Goal: Task Accomplishment & Management: Complete application form

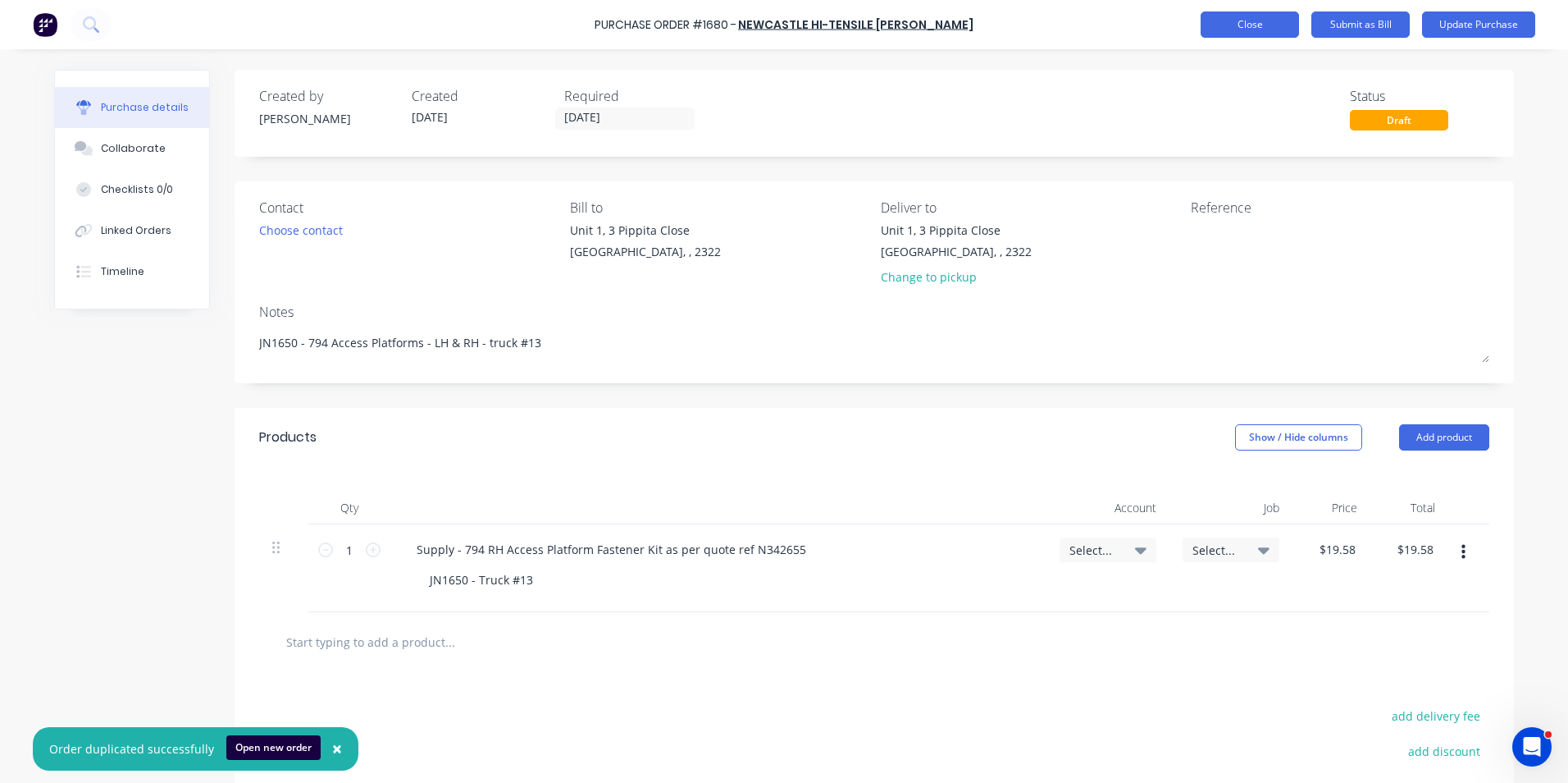
type textarea "x"
click at [1253, 31] on button "Close" at bounding box center [1249, 25] width 98 height 27
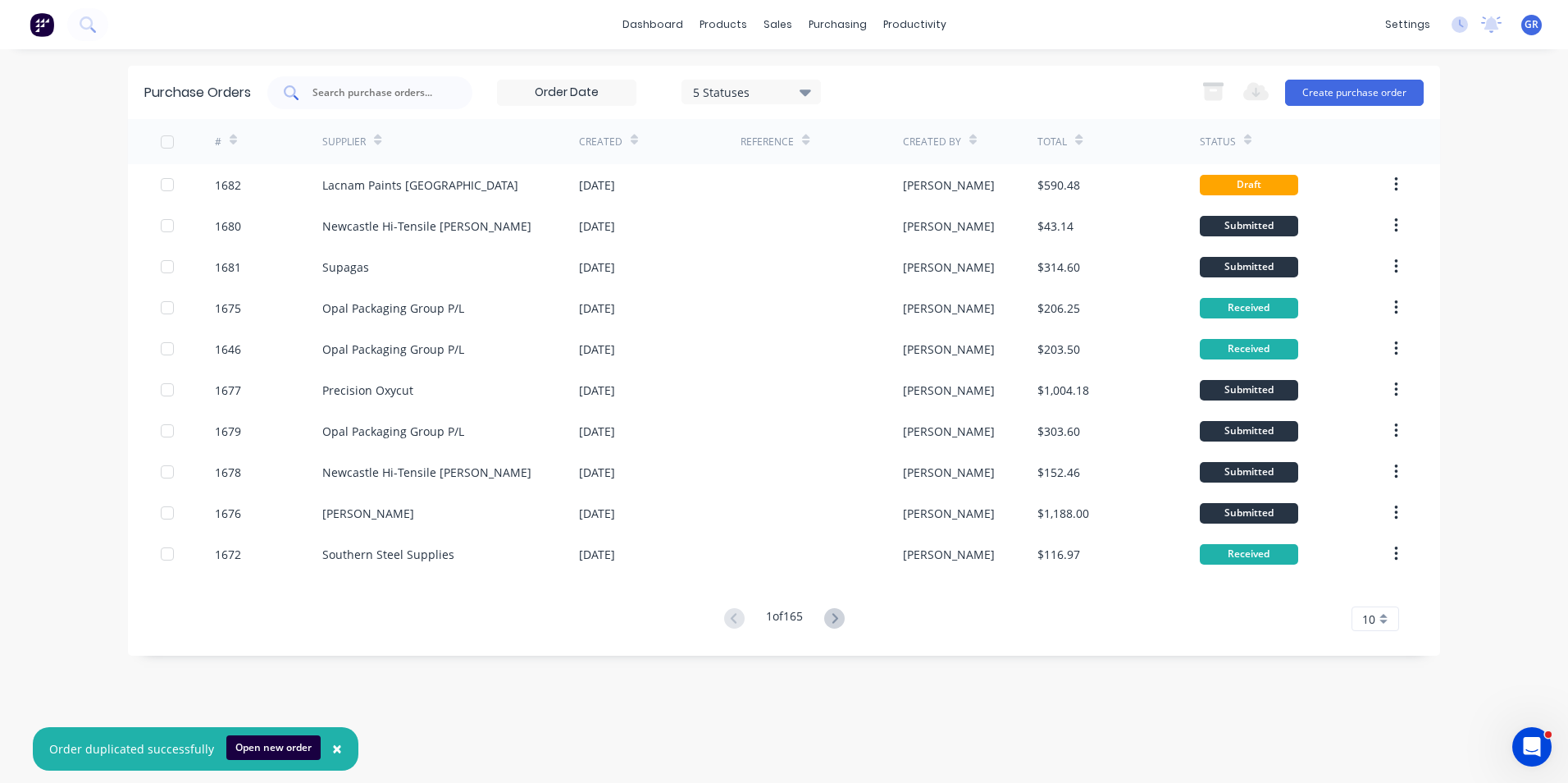
click at [348, 91] on input "text" at bounding box center [379, 93] width 136 height 16
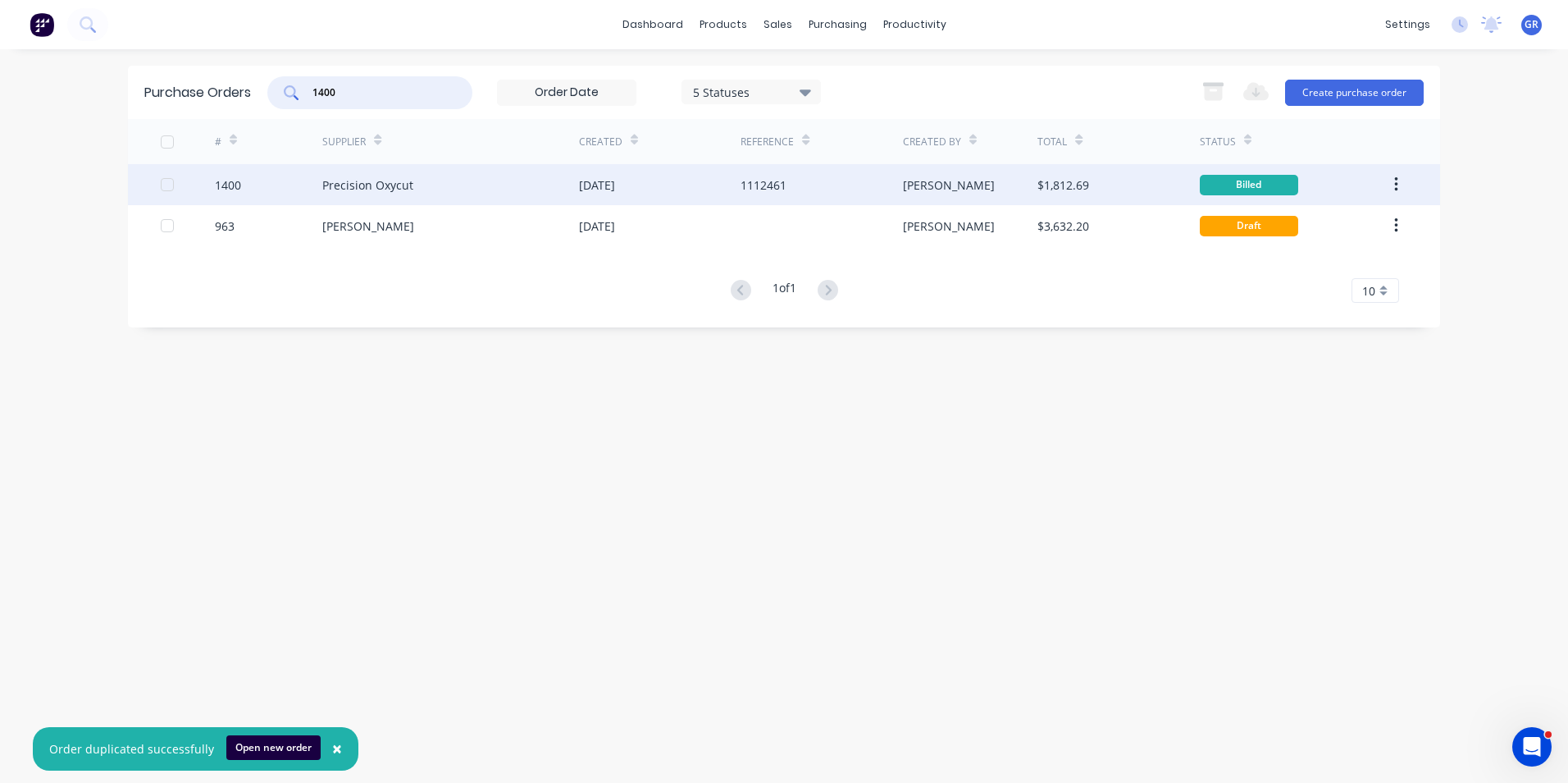
type input "1400"
click at [1396, 180] on icon "button" at bounding box center [1395, 184] width 3 height 14
click at [1317, 262] on div "Duplicate" at bounding box center [1338, 260] width 126 height 24
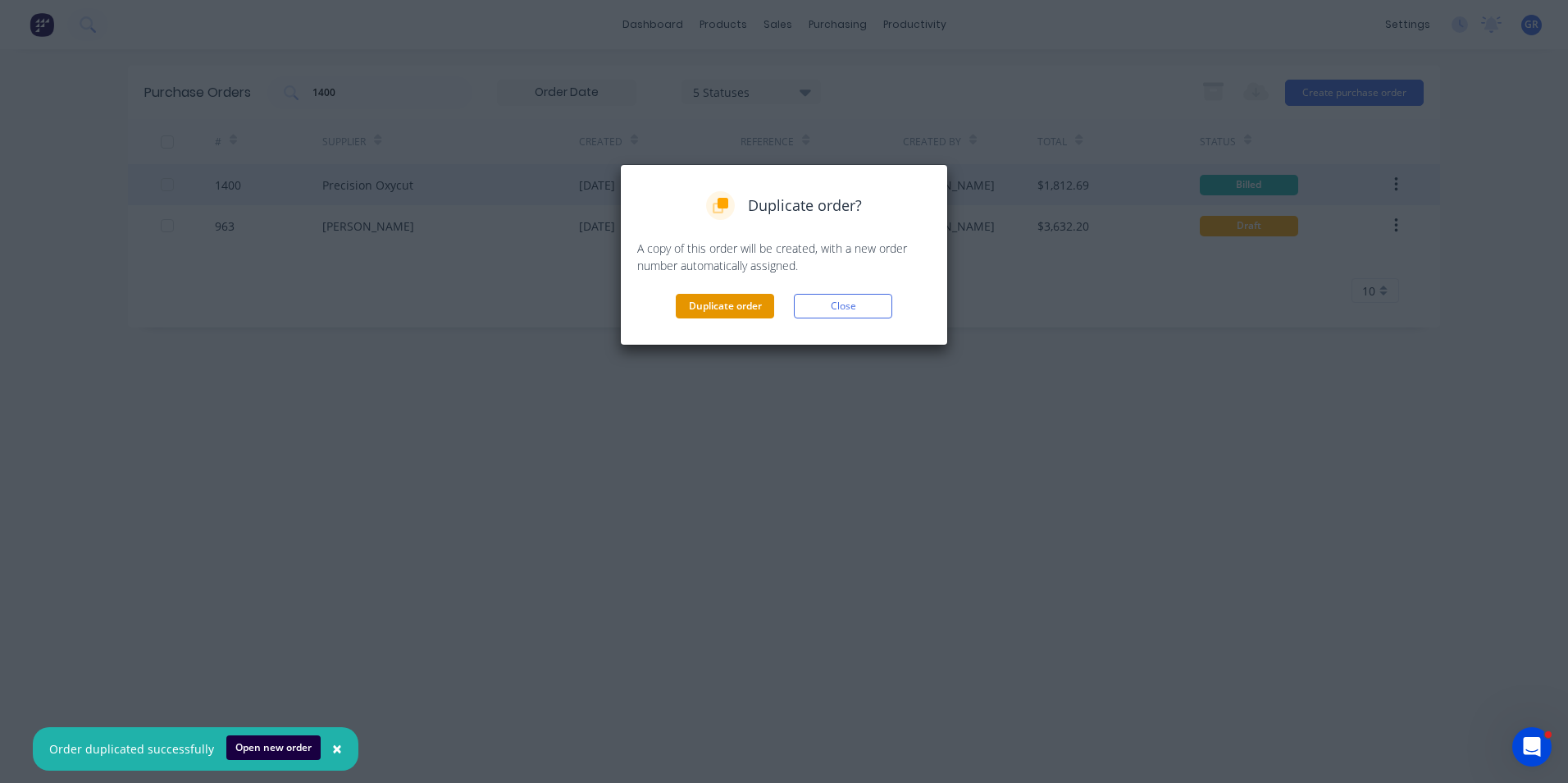
click at [734, 304] on button "Duplicate order" at bounding box center [724, 307] width 98 height 25
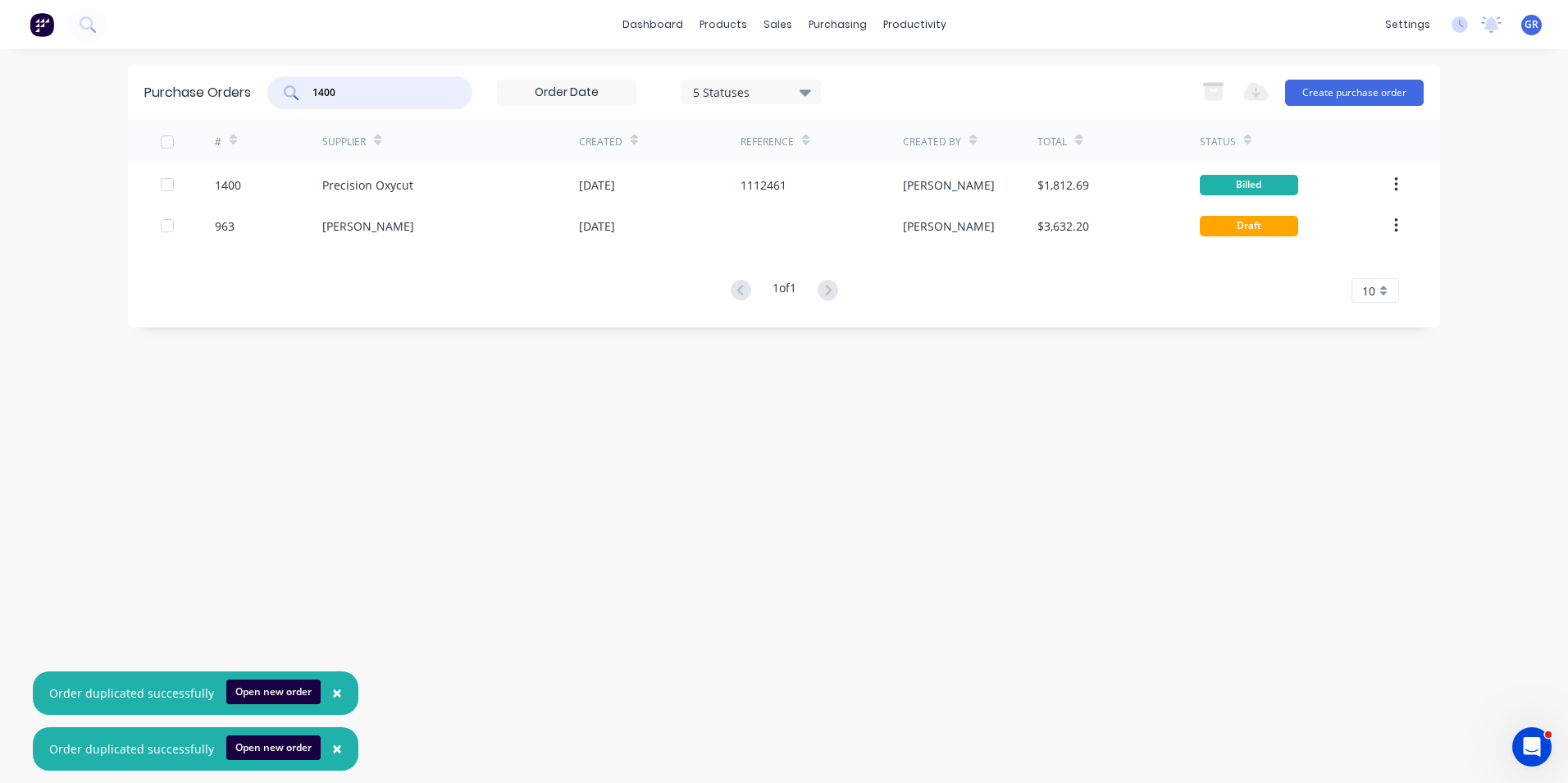
drag, startPoint x: 336, startPoint y: 92, endPoint x: 286, endPoint y: 93, distance: 50.0
click at [286, 93] on div "1400" at bounding box center [369, 93] width 205 height 32
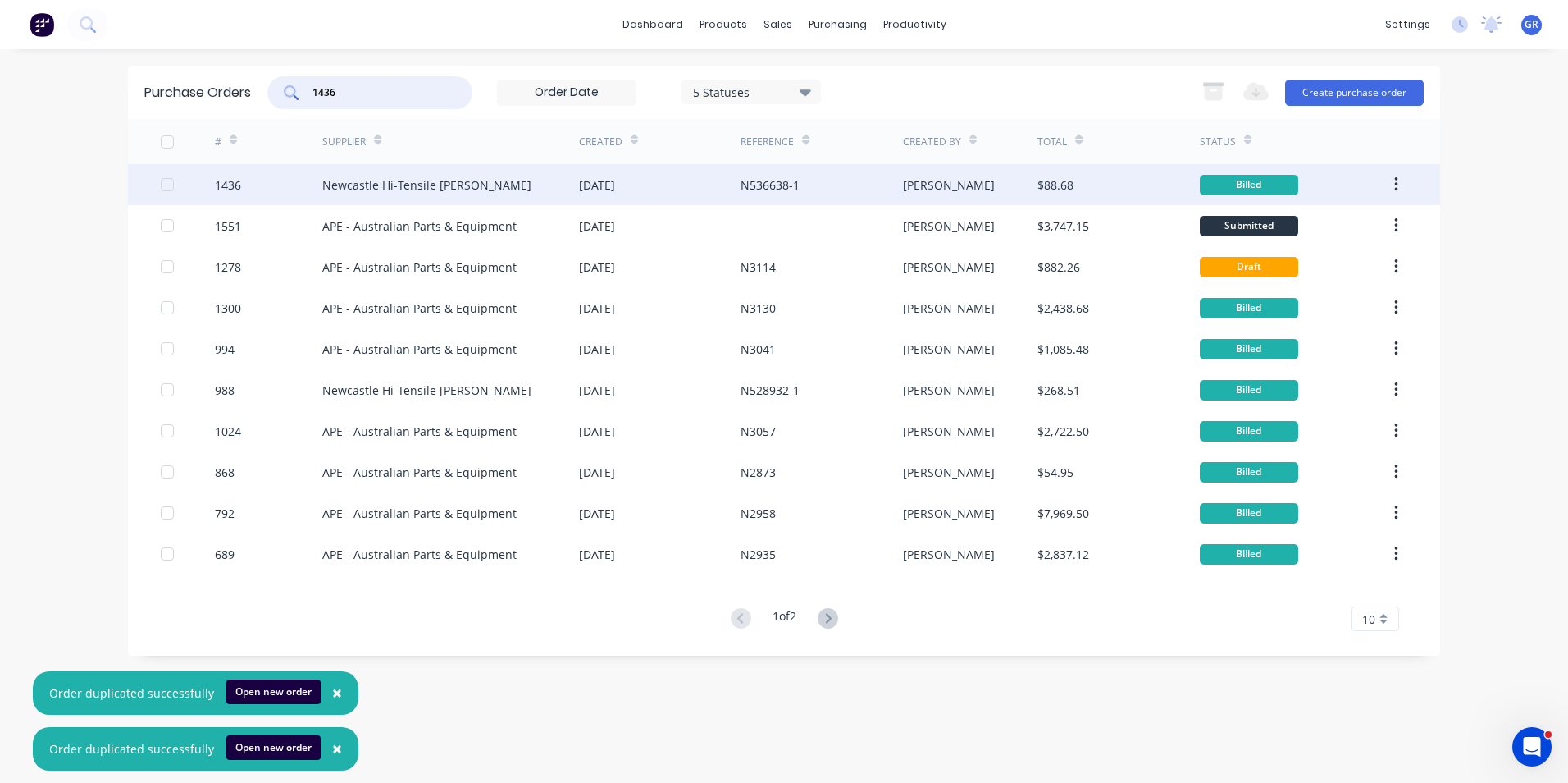
type input "1436"
click at [1392, 181] on button "button" at bounding box center [1396, 184] width 38 height 30
click at [1309, 254] on div "Duplicate" at bounding box center [1338, 260] width 126 height 24
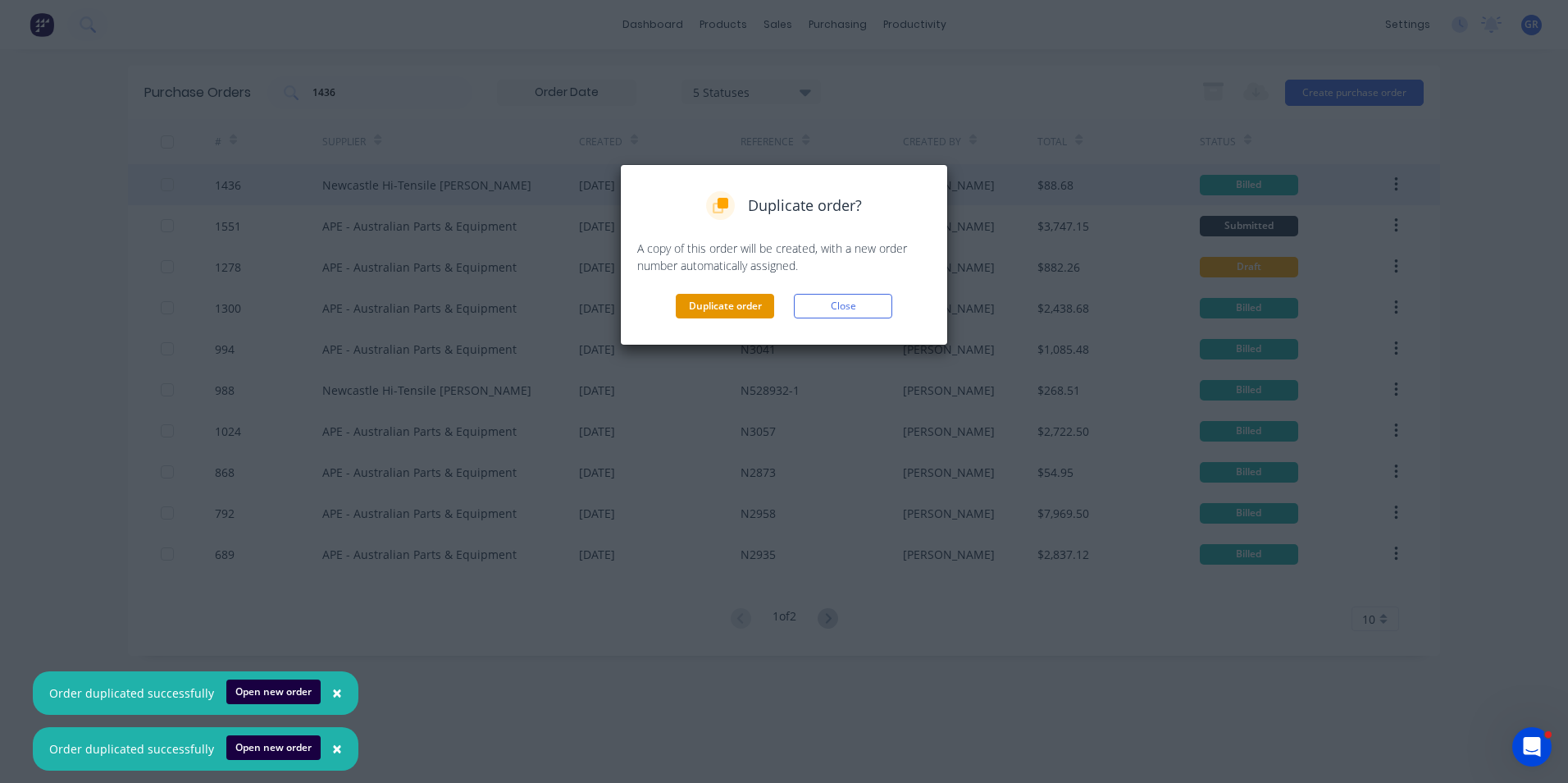
click at [736, 307] on button "Duplicate order" at bounding box center [724, 307] width 98 height 25
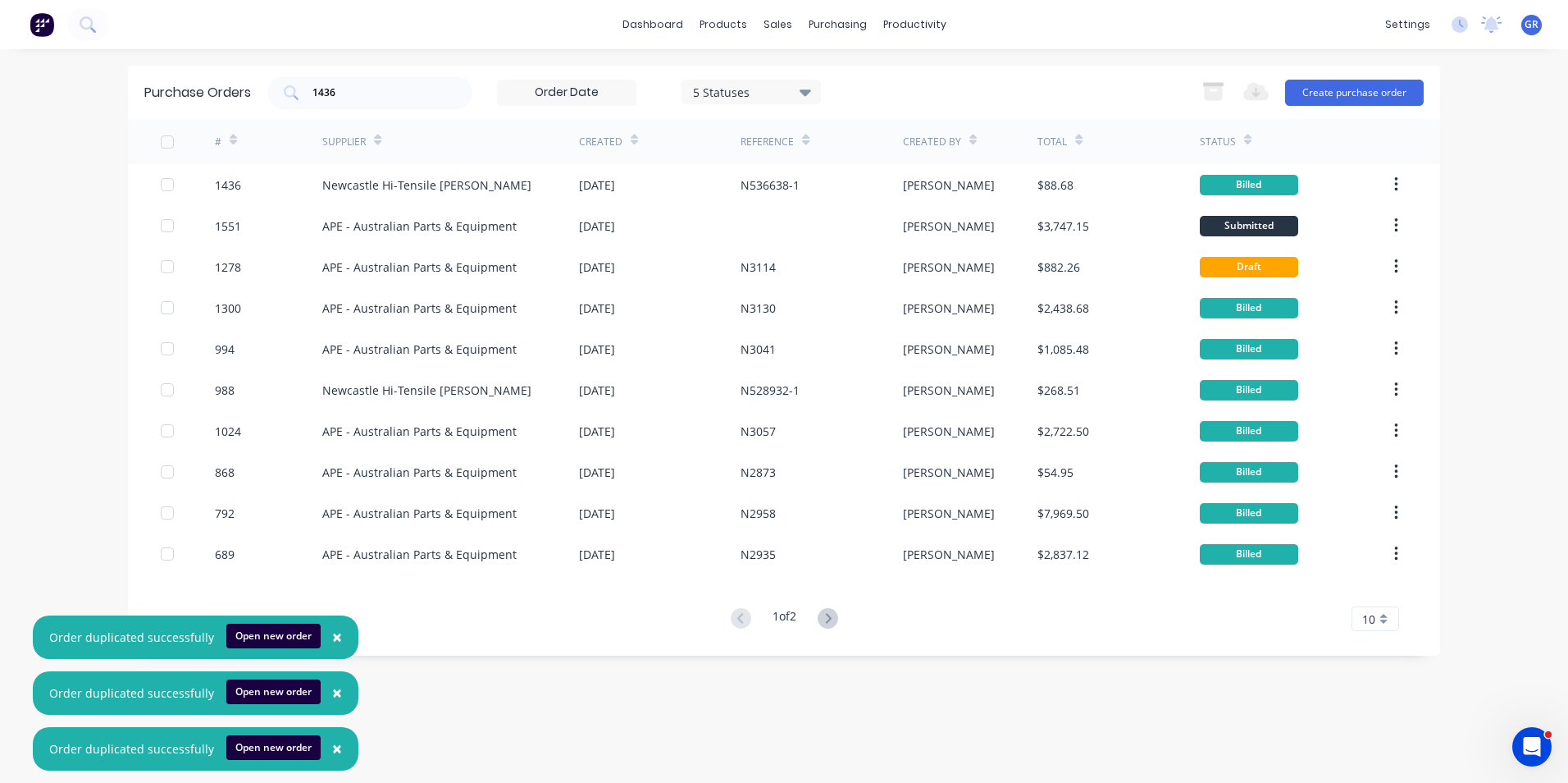
click at [332, 635] on span "×" at bounding box center [337, 637] width 10 height 23
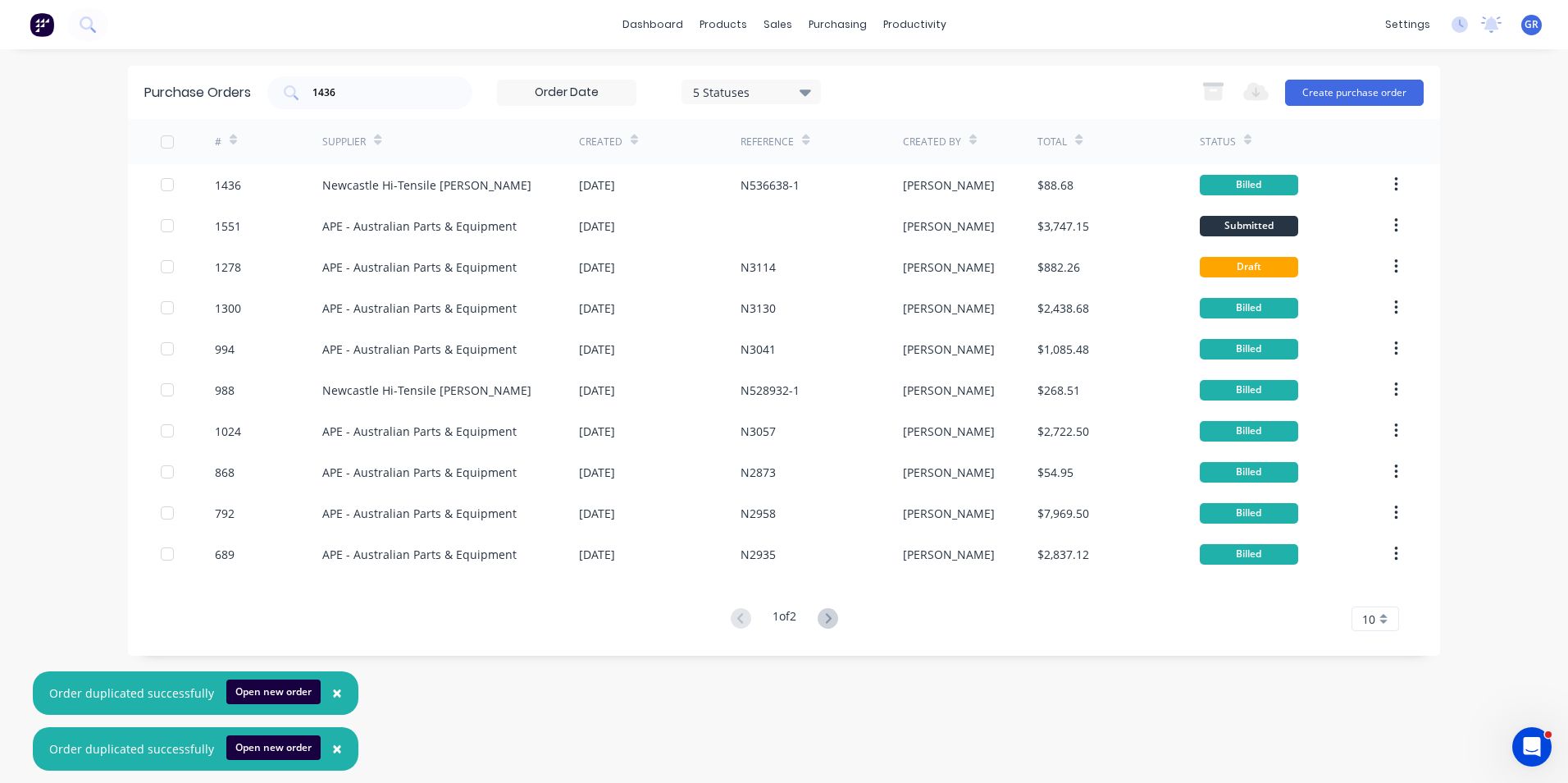
click at [332, 690] on span "×" at bounding box center [337, 692] width 10 height 23
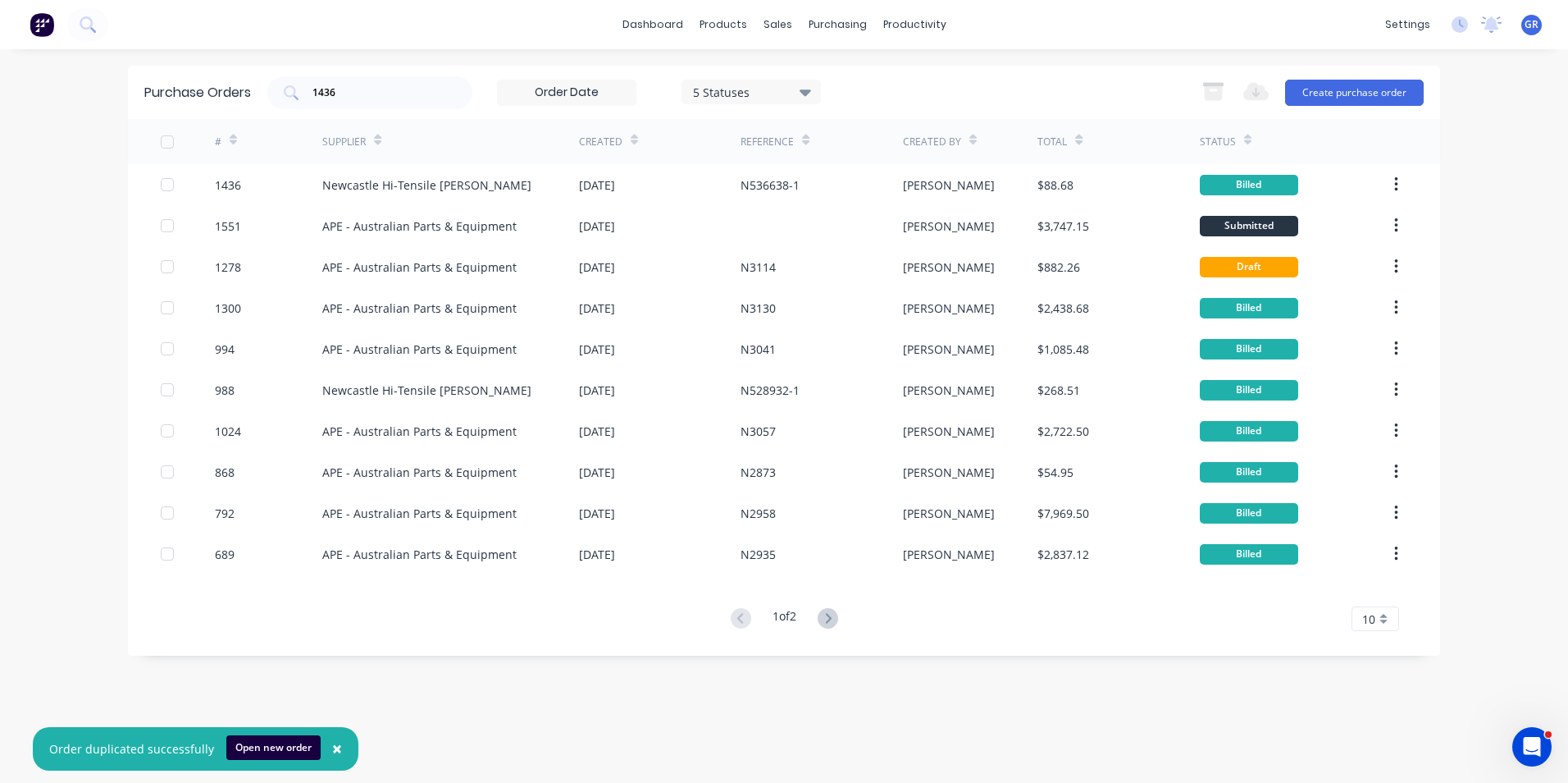
click at [332, 752] on span "×" at bounding box center [337, 749] width 10 height 23
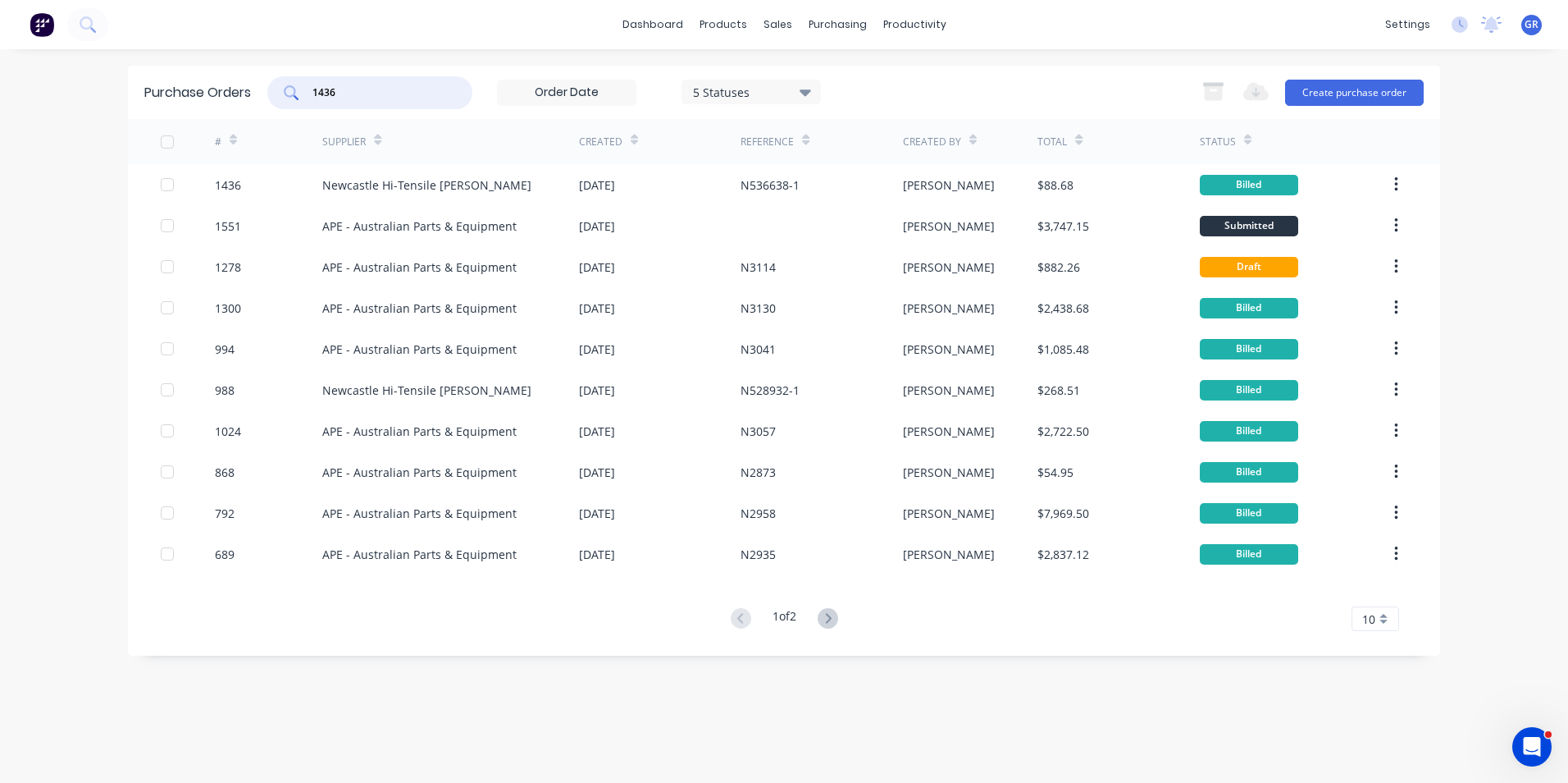
drag, startPoint x: 353, startPoint y: 97, endPoint x: 301, endPoint y: 96, distance: 52.0
click at [301, 96] on div "1436" at bounding box center [369, 93] width 205 height 32
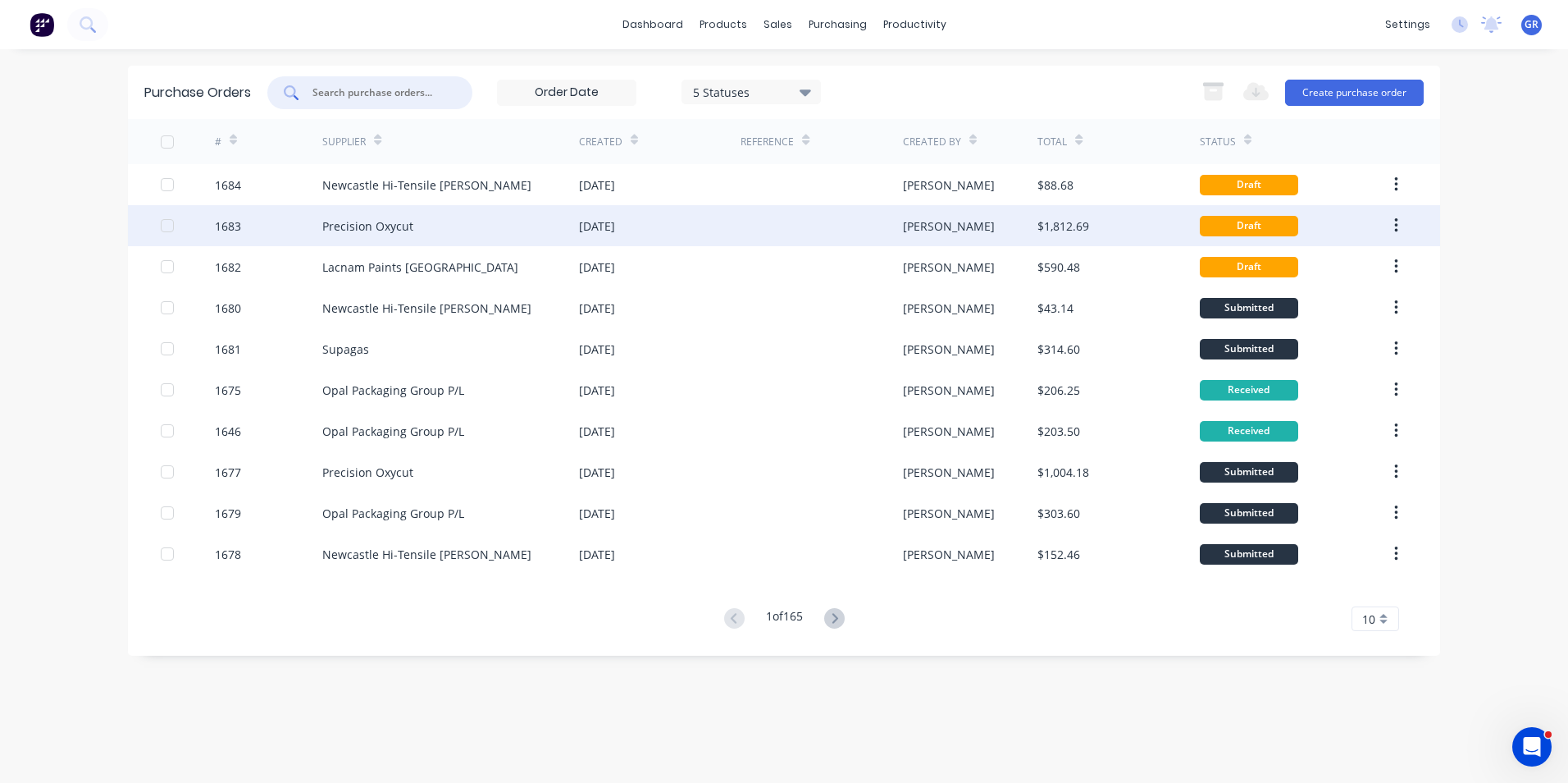
click at [232, 222] on div "1683" at bounding box center [228, 226] width 27 height 17
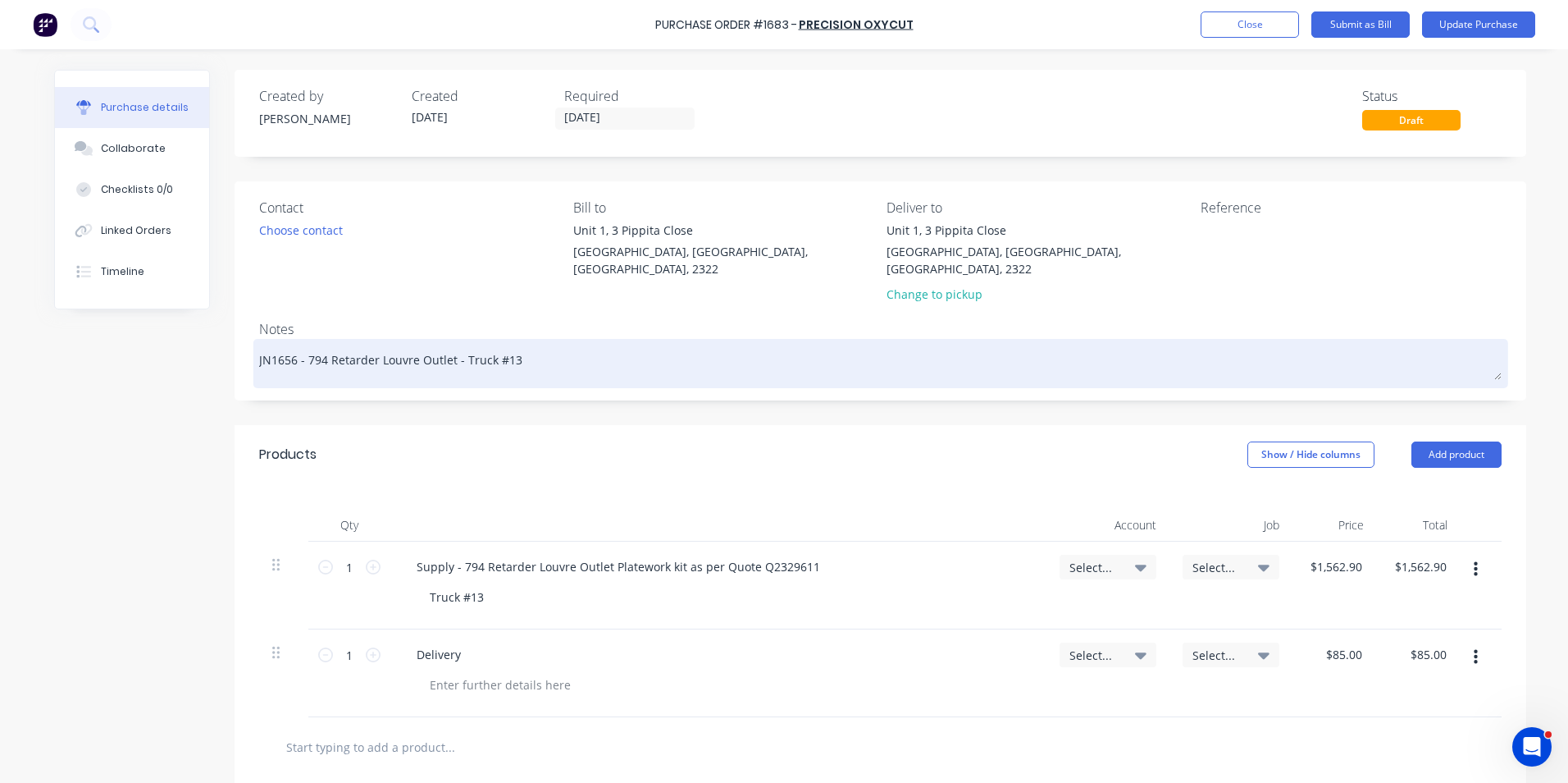
drag, startPoint x: 289, startPoint y: 343, endPoint x: 281, endPoint y: 344, distance: 8.1
click at [281, 344] on textarea "JN1656 - 794 Retarder Louvre Outlet - Truck #13" at bounding box center [881, 361] width 1243 height 37
type textarea "x"
type textarea "JN168 - 794 Retarder Louvre Outlet - Truck #13"
type textarea "x"
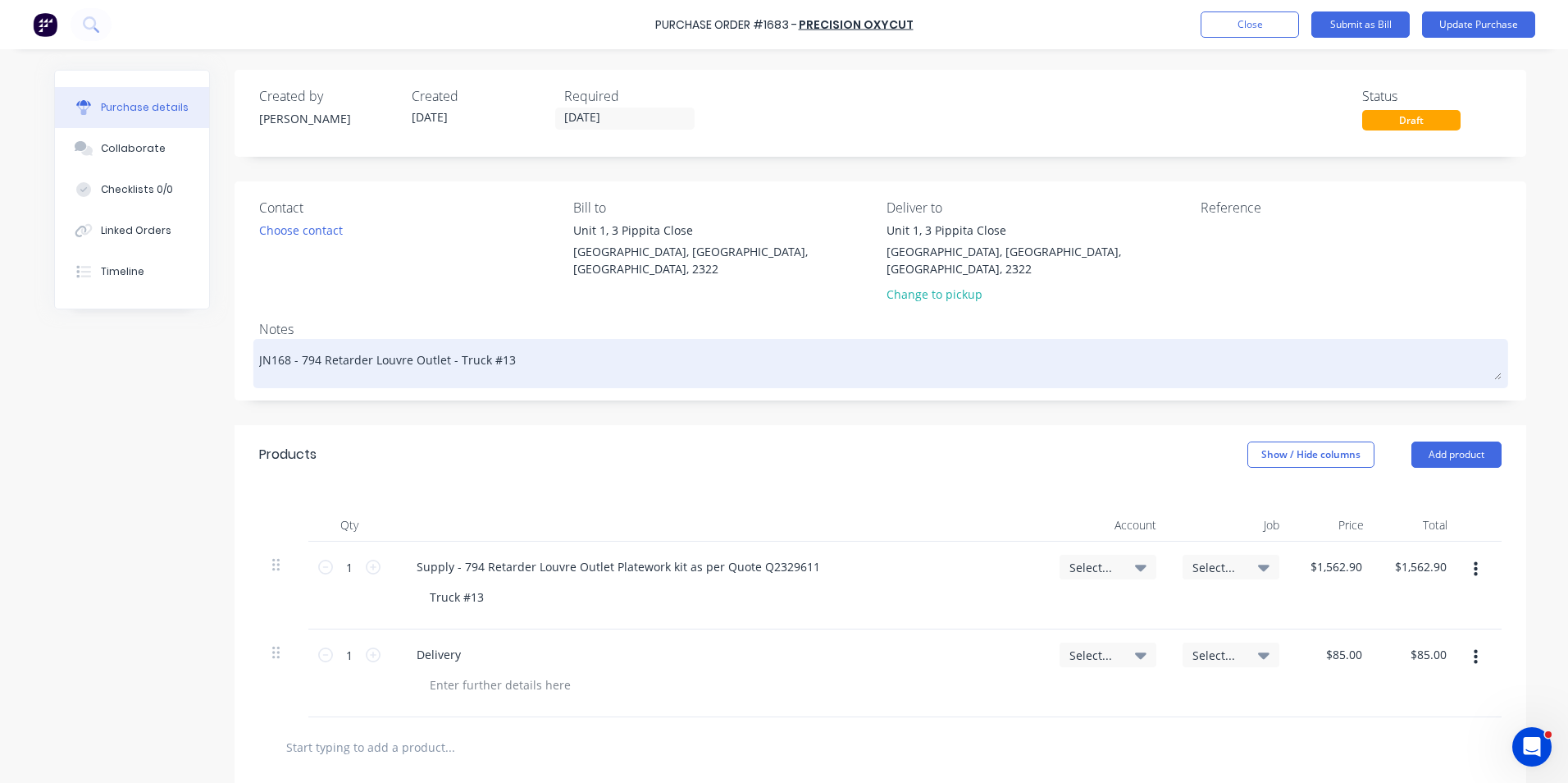
type textarea "JN1687 - 794 Retarder Louvre Outlet - Truck #13"
drag, startPoint x: 512, startPoint y: 345, endPoint x: 503, endPoint y: 344, distance: 9.1
click at [503, 344] on textarea "JN1687 - 794 Retarder Louvre Outlet - Truck #13" at bounding box center [881, 361] width 1243 height 37
type textarea "x"
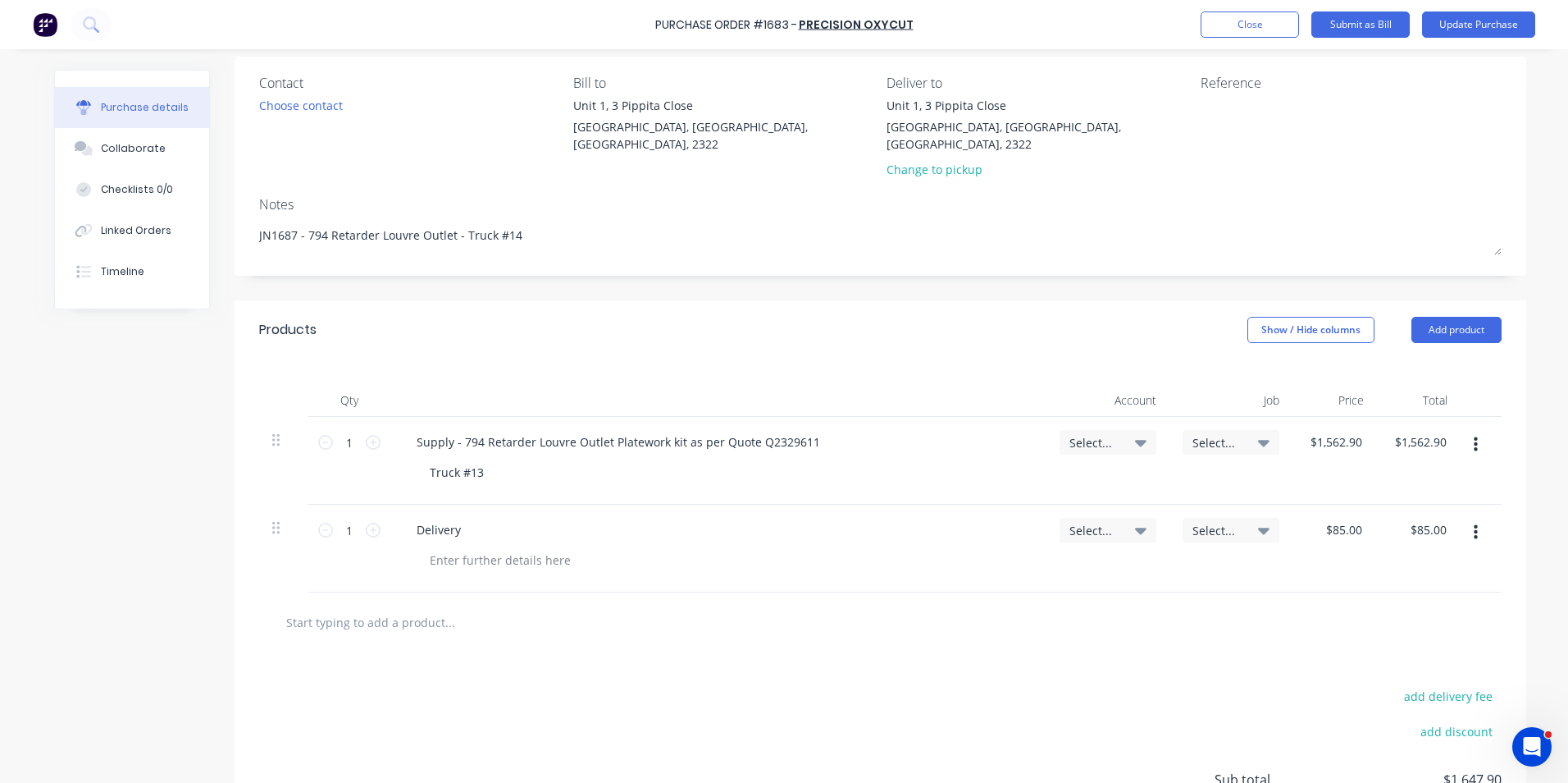
scroll to position [164, 0]
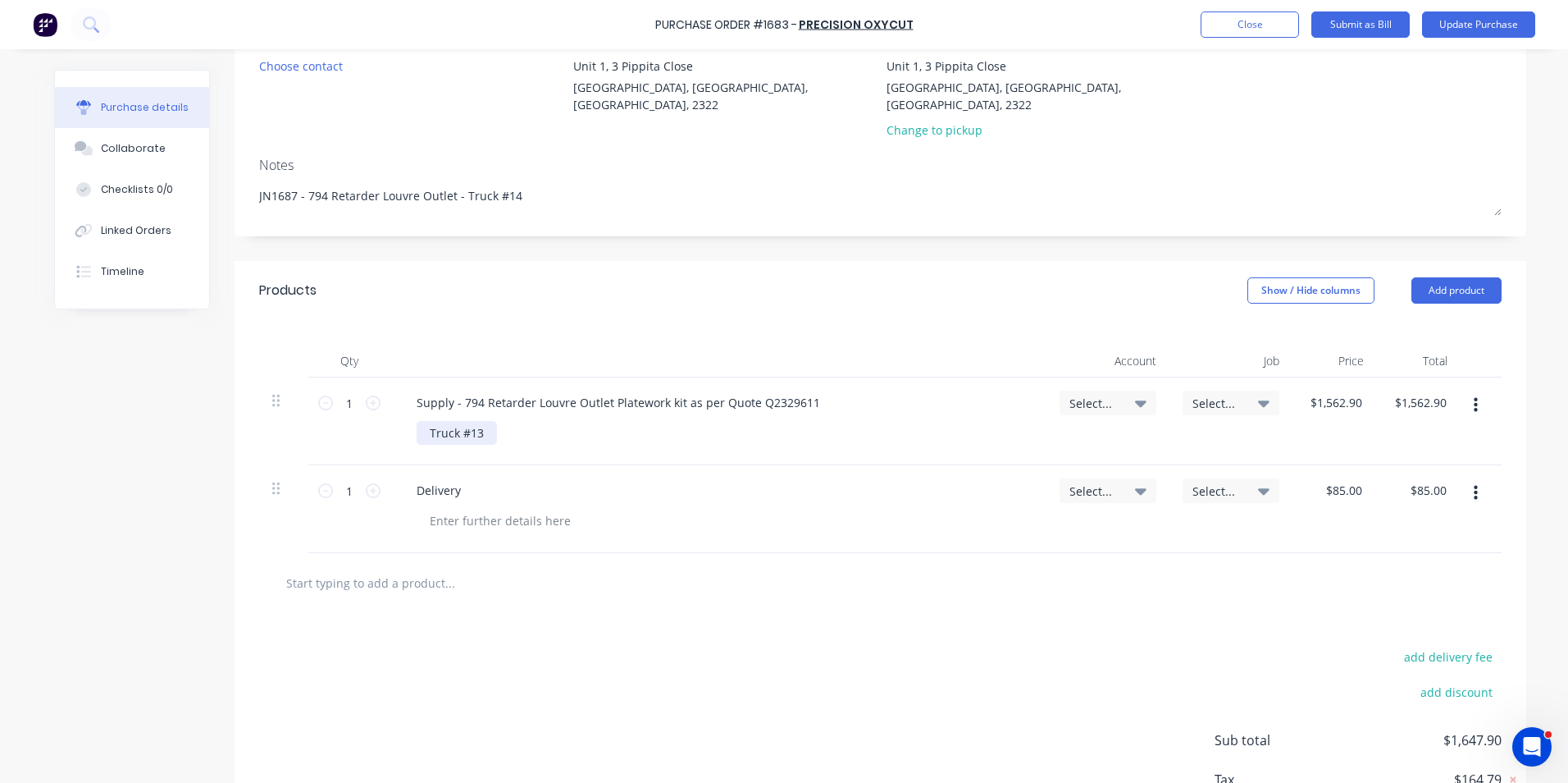
type textarea "JN1687 - 794 Retarder Louvre Outlet - Truck #14"
type textarea "x"
type textarea "JN1687 - 794 Retarder Louvre Outlet - Truck #14"
click at [424, 421] on div "Truck #13" at bounding box center [457, 433] width 80 height 24
click at [534, 421] on div "JN1687 - Truck #13" at bounding box center [482, 433] width 130 height 24
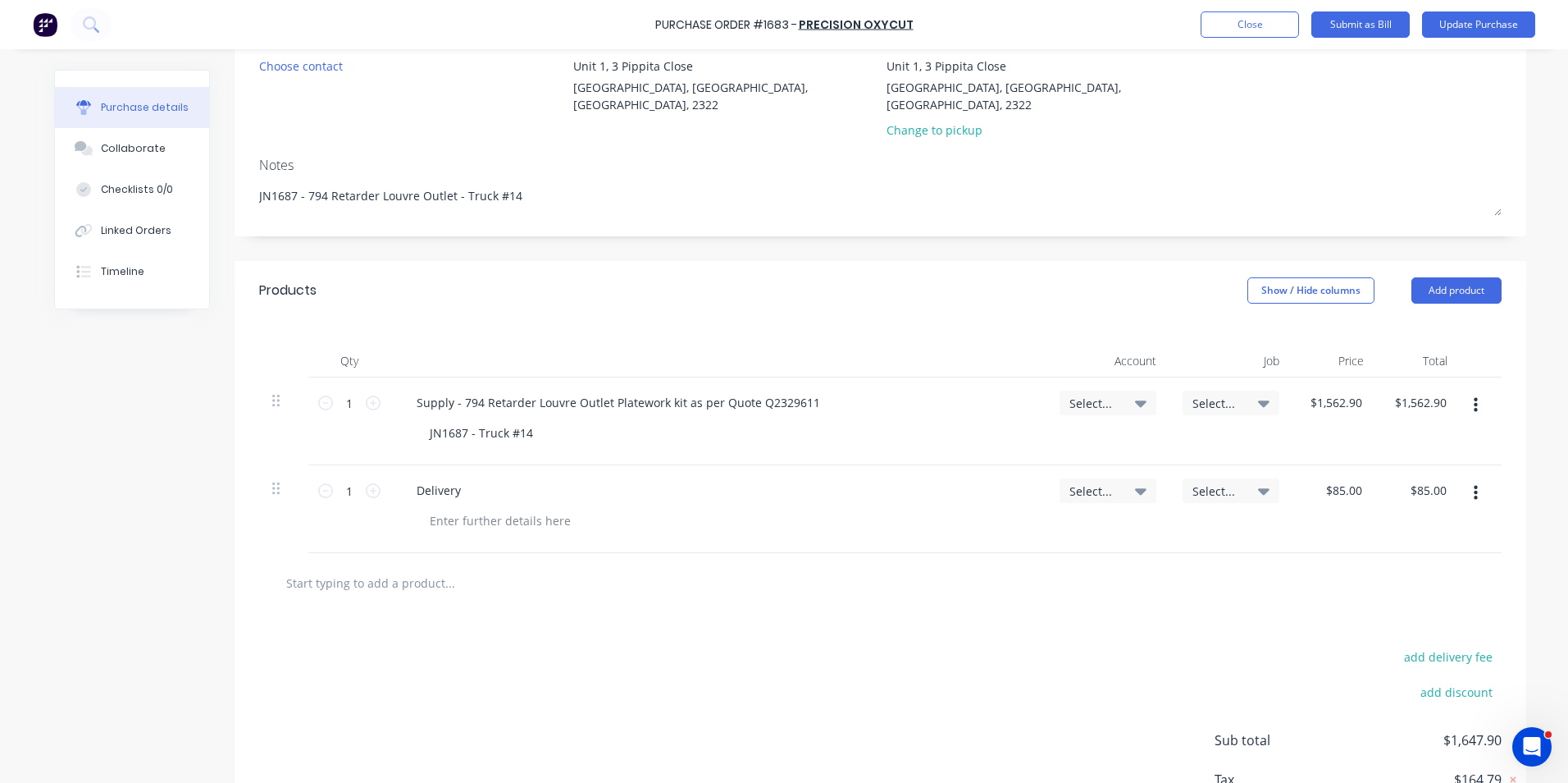
click at [1077, 394] on span "Select..." at bounding box center [1095, 403] width 50 height 17
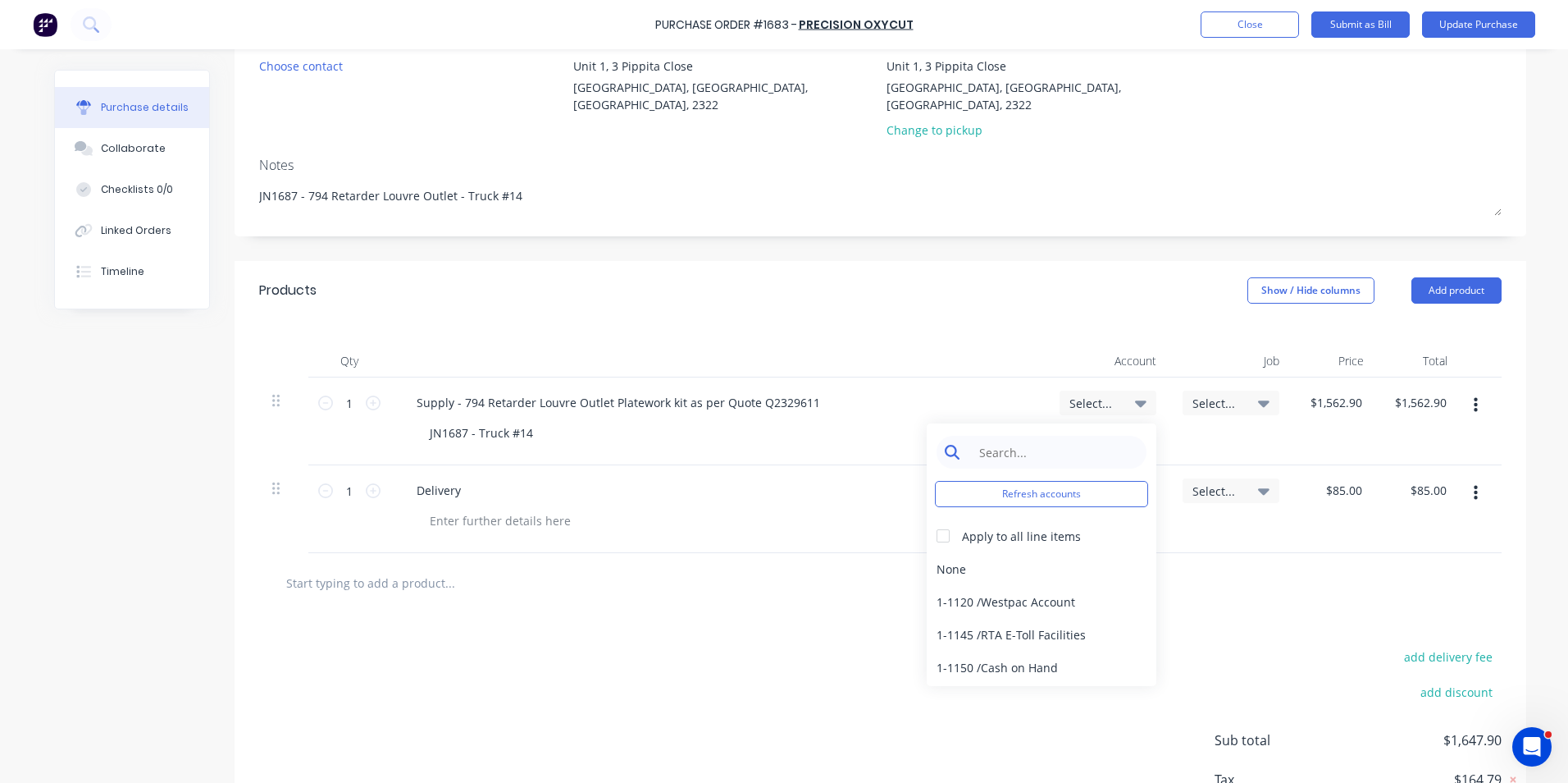
type textarea "x"
click at [1008, 435] on input at bounding box center [1055, 452] width 168 height 32
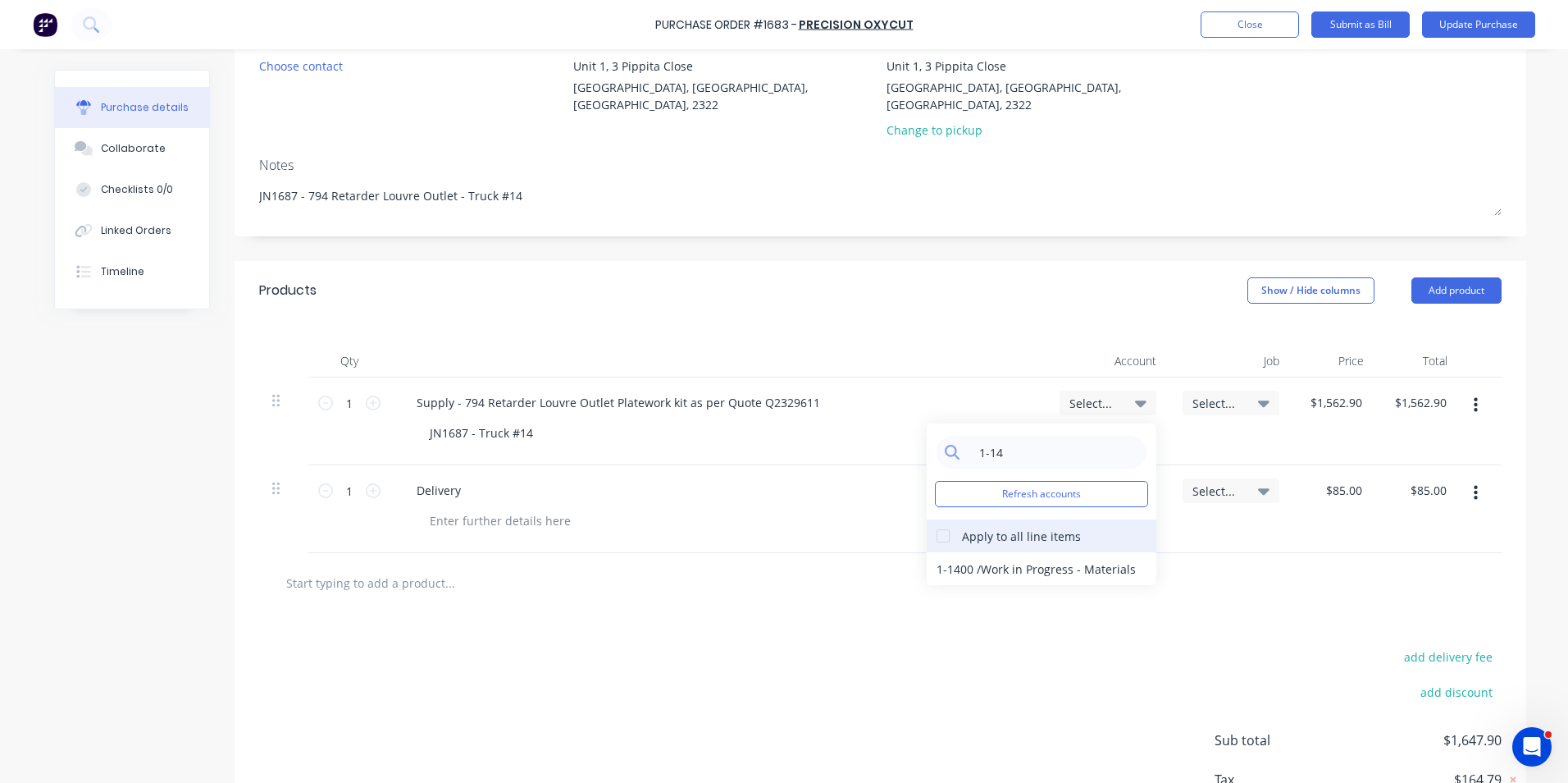
type input "1-14"
click at [933, 519] on div at bounding box center [943, 536] width 32 height 32
click at [949, 552] on div "1-1400 / Work in Progress - Materials" at bounding box center [1041, 568] width 230 height 32
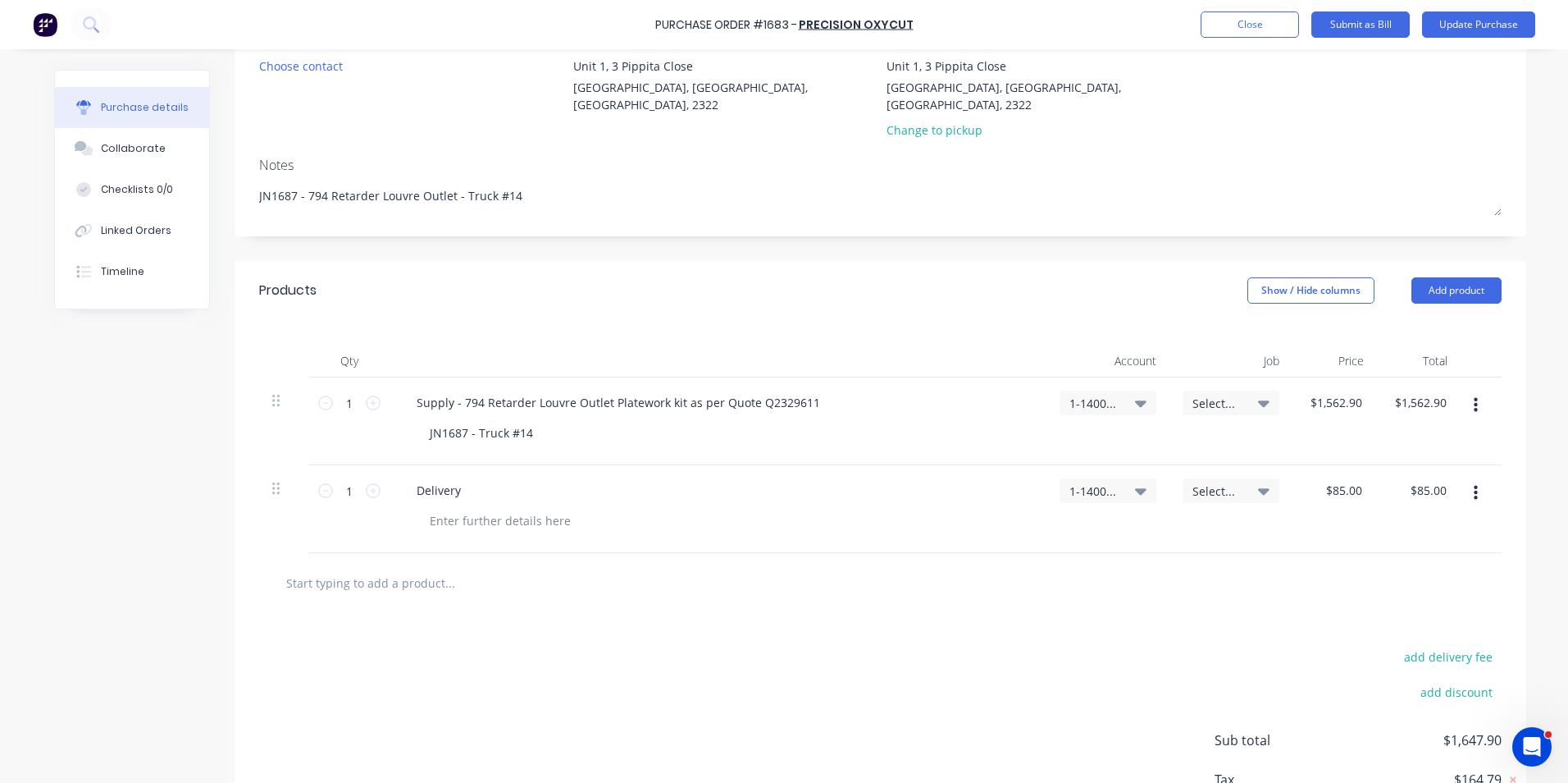
click at [1211, 394] on span "Select..." at bounding box center [1218, 403] width 50 height 17
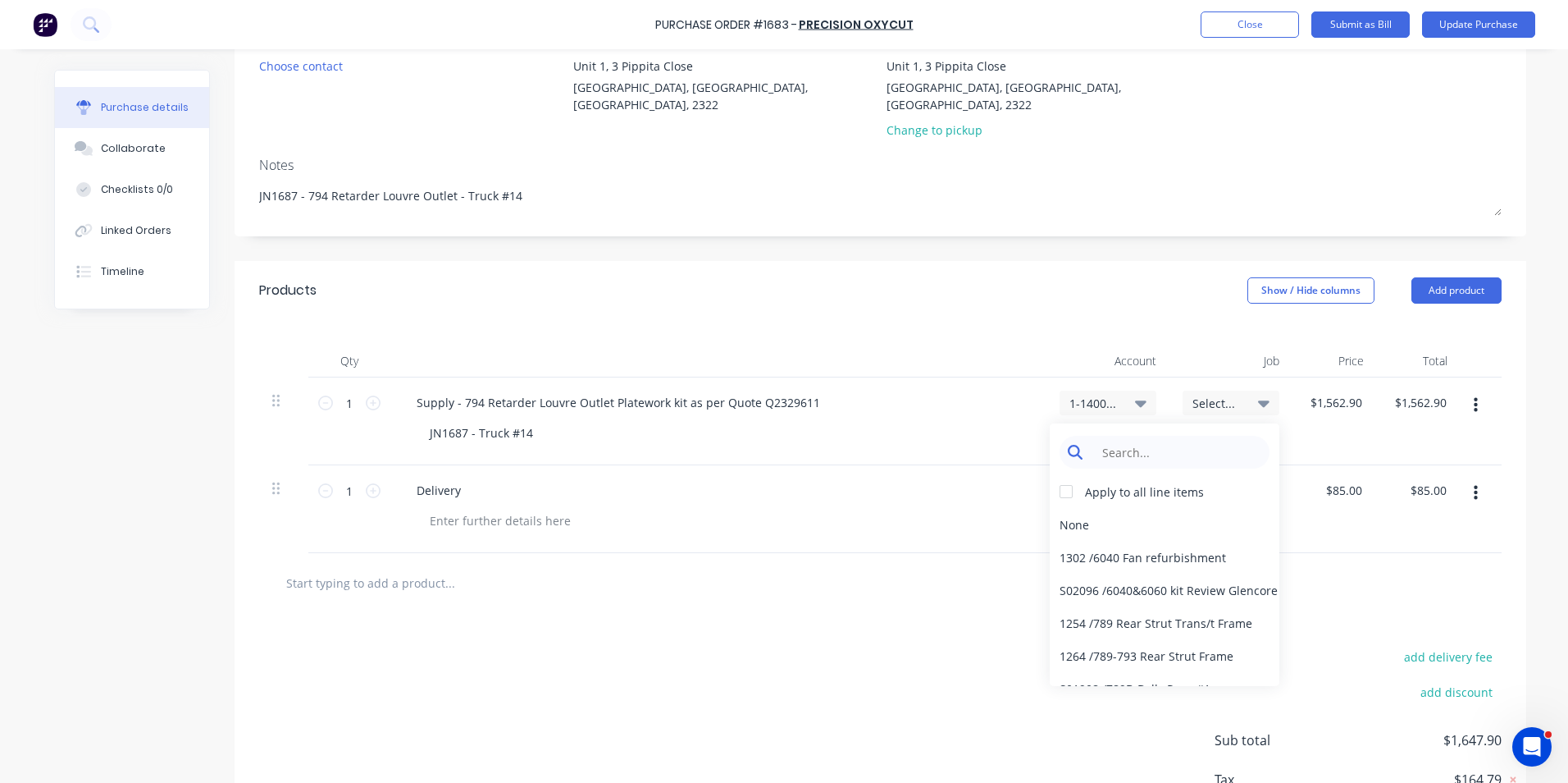
type textarea "x"
click at [1150, 435] on input at bounding box center [1178, 452] width 168 height 32
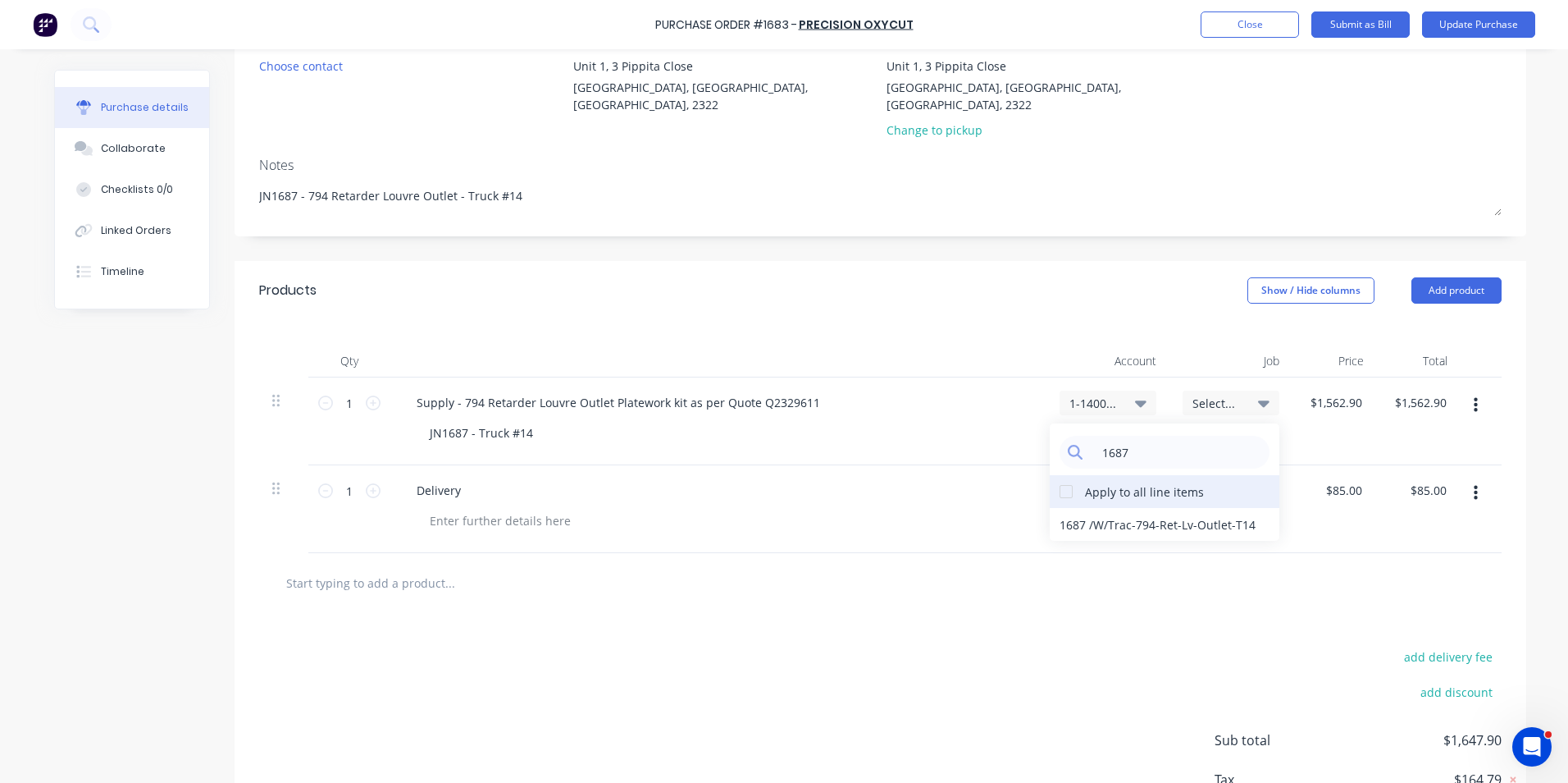
type input "1687"
click at [1061, 476] on div at bounding box center [1066, 492] width 32 height 32
click at [1150, 509] on div "1687 / W/Trac-794-Ret-Lv-Outlet-T14" at bounding box center [1164, 524] width 230 height 32
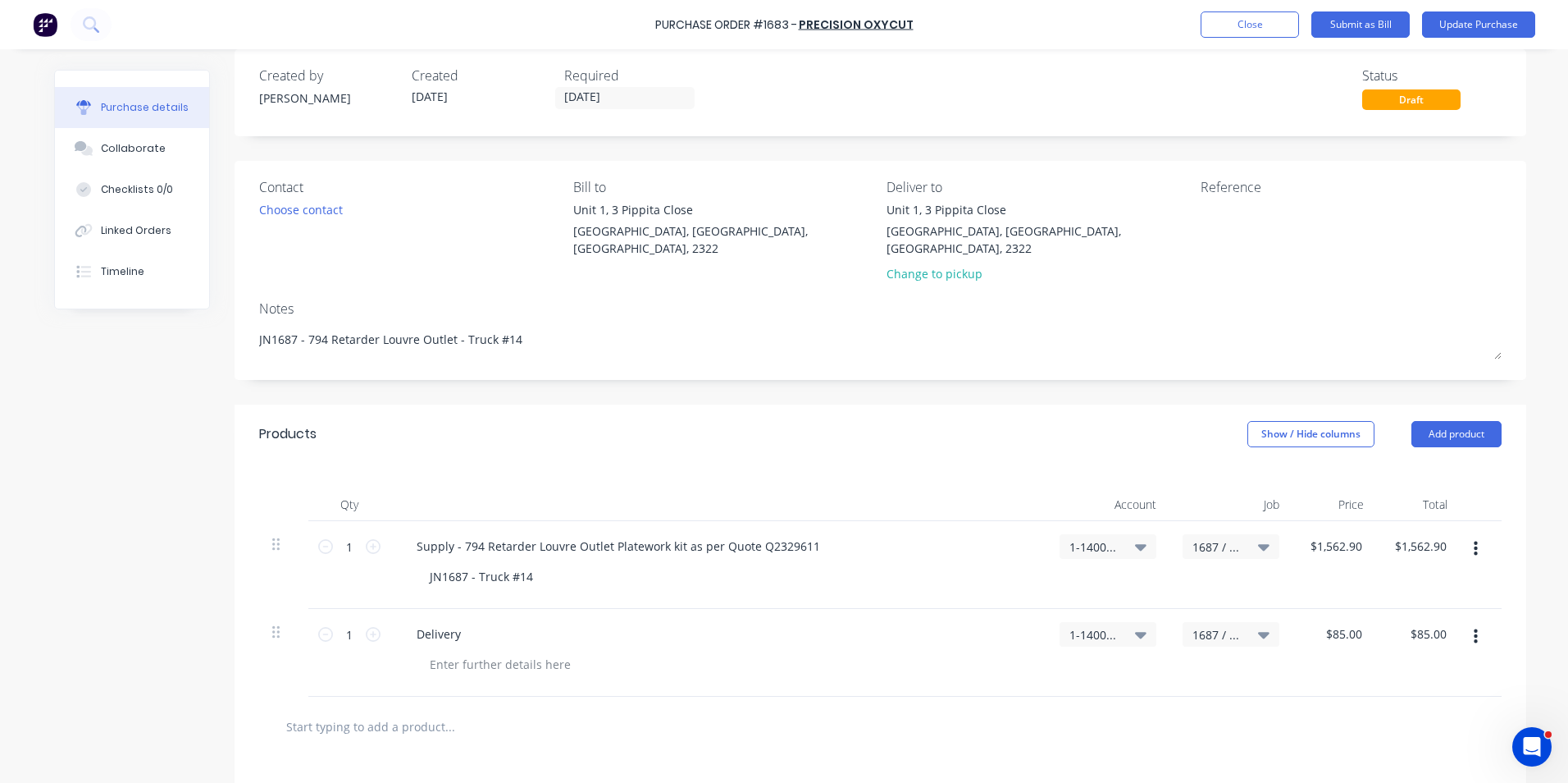
scroll to position [0, 0]
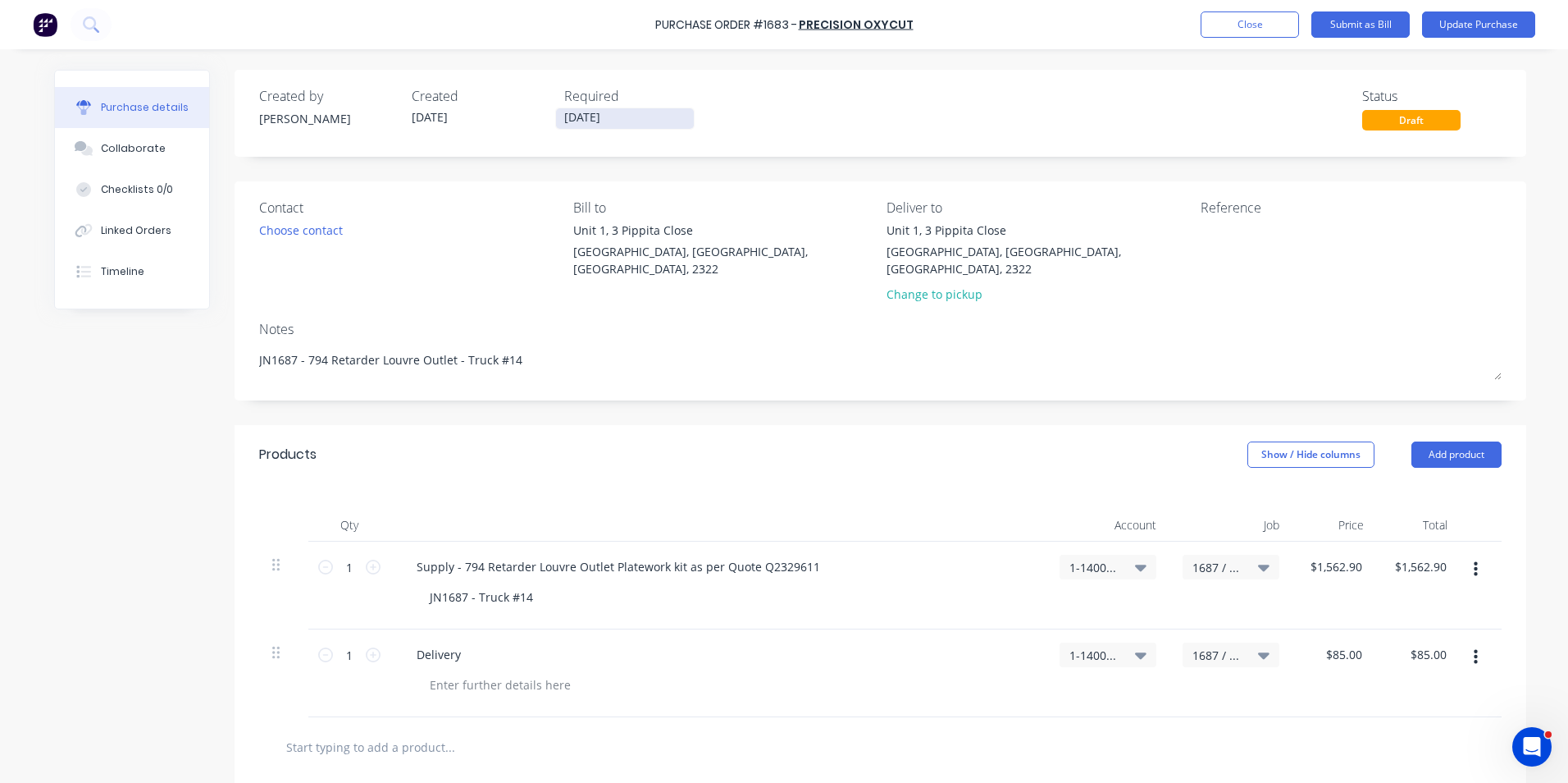
click at [588, 114] on input "[DATE]" at bounding box center [625, 117] width 137 height 20
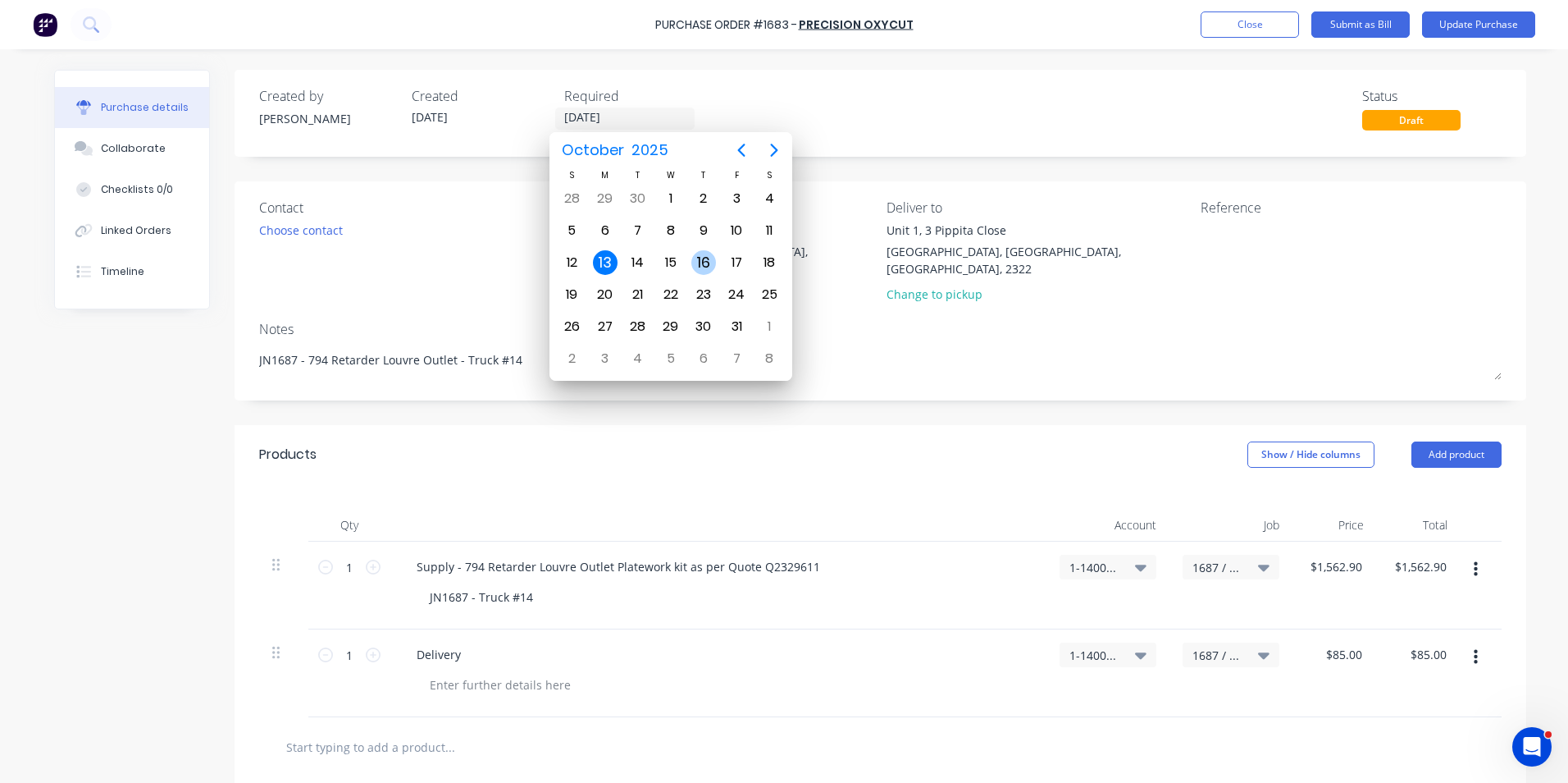
click at [703, 261] on div "16" at bounding box center [704, 263] width 25 height 25
type textarea "x"
type input "16/10/25"
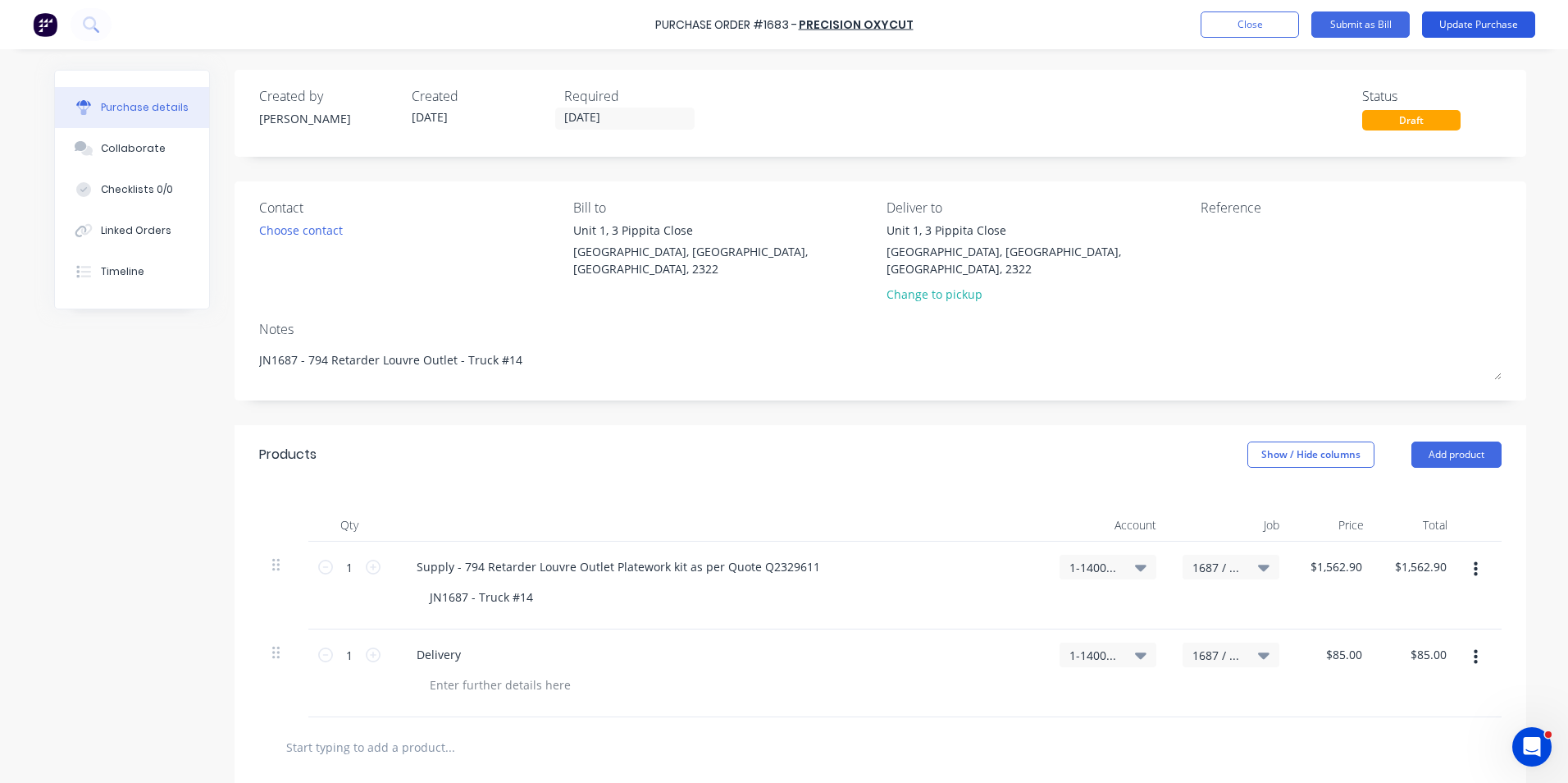
click at [1490, 20] on button "Update Purchase" at bounding box center [1478, 25] width 114 height 27
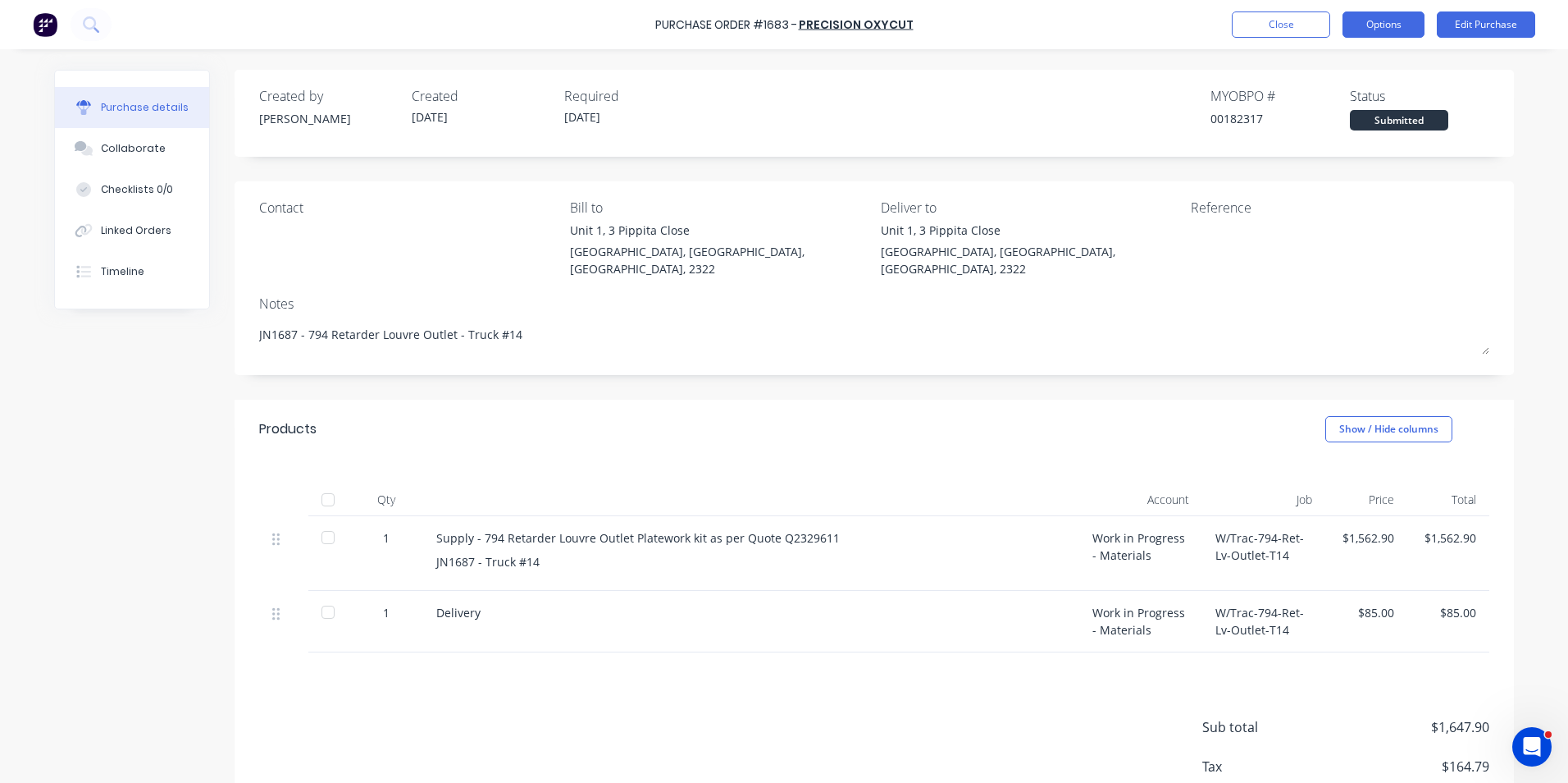
click at [1409, 27] on button "Options" at bounding box center [1384, 25] width 82 height 27
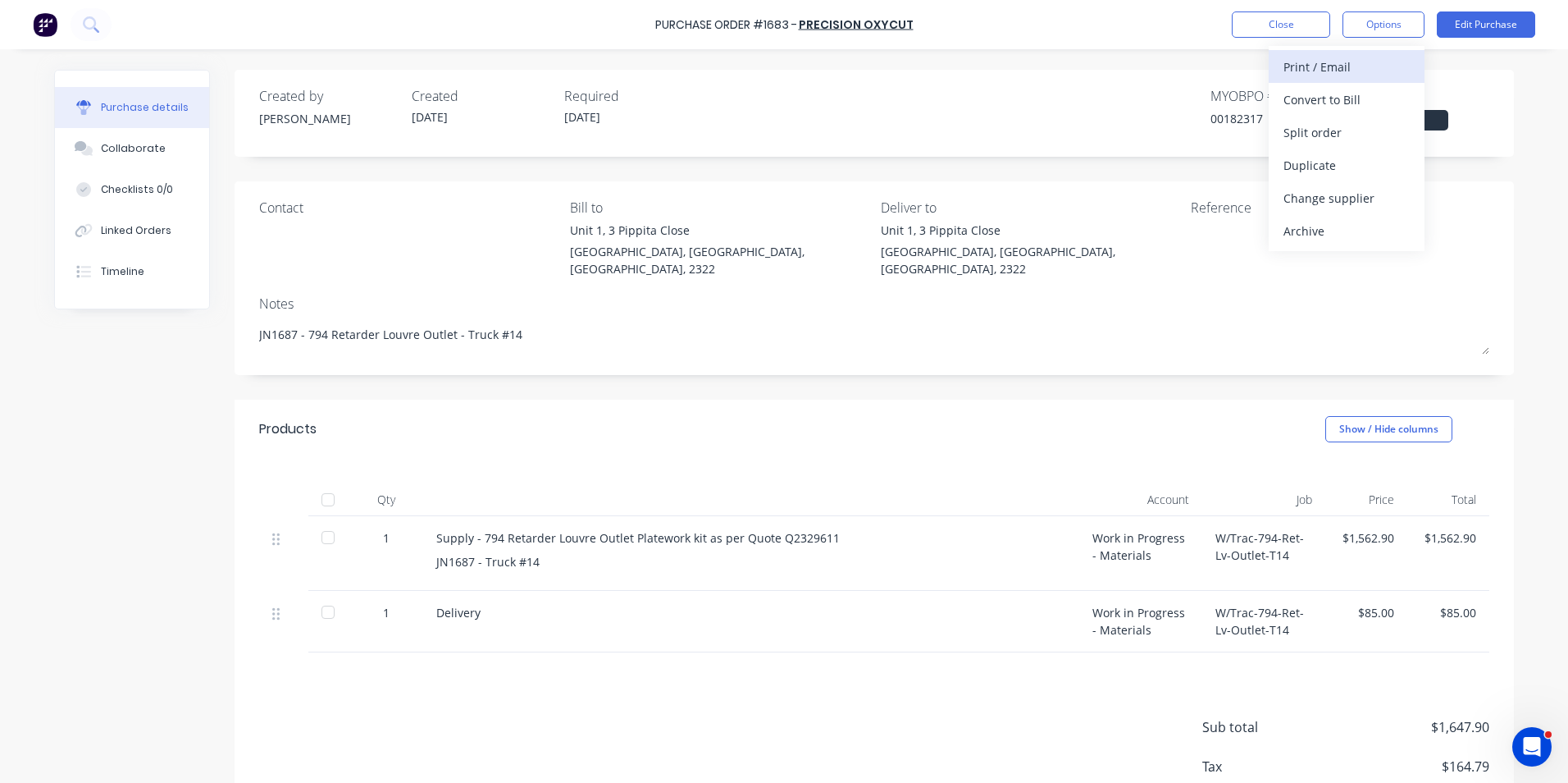
click at [1340, 64] on div "Print / Email" at bounding box center [1347, 67] width 126 height 24
click at [1328, 96] on div "With pricing" at bounding box center [1347, 99] width 126 height 24
type textarea "x"
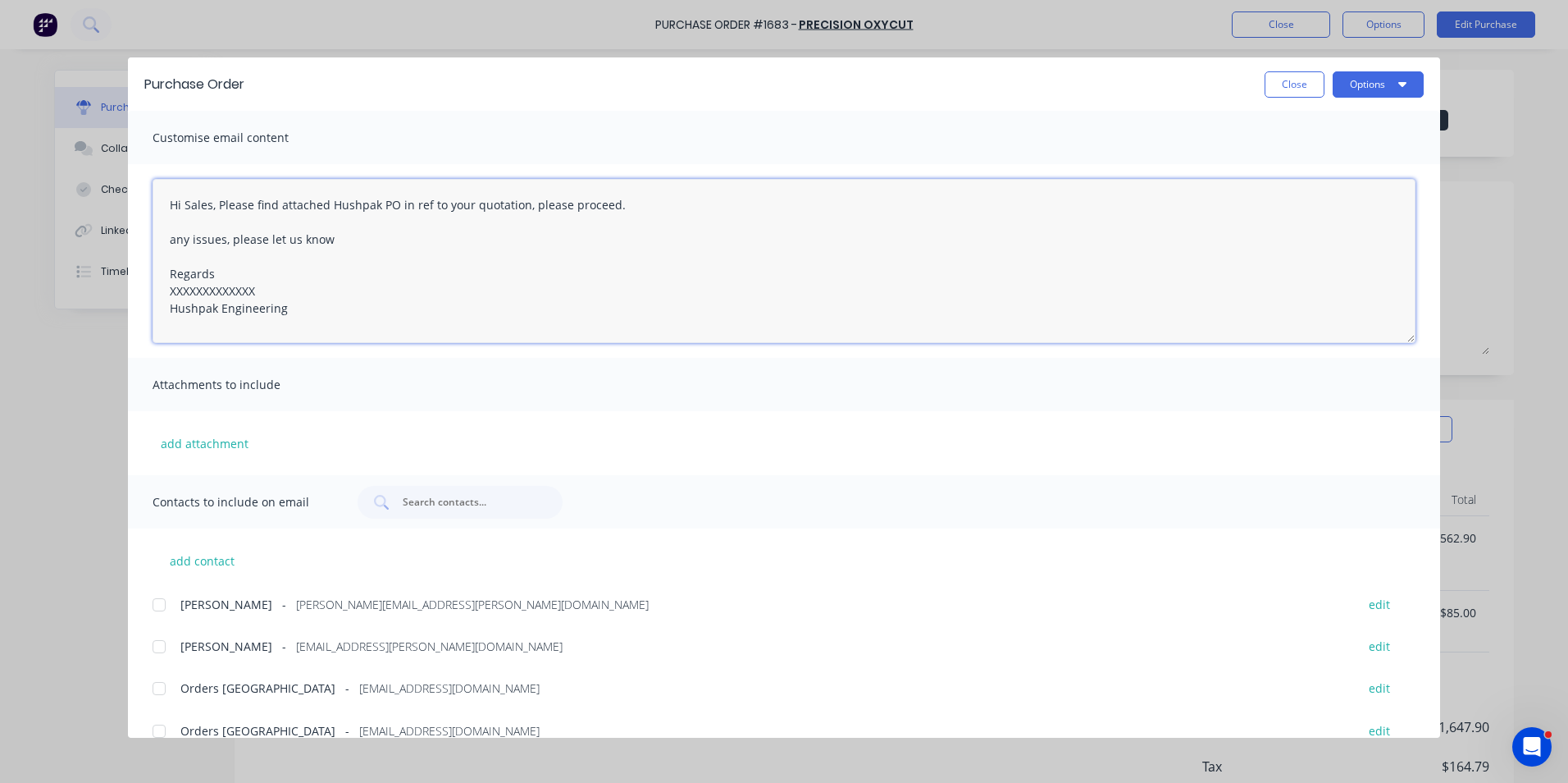
drag, startPoint x: 260, startPoint y: 289, endPoint x: 152, endPoint y: 288, distance: 108.0
click at [152, 288] on div "Hi Sales, Please find attached Hushpak PO in ref to your quotation, please proc…" at bounding box center [784, 261] width 1312 height 194
type textarea "Hi Sales, Please find attached Hushpak PO in ref to your quotation, please proc…"
click at [214, 440] on button "add attachment" at bounding box center [204, 443] width 104 height 25
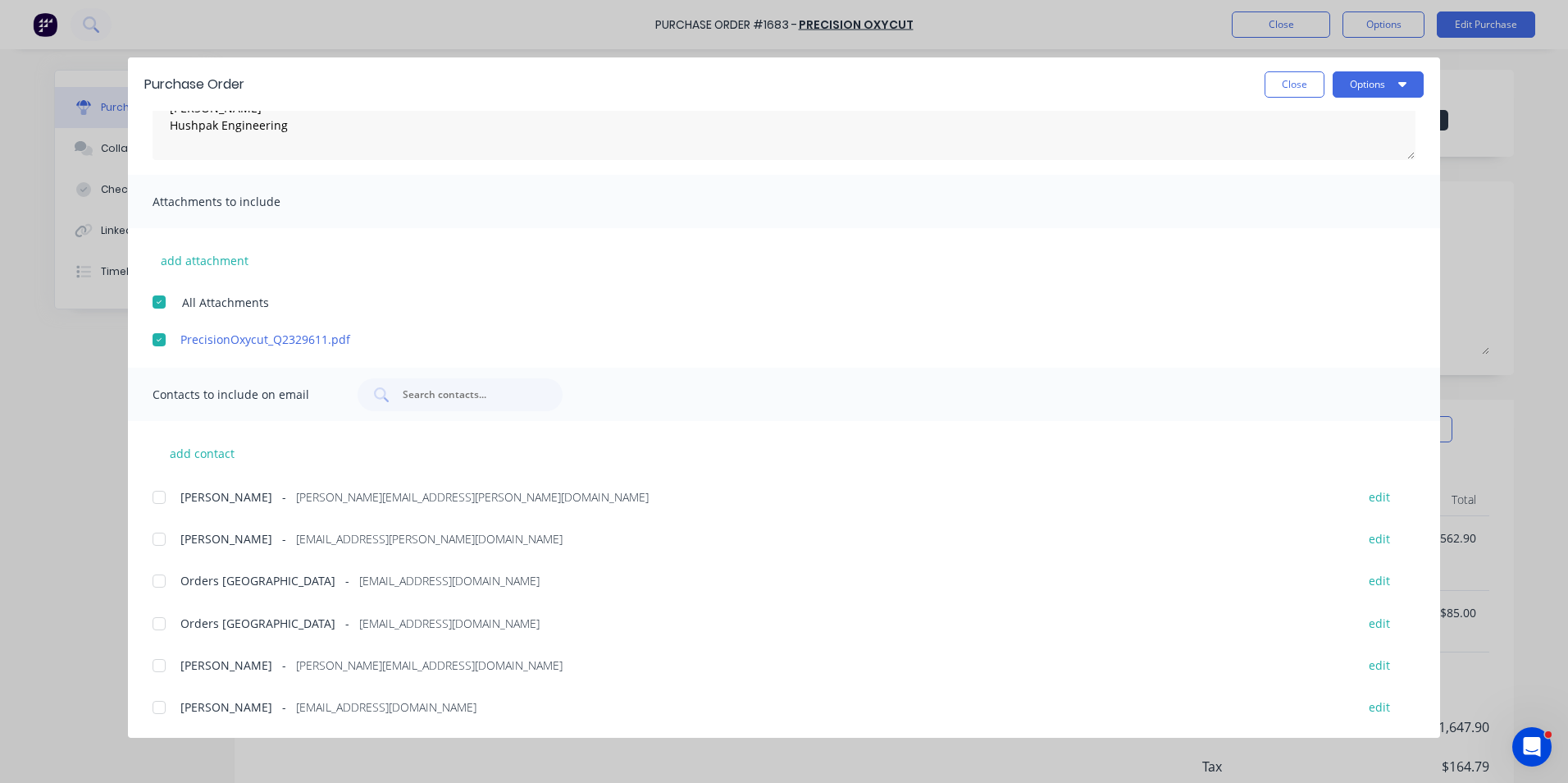
scroll to position [184, 0]
click at [157, 495] on div at bounding box center [159, 497] width 32 height 32
click at [161, 627] on div at bounding box center [159, 623] width 32 height 32
click at [1381, 85] on button "Options" at bounding box center [1378, 85] width 91 height 27
click at [1293, 192] on div "Email" at bounding box center [1346, 191] width 126 height 24
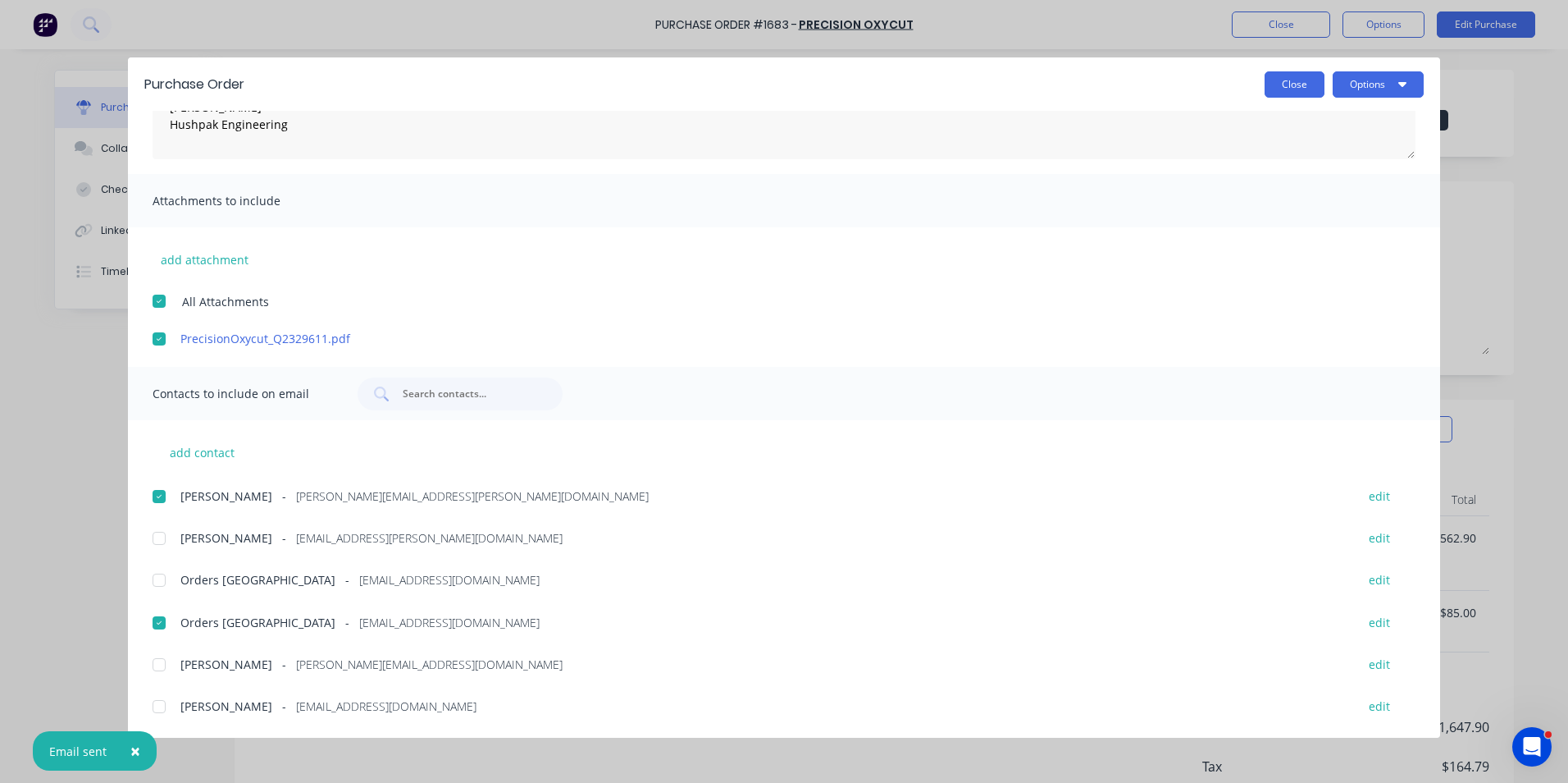
click at [1299, 95] on button "Close" at bounding box center [1294, 85] width 60 height 27
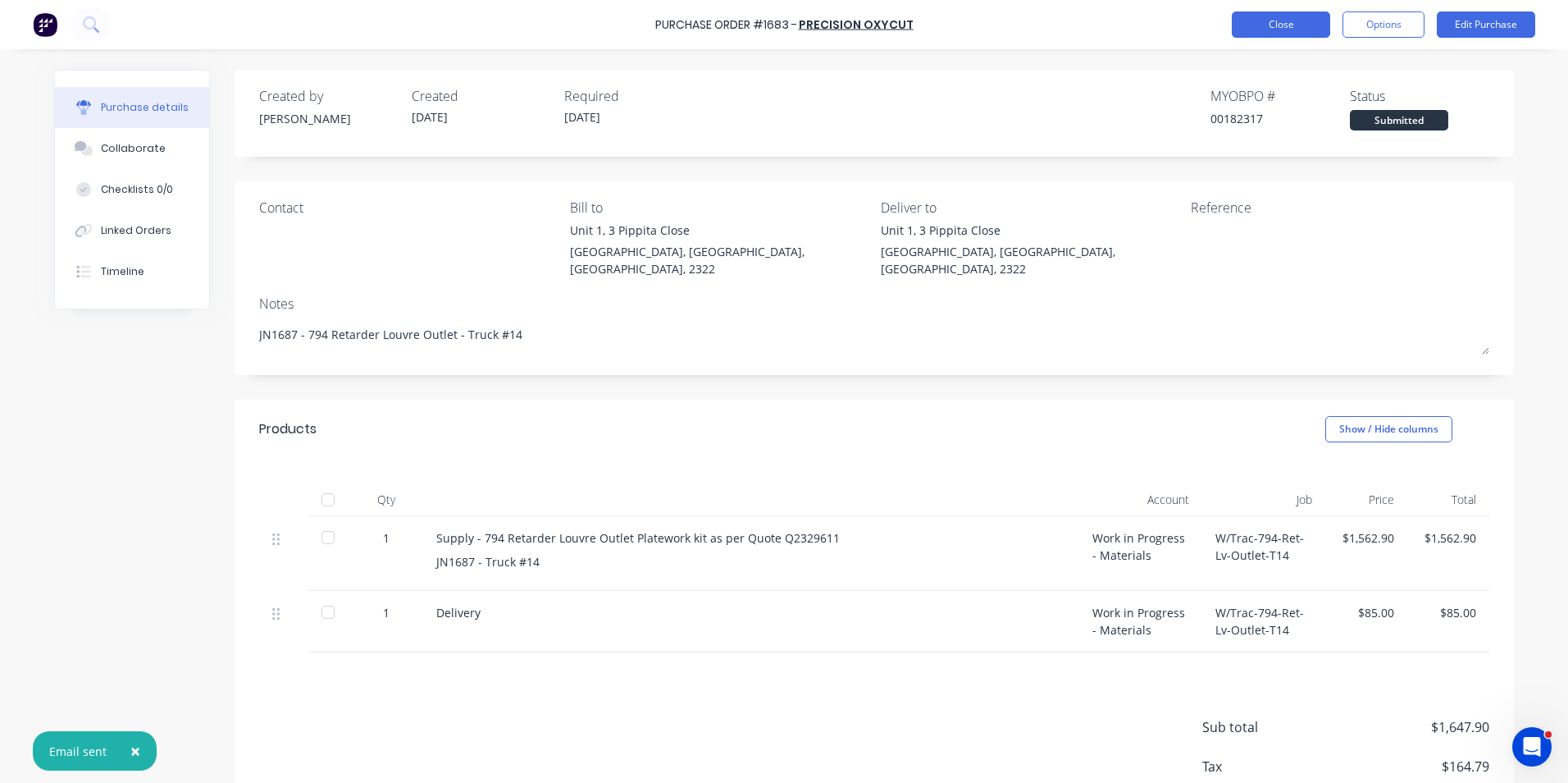
click at [1296, 27] on button "Close" at bounding box center [1281, 25] width 98 height 27
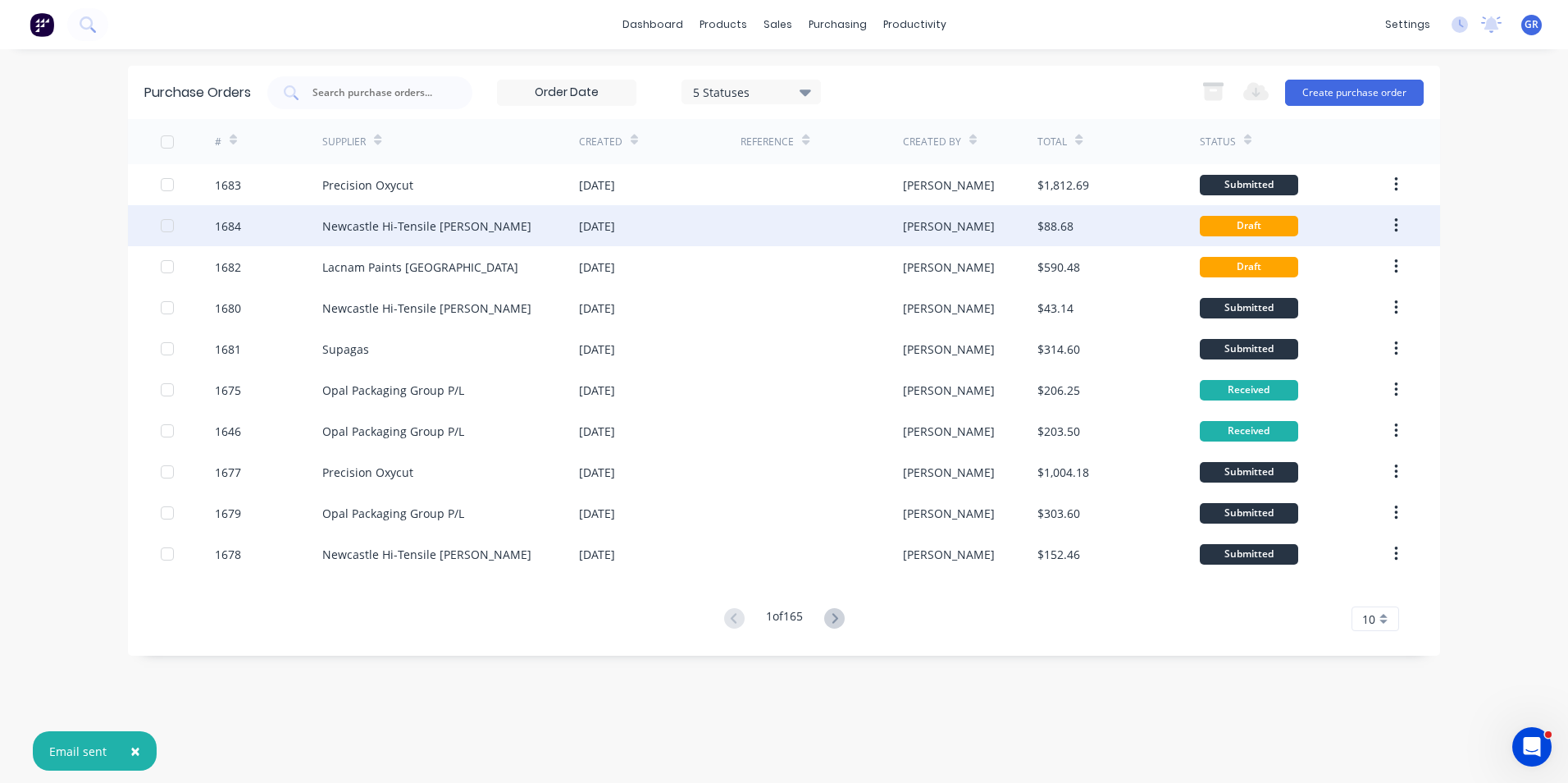
click at [237, 225] on div "1684" at bounding box center [228, 226] width 27 height 17
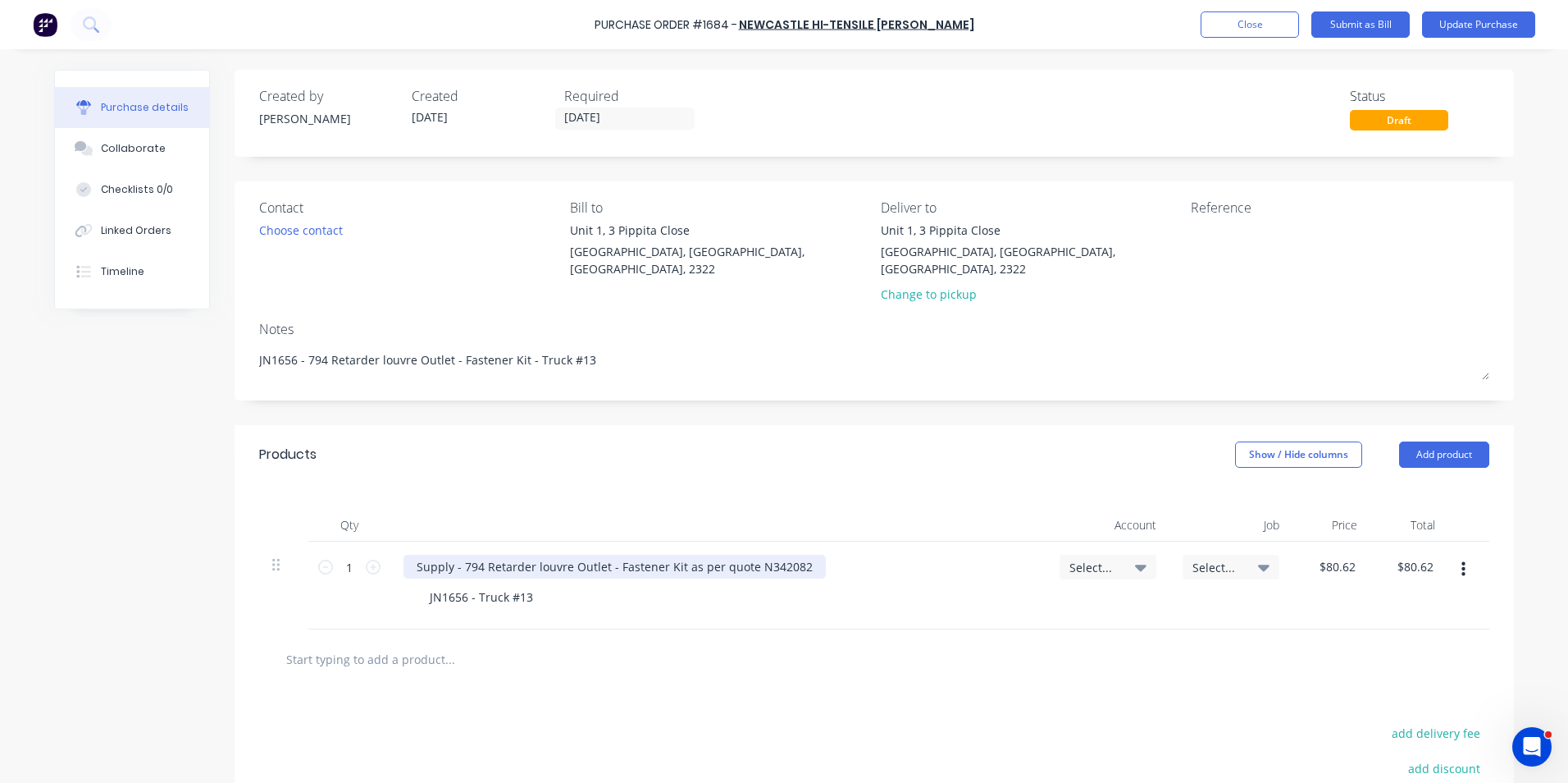
click at [799, 555] on div "Supply - 794 Retarder louvre Outlet - Fastener Kit as per quote N342082" at bounding box center [615, 566] width 423 height 24
type textarea "x"
drag, startPoint x: 801, startPoint y: 549, endPoint x: 757, endPoint y: 550, distance: 44.0
click at [757, 555] on div "Supply - 794 Retarder louvre Outlet - Fastener Kit as per quote N342082" at bounding box center [615, 566] width 423 height 24
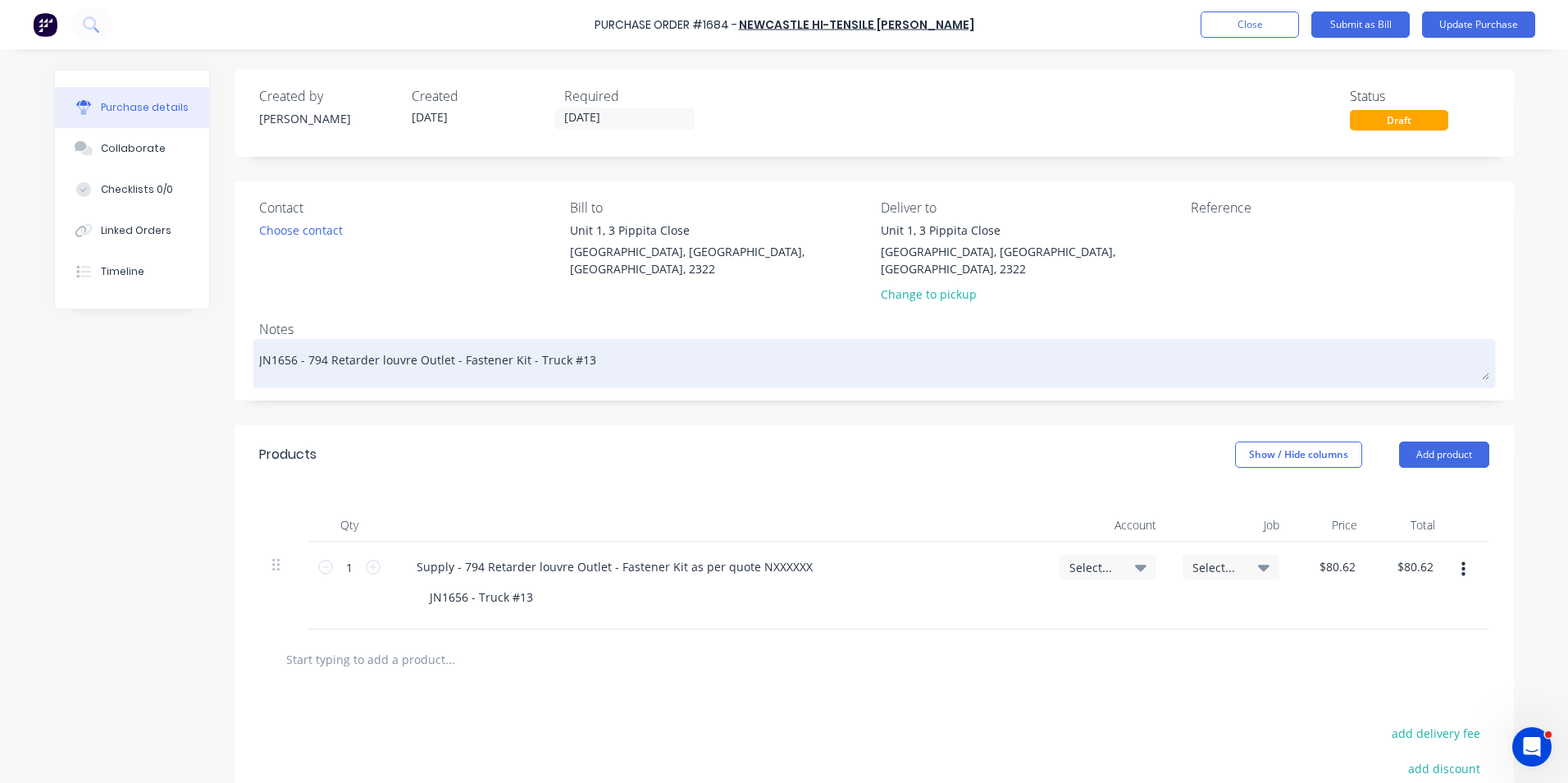
drag, startPoint x: 290, startPoint y: 347, endPoint x: 278, endPoint y: 347, distance: 12.0
click at [278, 347] on textarea "JN1656 - 794 Retarder louvre Outlet - Fastener Kit - Truck #13" at bounding box center [874, 361] width 1230 height 37
type textarea "x"
type textarea "JN168 - 794 Retarder louvre Outlet - Fastener Kit - Truck #13"
type textarea "x"
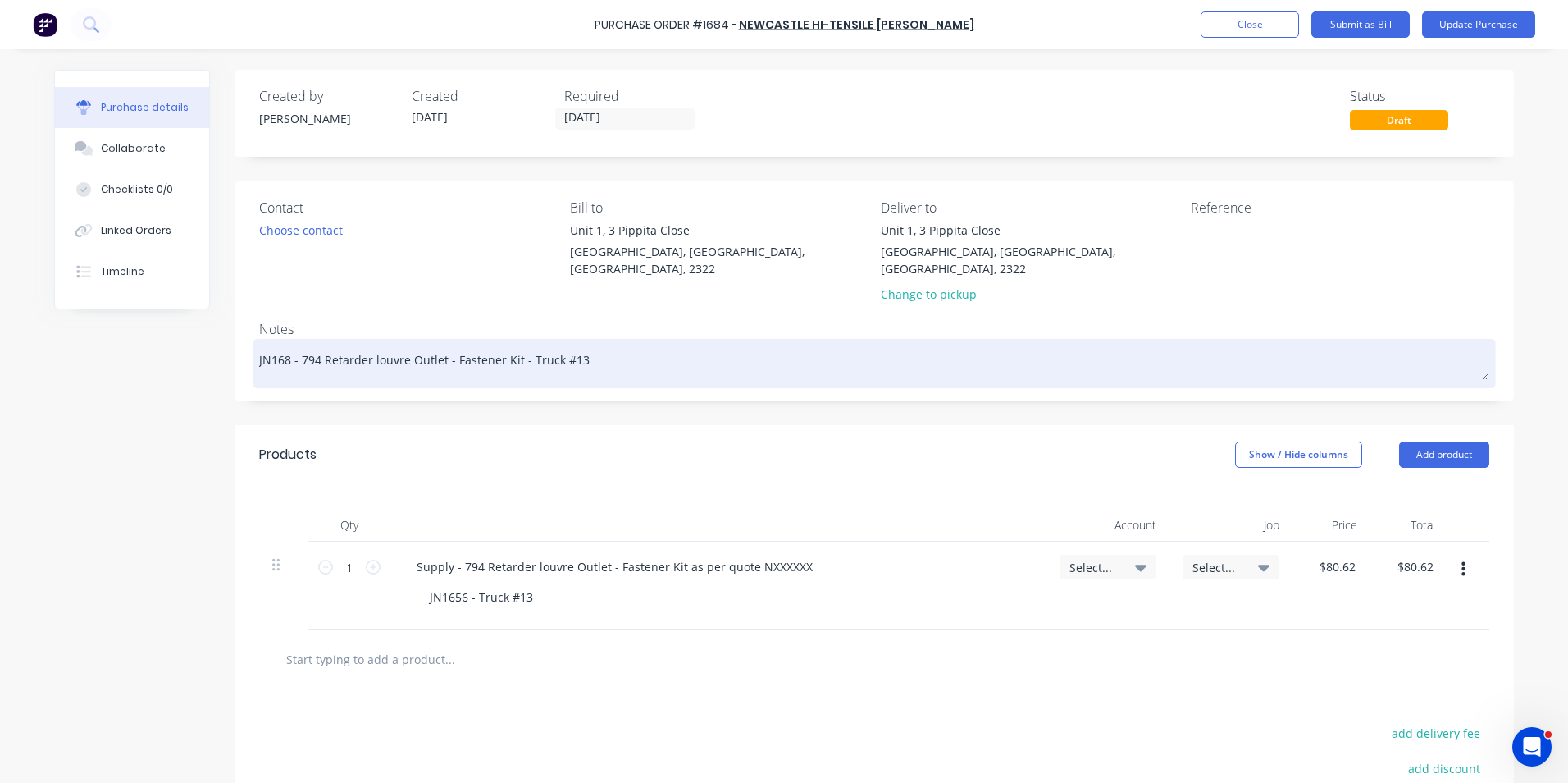
type textarea "JN1687 - 794 Retarder louvre Outlet - Fastener Kit - Truck #13"
click at [575, 343] on textarea "JN1687 - 794 Retarder louvre Outlet - Fastener Kit - Truck #13" at bounding box center [874, 361] width 1230 height 37
type textarea "x"
type textarea "JN1687 - 794 Retarder louvre Outlet - Fastener Kit - Truck #17"
type textarea "x"
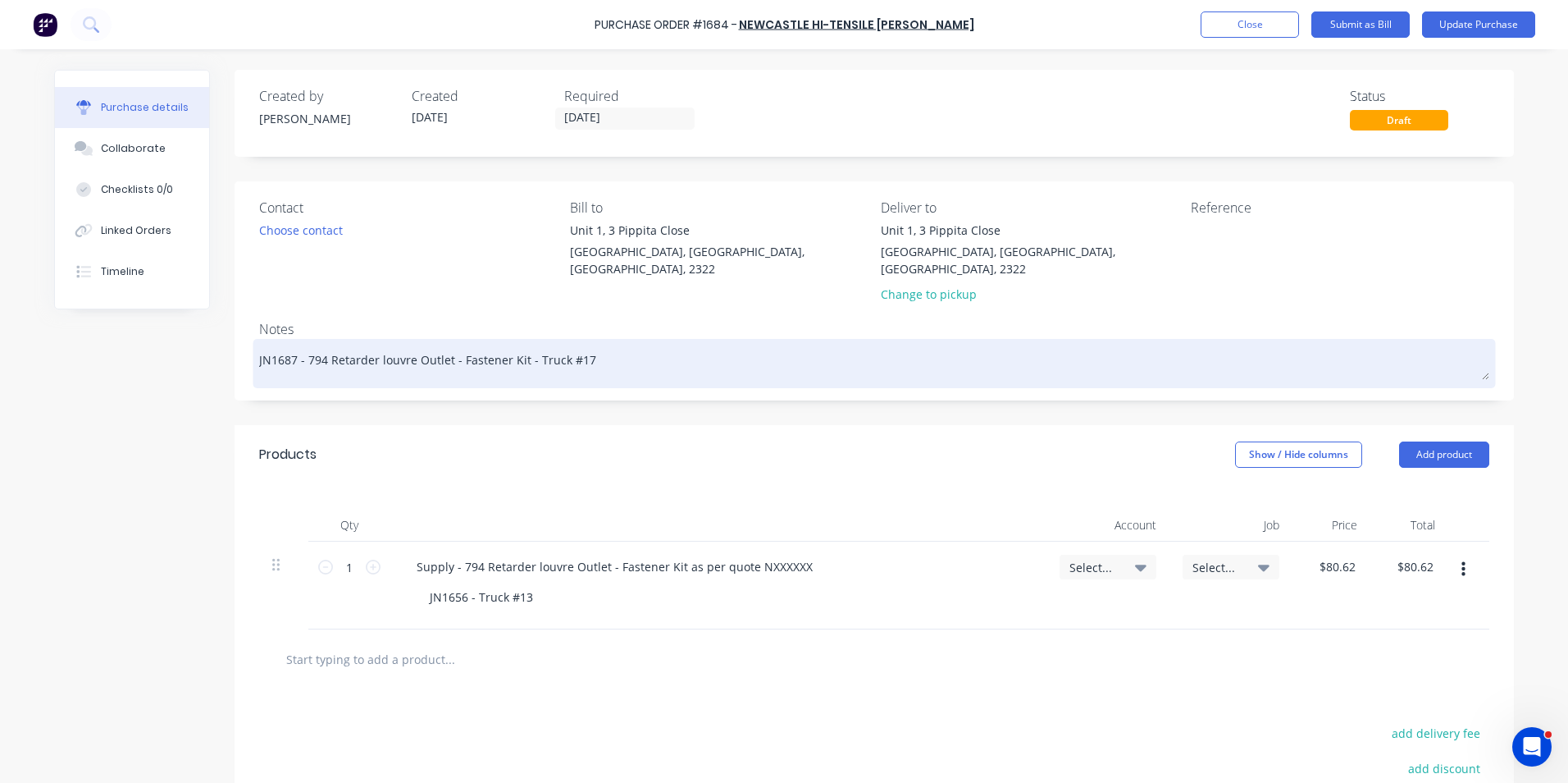
type textarea "JN1687 - 794 Retarder louvre Outlet - Fastener Kit - Truck #174"
type textarea "x"
type textarea "JN1687 - 794 Retarder louvre Outlet - Fastener Kit - Truck #17"
type textarea "x"
type textarea "JN1687 - 794 Retarder louvre Outlet - Fastener Kit - Truck #1"
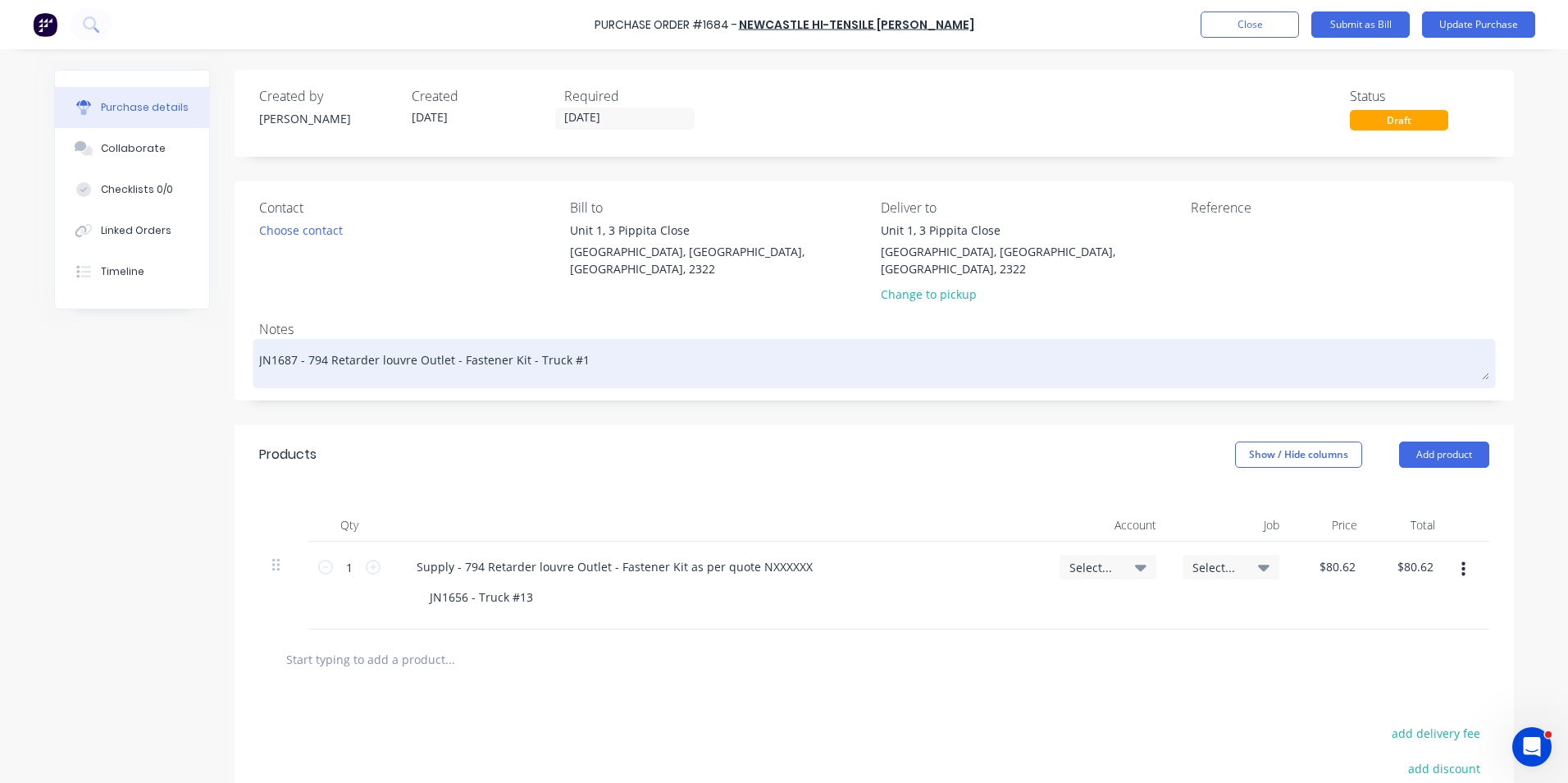
type textarea "x"
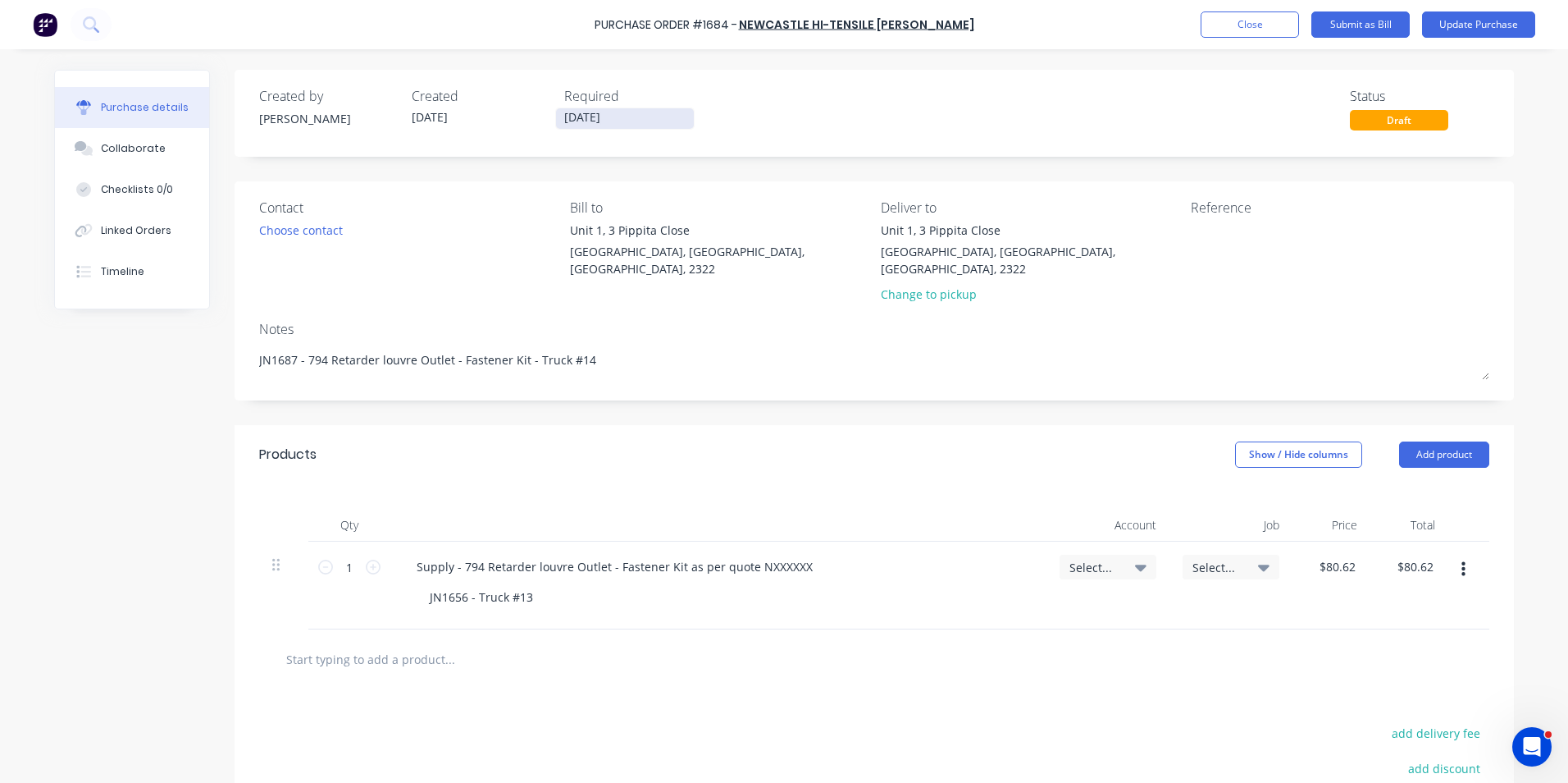
type textarea "JN1687 - 794 Retarder louvre Outlet - Fastener Kit - Truck #14"
type textarea "x"
type textarea "JN1687 - 794 Retarder louvre Outlet - Fastener Kit - Truck #14"
click at [598, 116] on input "[DATE]" at bounding box center [625, 117] width 137 height 20
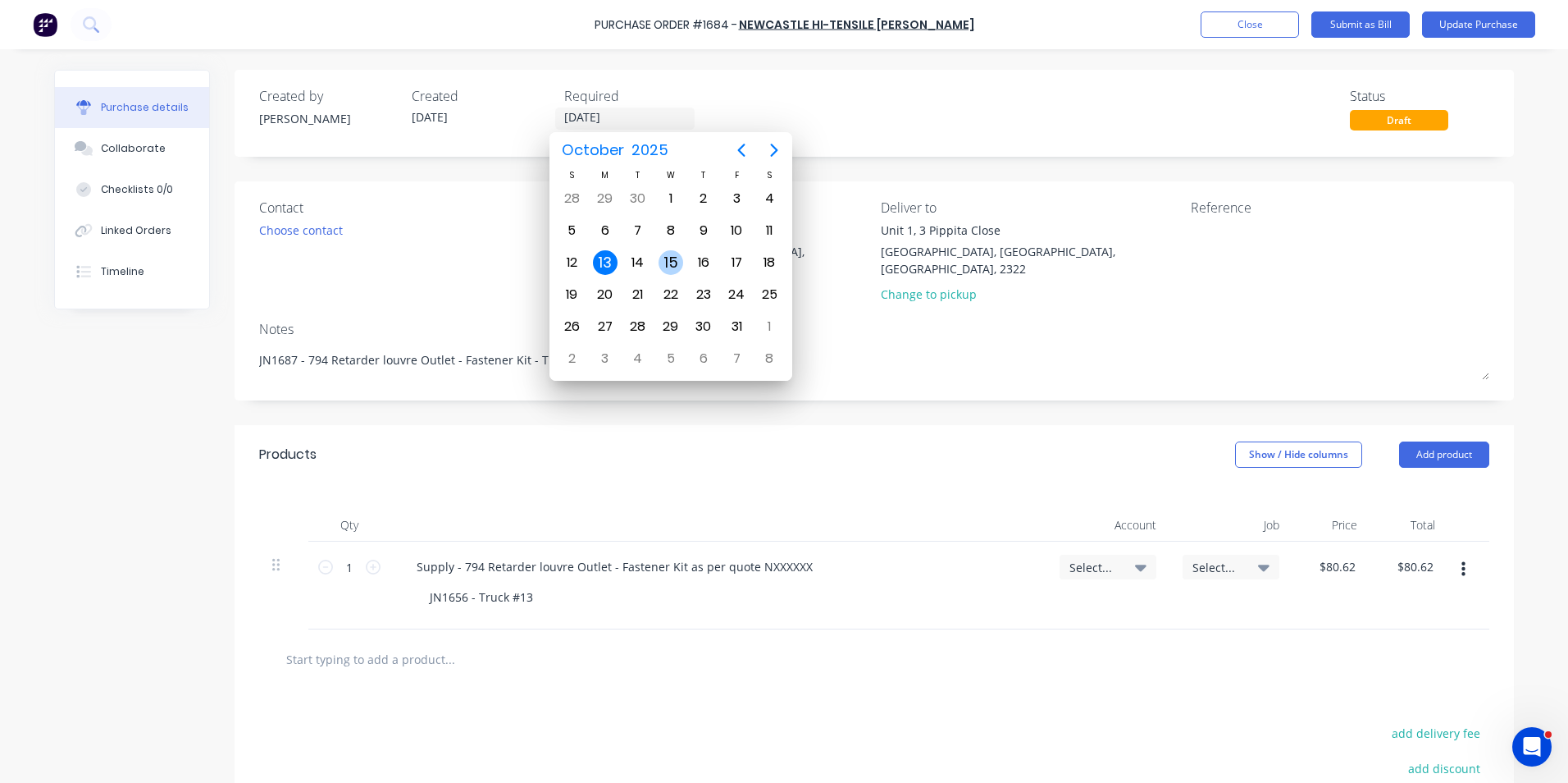
click at [672, 261] on div "15" at bounding box center [671, 263] width 25 height 25
type textarea "x"
type input "15/10/25"
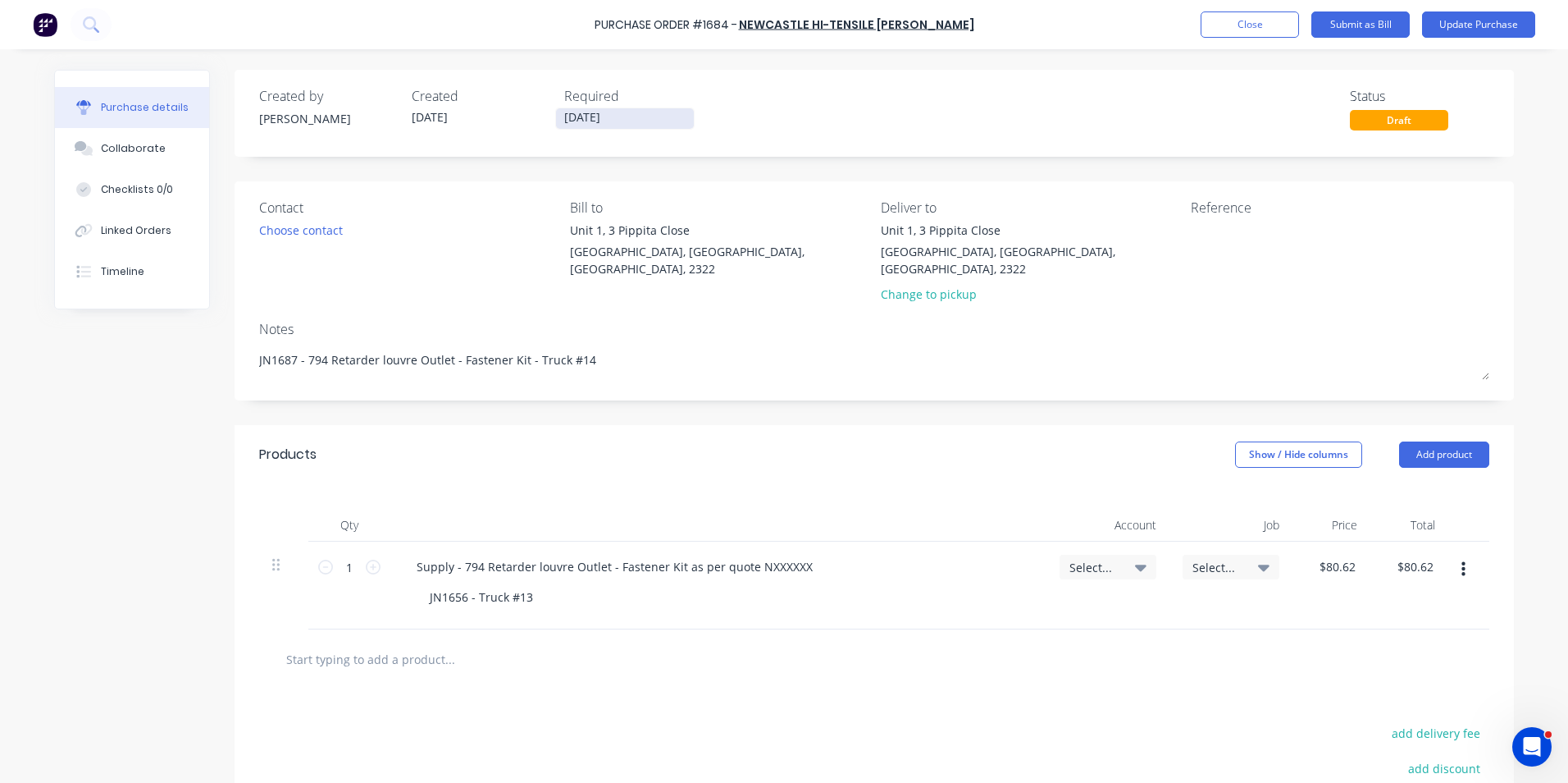
click at [591, 112] on input "15/10/25" at bounding box center [625, 117] width 137 height 20
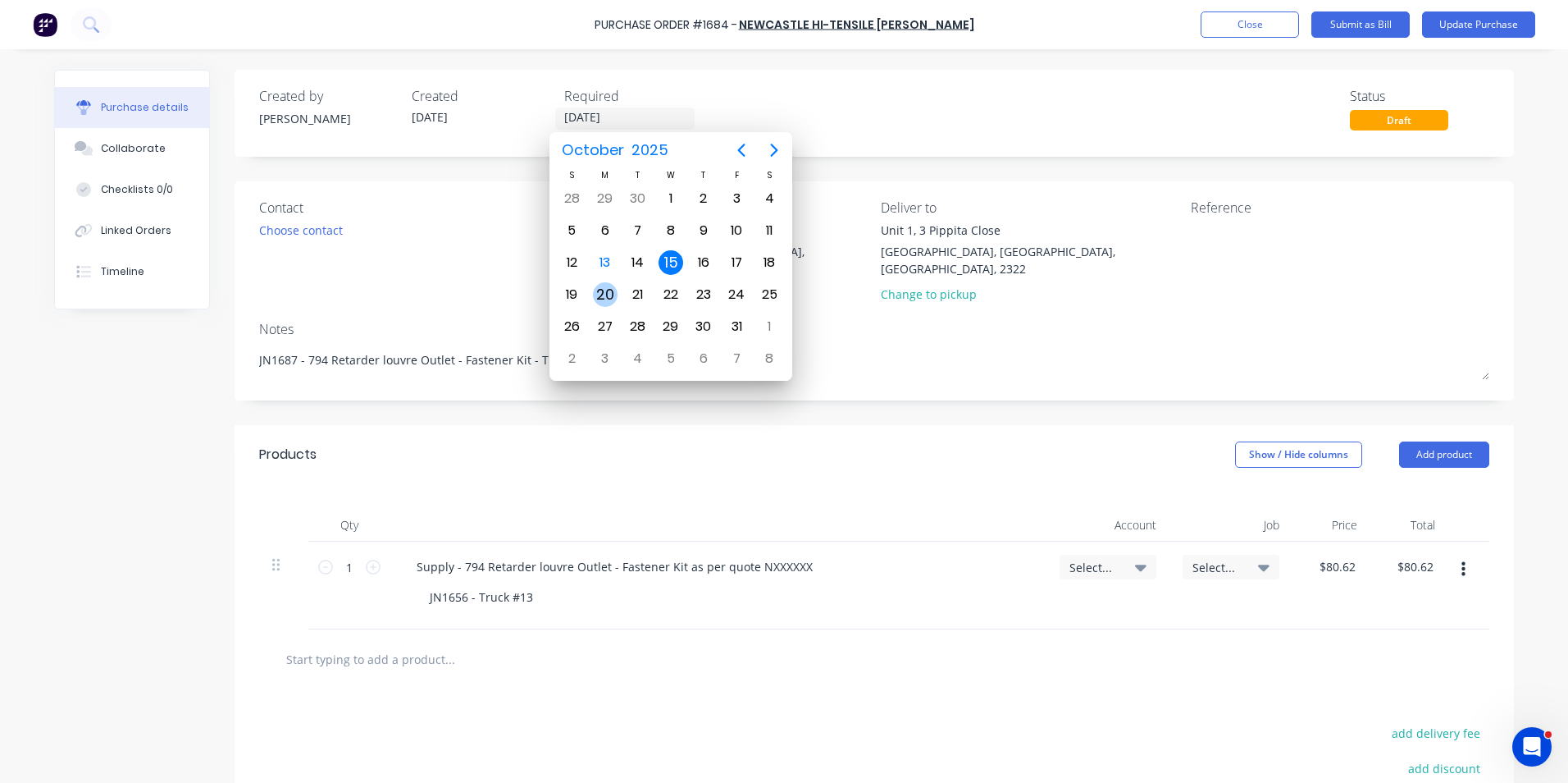
click at [606, 292] on div "20" at bounding box center [605, 295] width 25 height 25
type textarea "x"
type input "20/10/25"
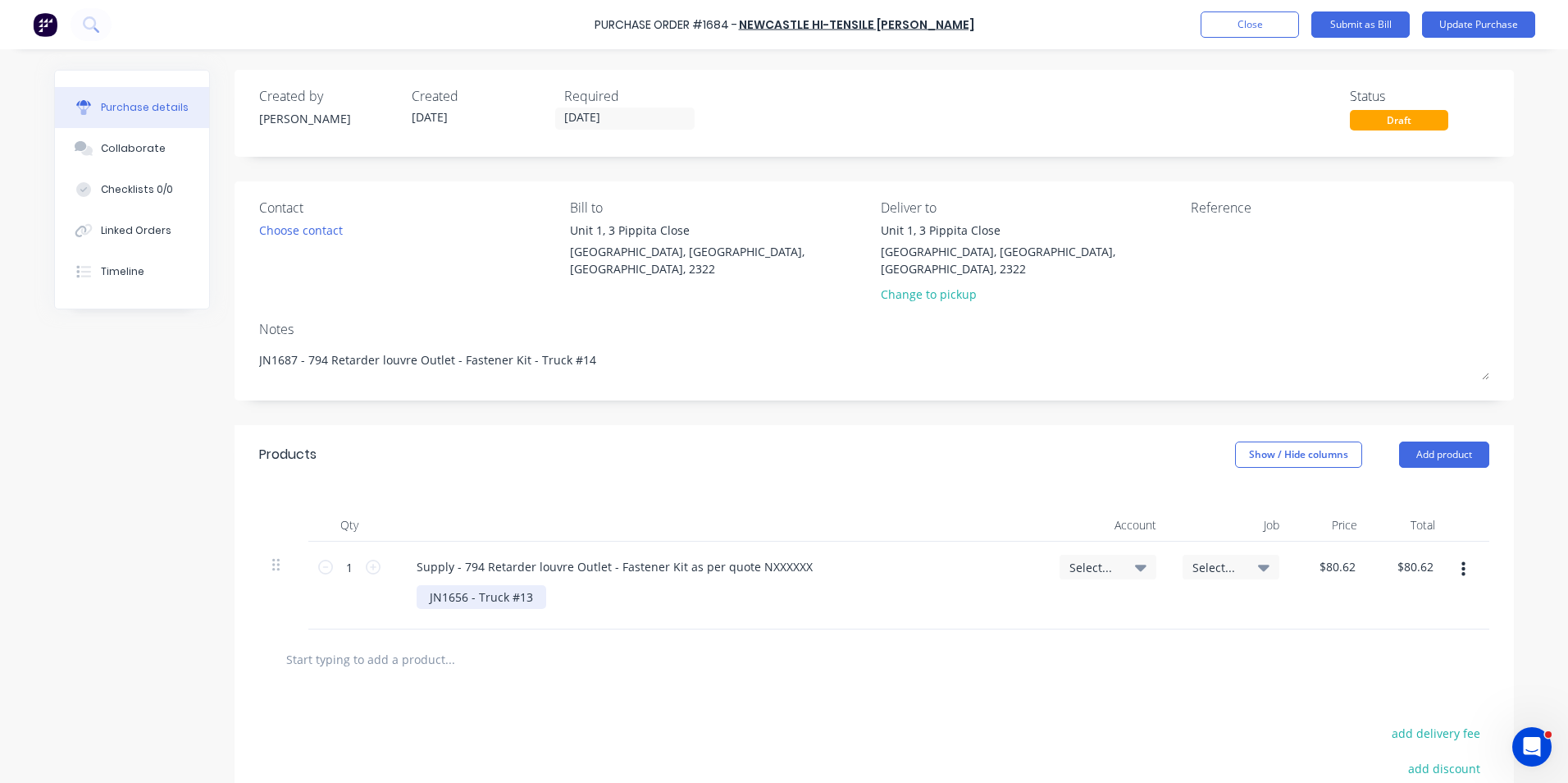
type textarea "x"
drag, startPoint x: 462, startPoint y: 582, endPoint x: 449, endPoint y: 582, distance: 13.0
click at [449, 585] on div "JN1656 - Truck #13" at bounding box center [482, 597] width 130 height 24
click at [520, 585] on div "JN1687 - Truck #13" at bounding box center [482, 597] width 130 height 24
click at [1084, 559] on span "Select..." at bounding box center [1095, 567] width 50 height 17
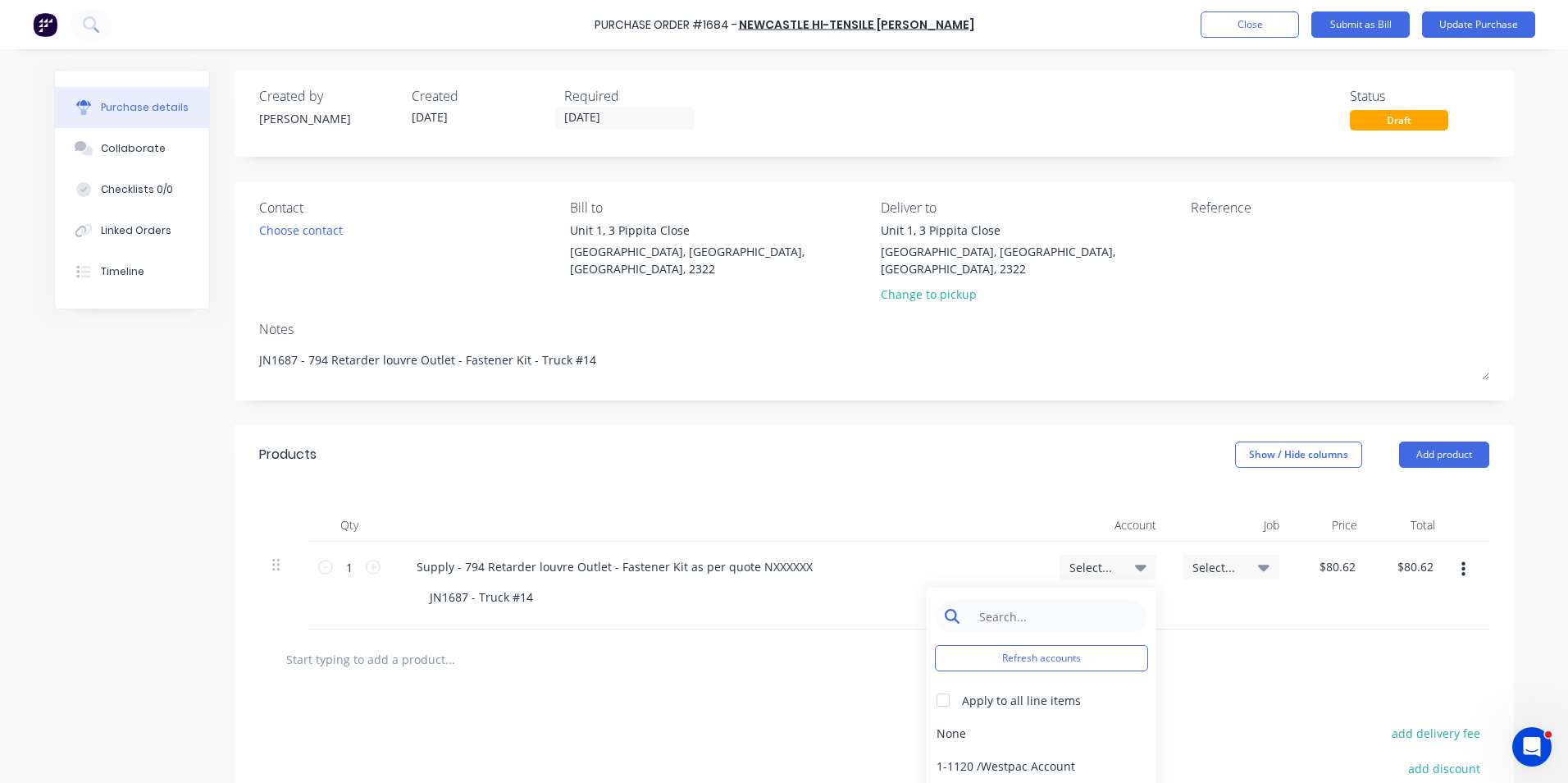
type textarea "x"
click at [1014, 600] on input at bounding box center [1055, 616] width 168 height 32
type input "1-14"
click at [1072, 719] on div "1-1400 / Work in Progress - Materials" at bounding box center [1041, 732] width 230 height 32
click at [1204, 559] on span "Select..." at bounding box center [1218, 567] width 50 height 17
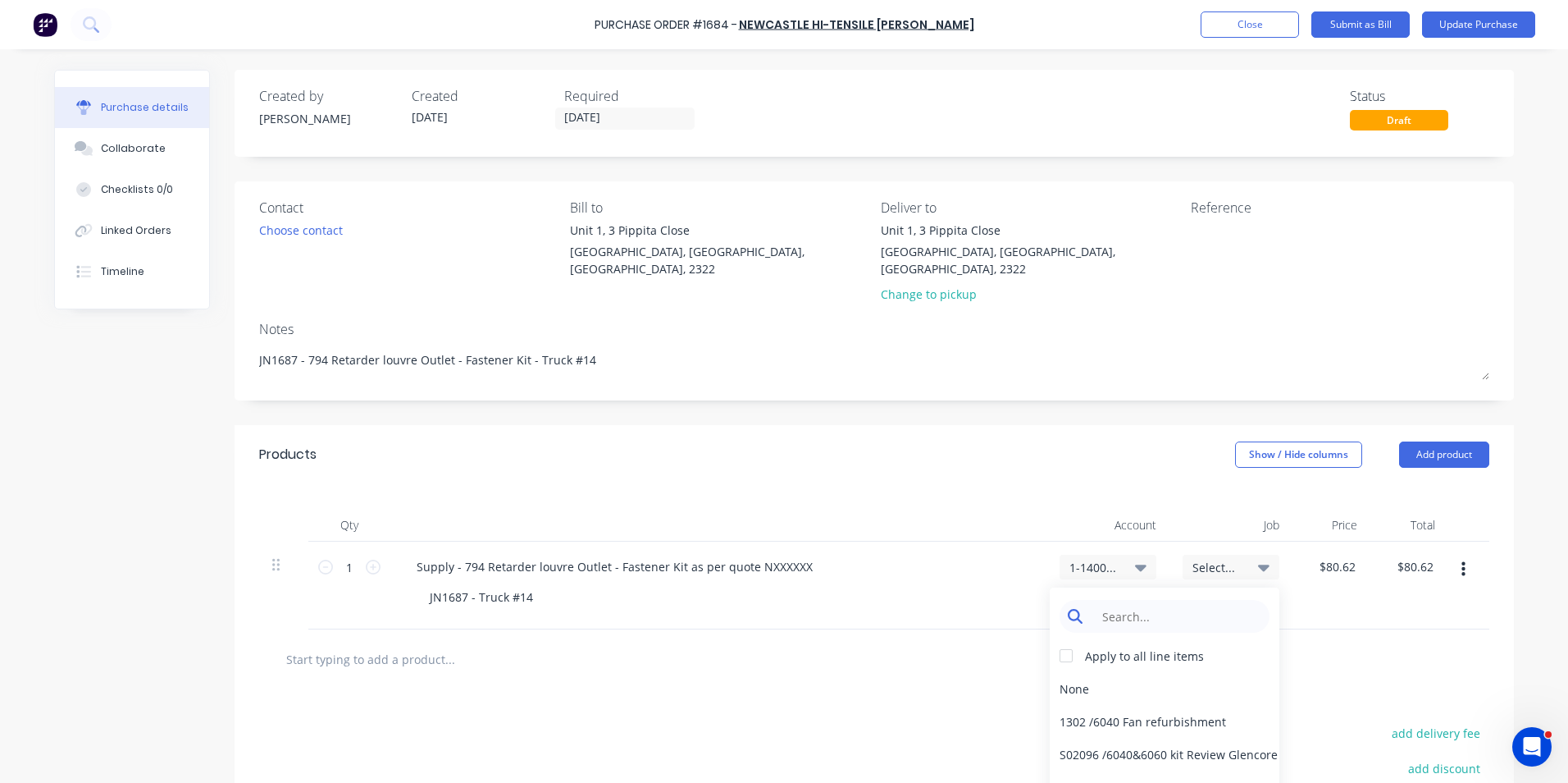
type textarea "x"
click at [1142, 600] on input at bounding box center [1178, 616] width 168 height 32
type input "1687"
click at [1134, 675] on div "1687 / W/Trac-794-Ret-Lv-Outlet-T14" at bounding box center [1164, 688] width 230 height 32
type textarea "x"
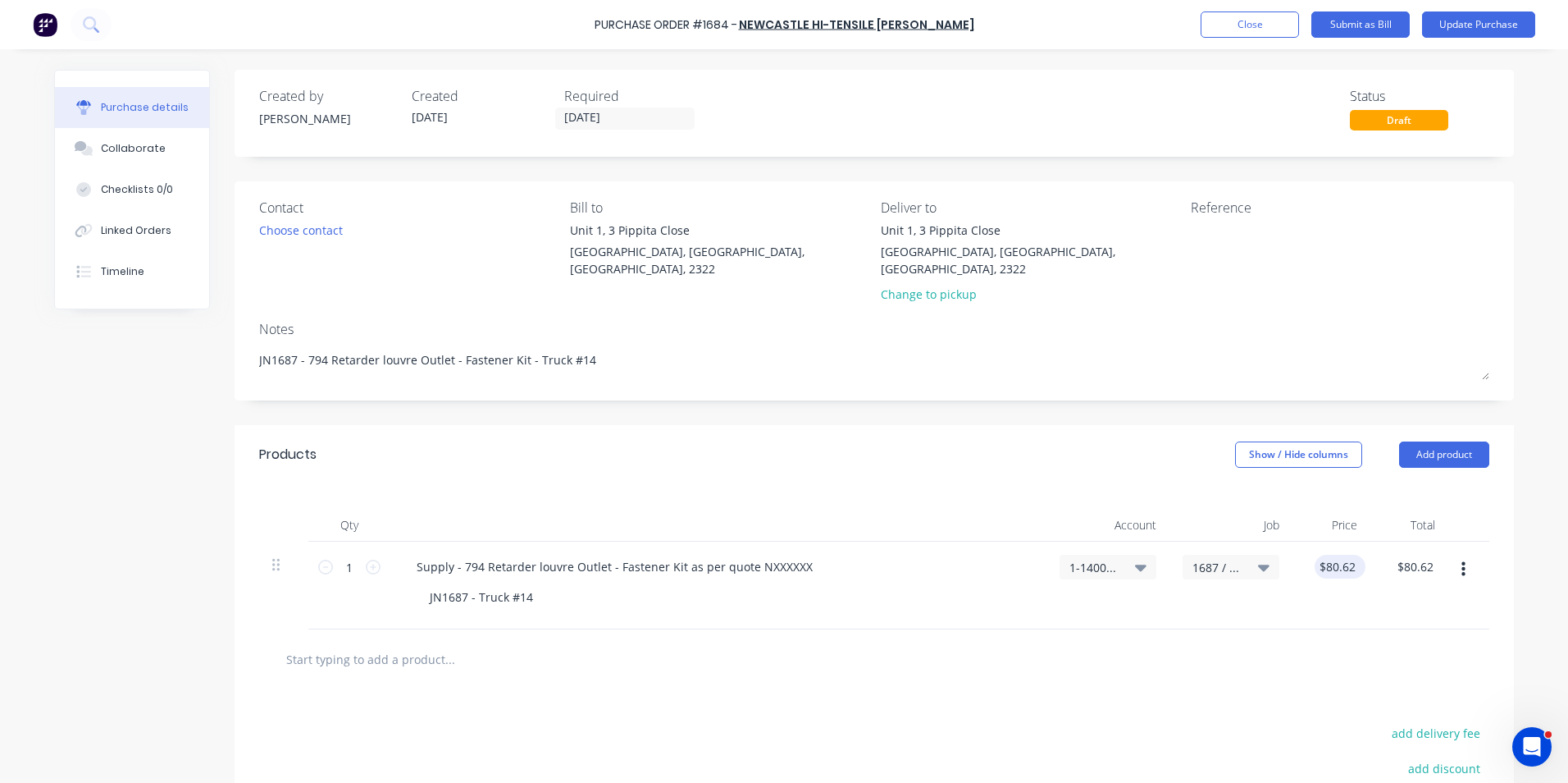
type input "80.62"
click at [1338, 555] on input "80.62" at bounding box center [1341, 566] width 38 height 24
click at [1339, 555] on input "80.62" at bounding box center [1341, 566] width 38 height 24
type textarea "x"
click at [1339, 555] on input "80.62" at bounding box center [1341, 566] width 38 height 24
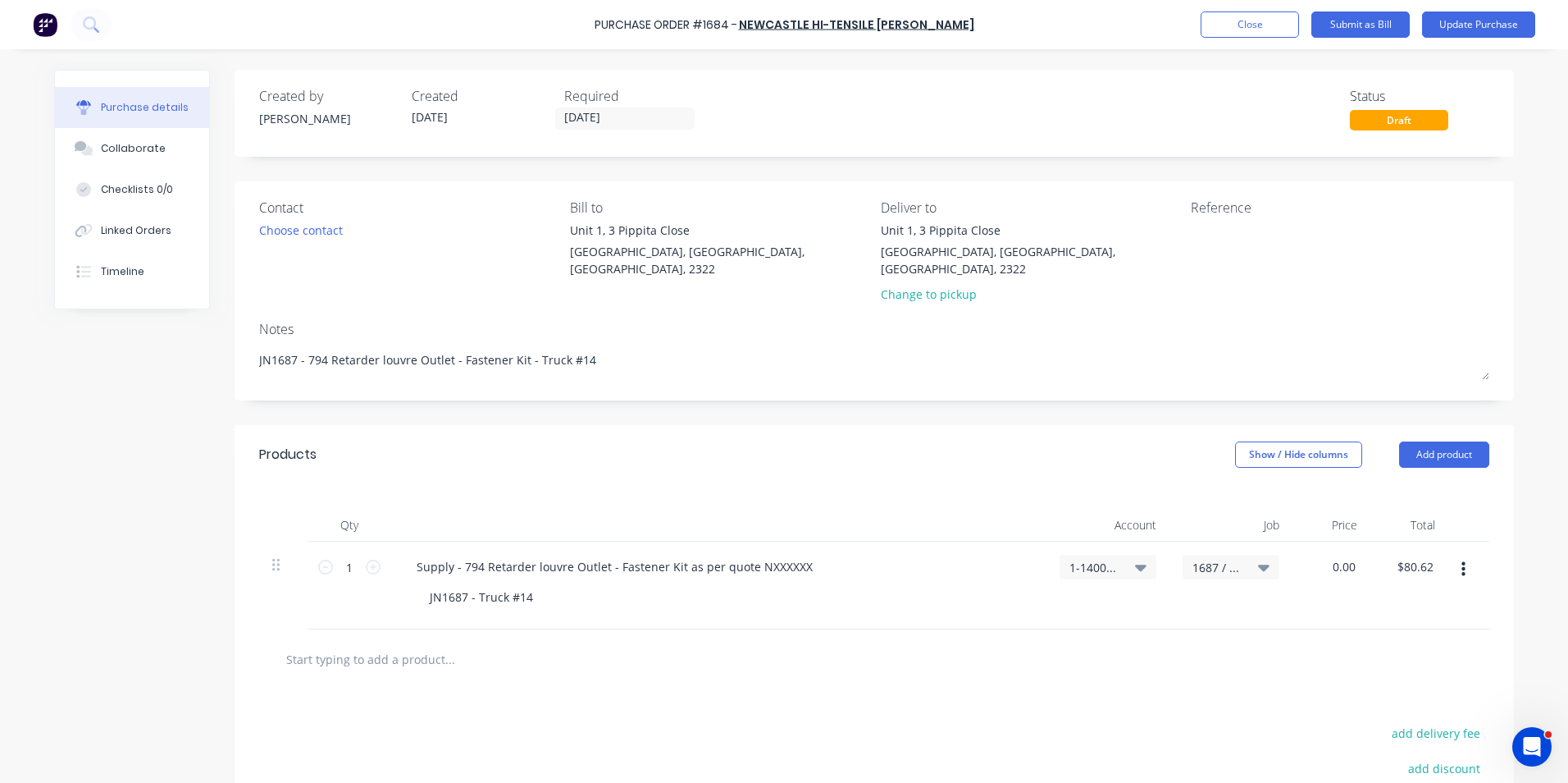
type input "0.00"
type textarea "x"
type input "$0.00"
click at [1348, 599] on div "$0.00 0.00" at bounding box center [1332, 585] width 78 height 88
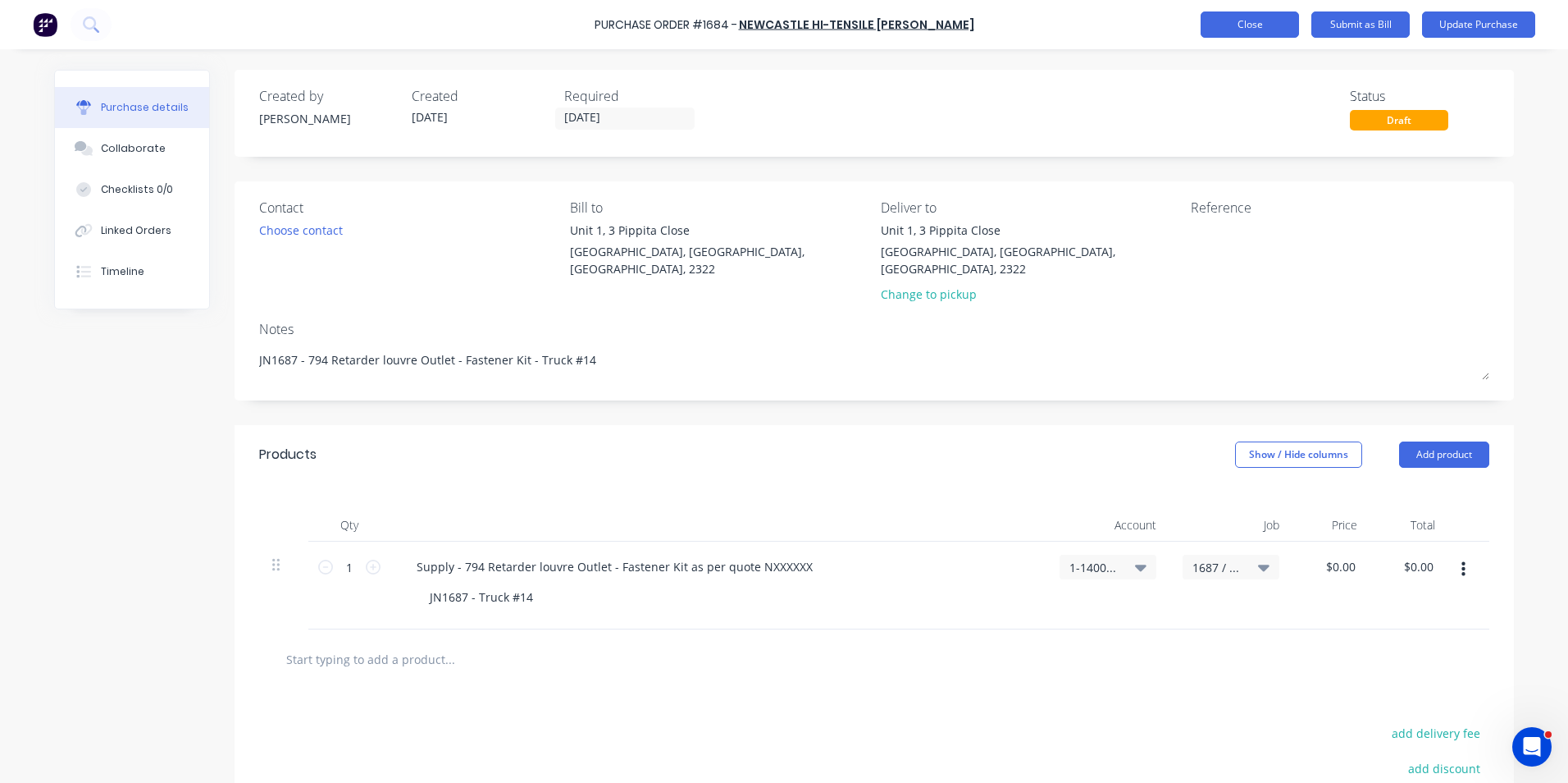
click at [1279, 22] on button "Close" at bounding box center [1249, 25] width 98 height 27
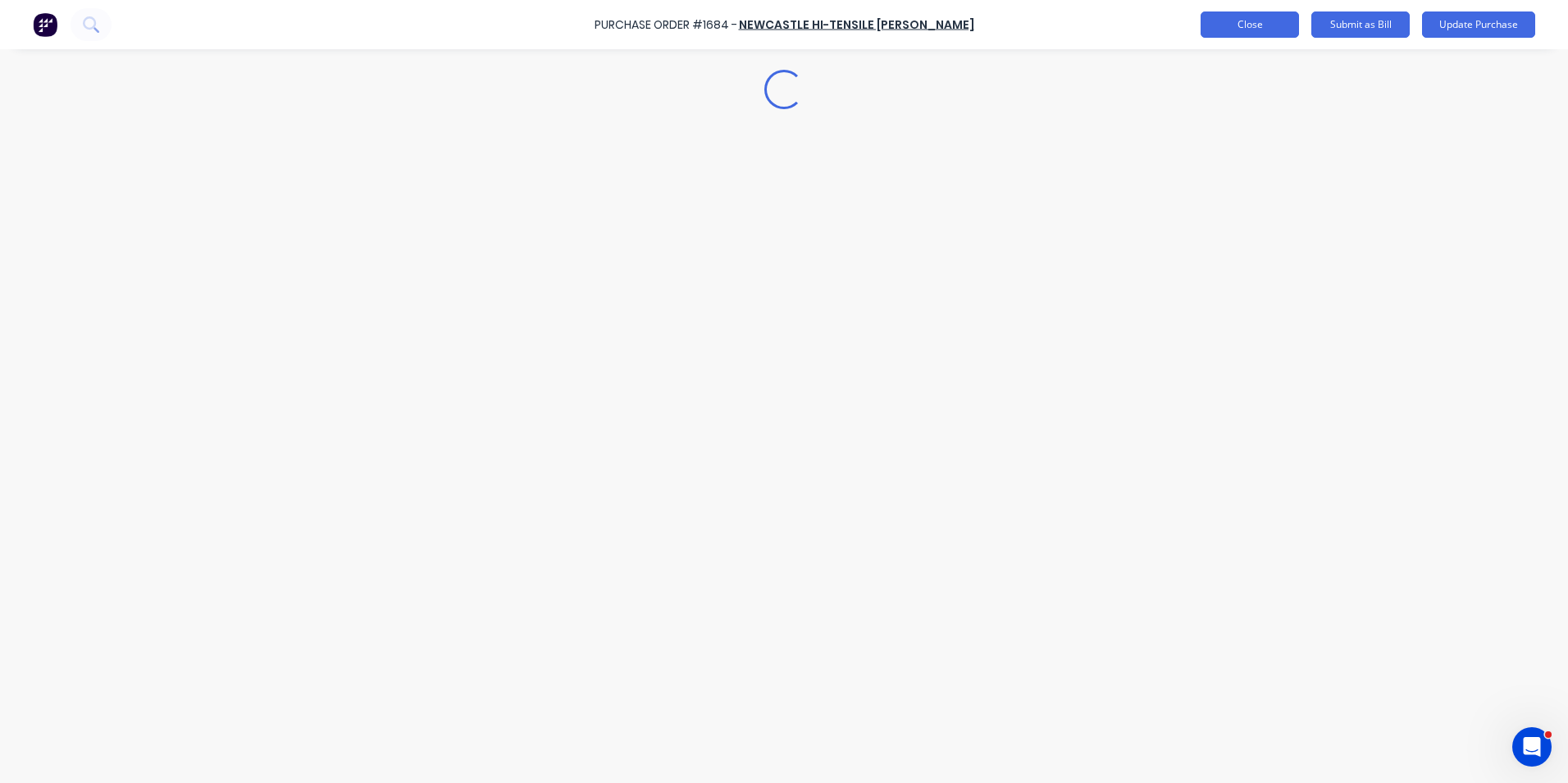
type textarea "x"
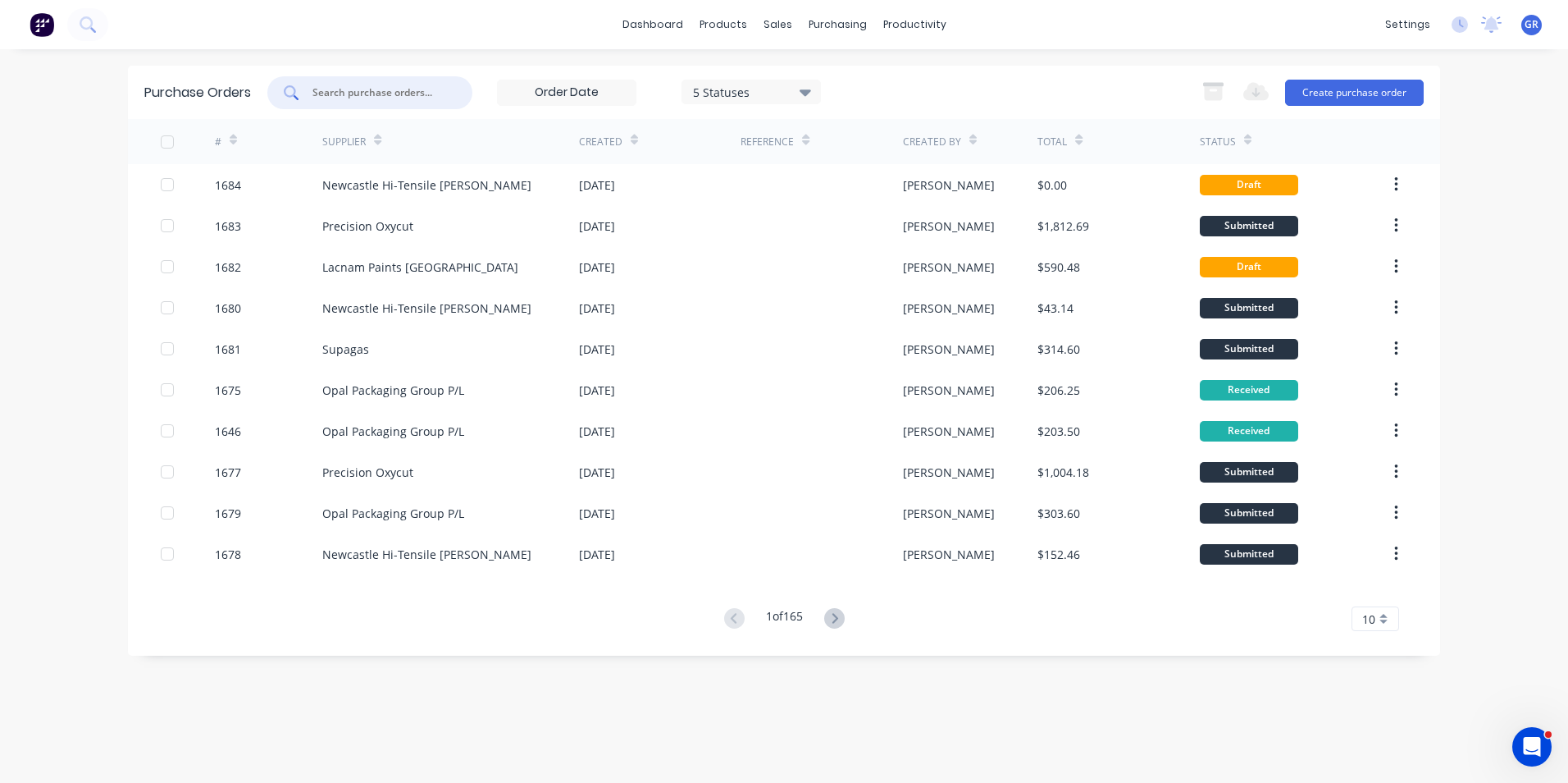
click at [354, 92] on input "text" at bounding box center [379, 93] width 136 height 16
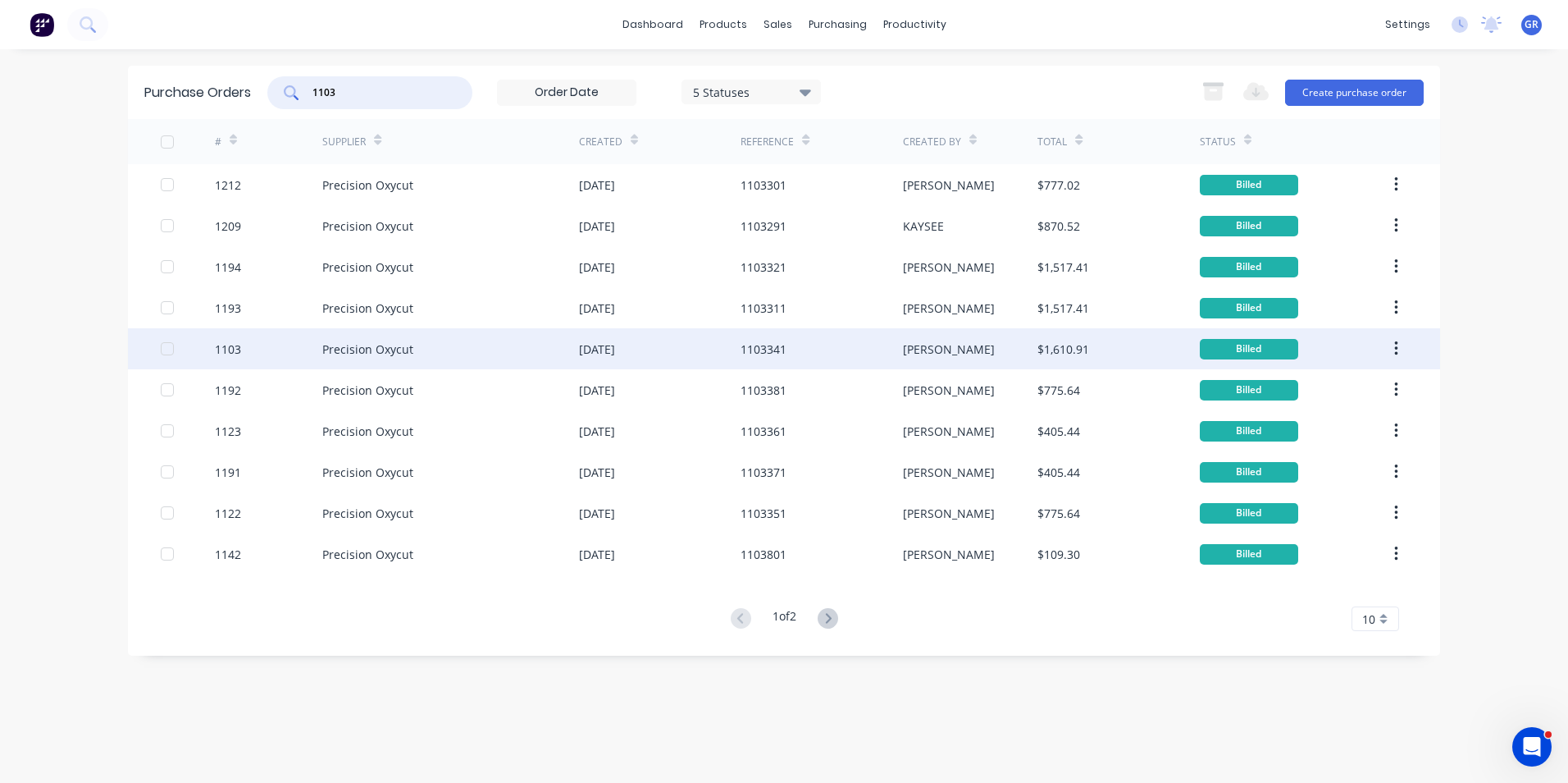
type input "1103"
click at [231, 349] on div "1103" at bounding box center [228, 349] width 27 height 17
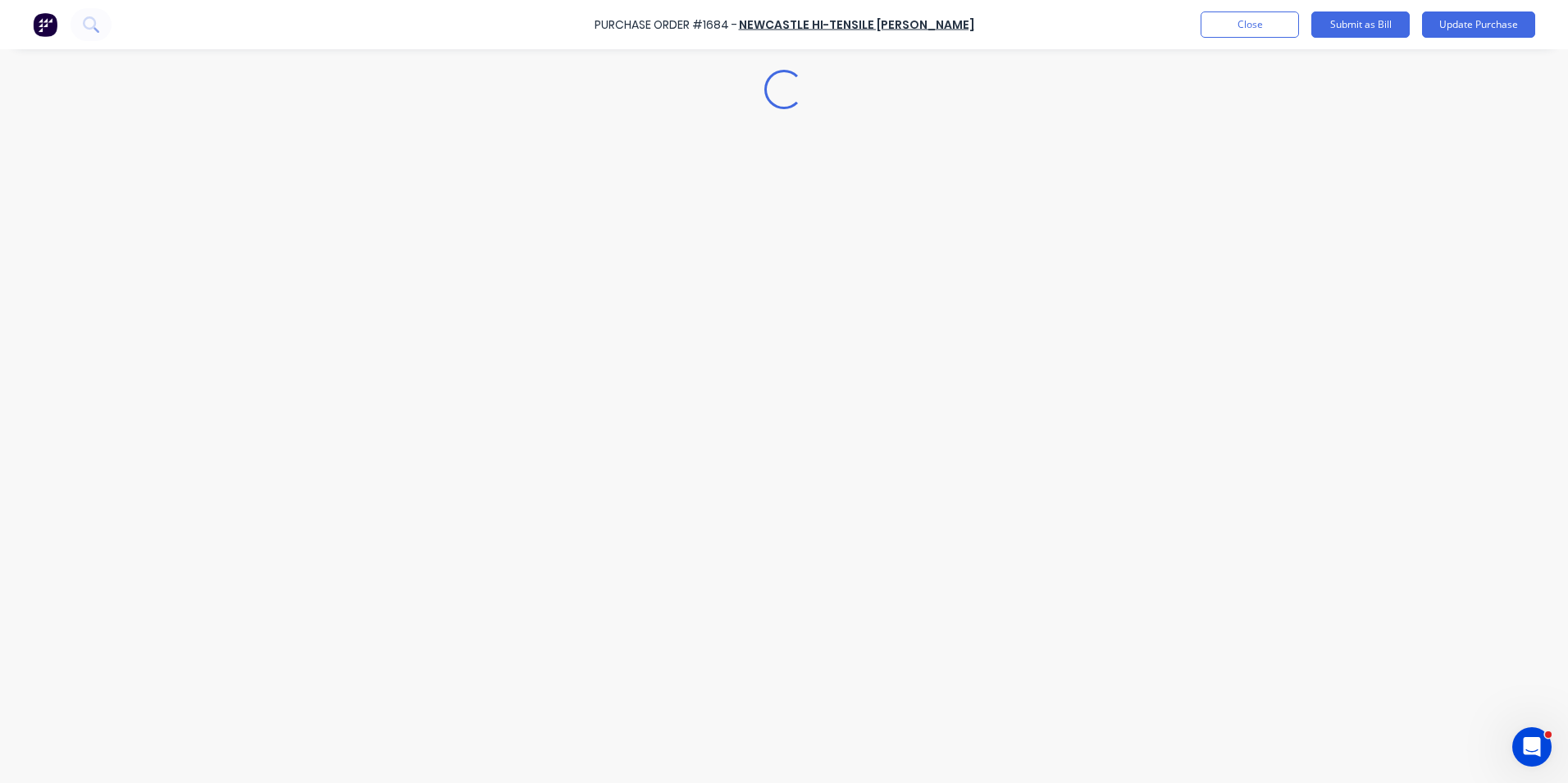
type textarea "x"
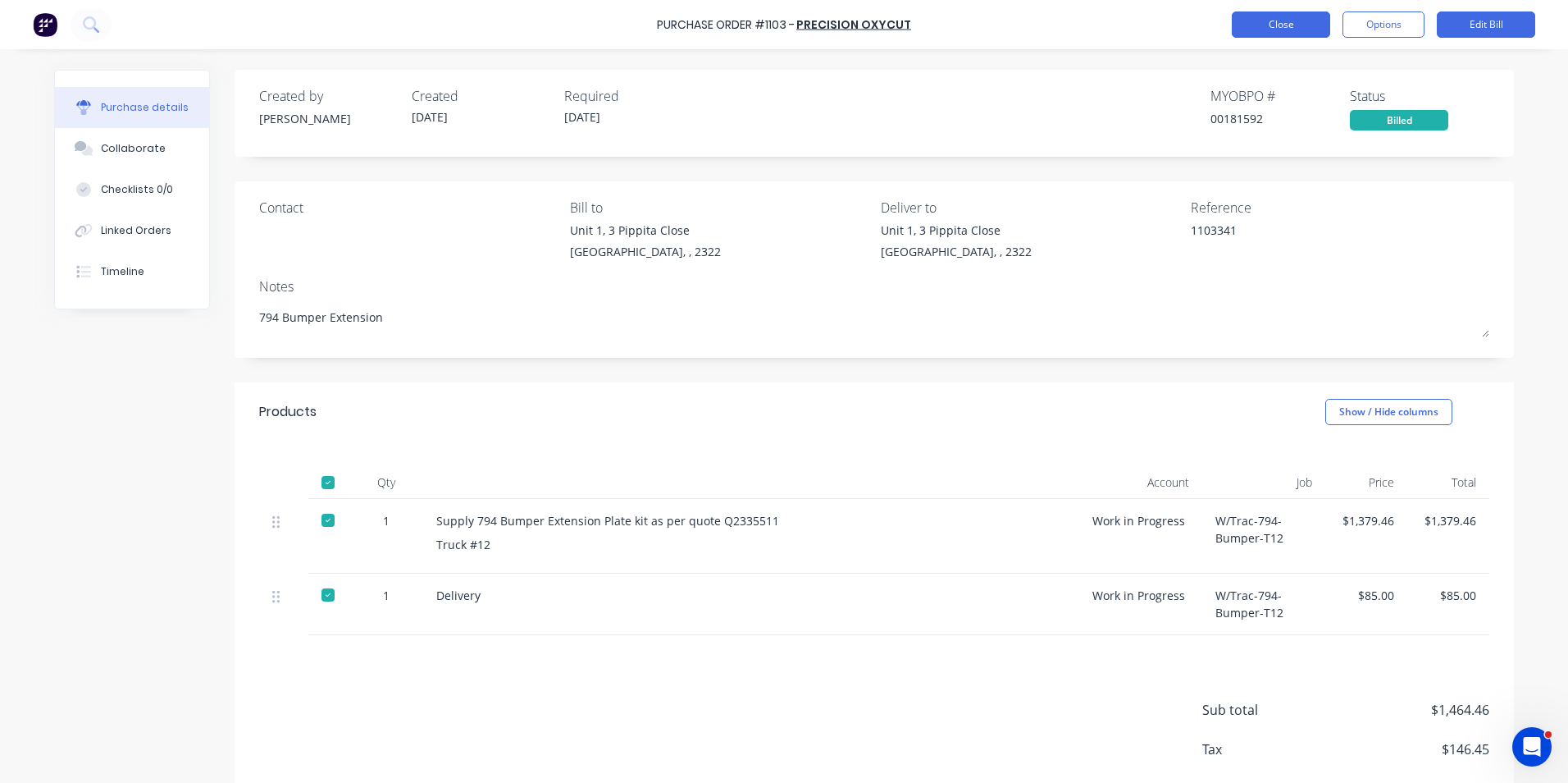
click at [1272, 18] on button "Close" at bounding box center [1281, 25] width 98 height 27
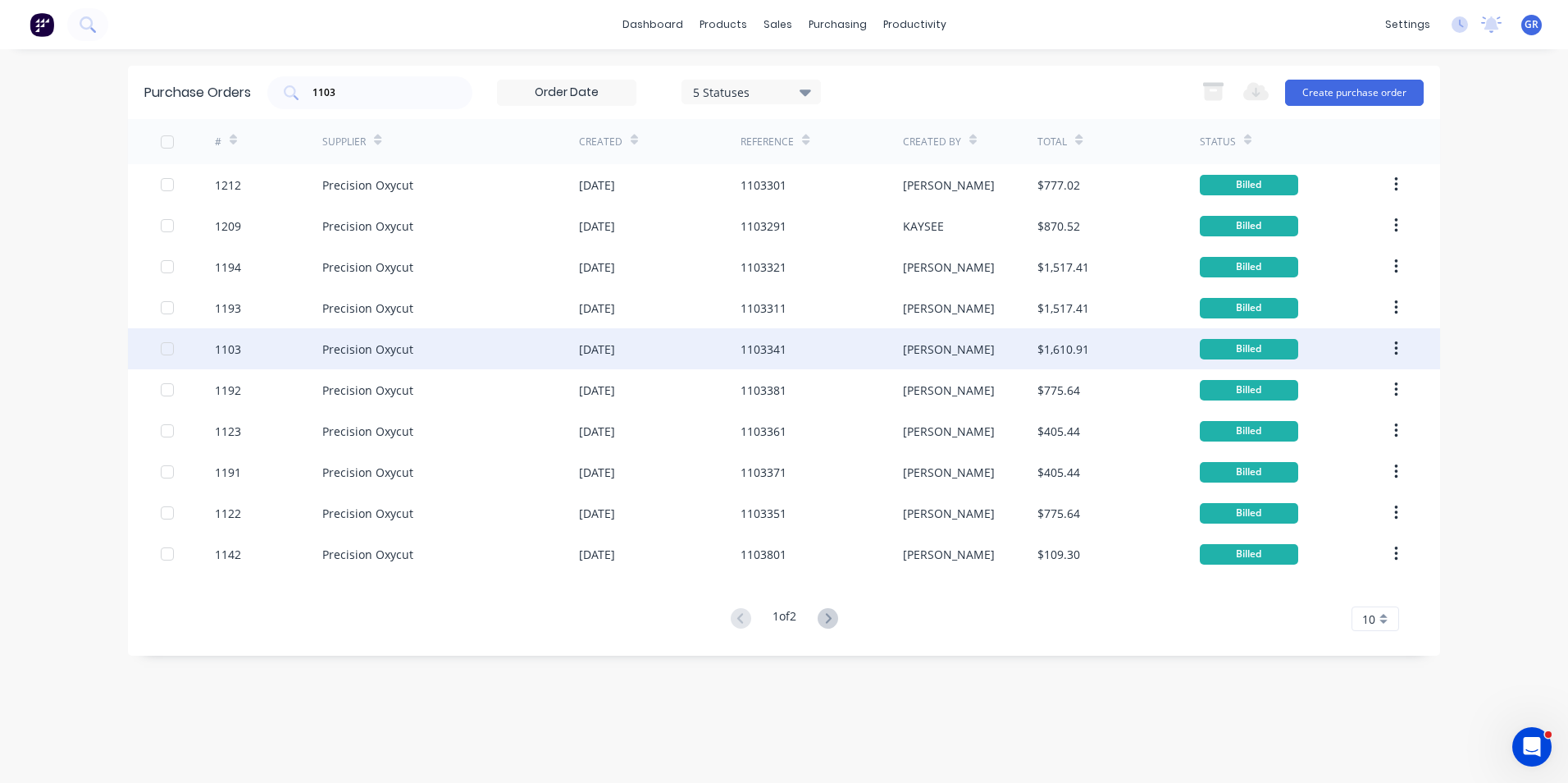
click at [1396, 349] on icon "button" at bounding box center [1395, 349] width 3 height 14
click at [1302, 424] on div "Duplicate" at bounding box center [1338, 424] width 126 height 24
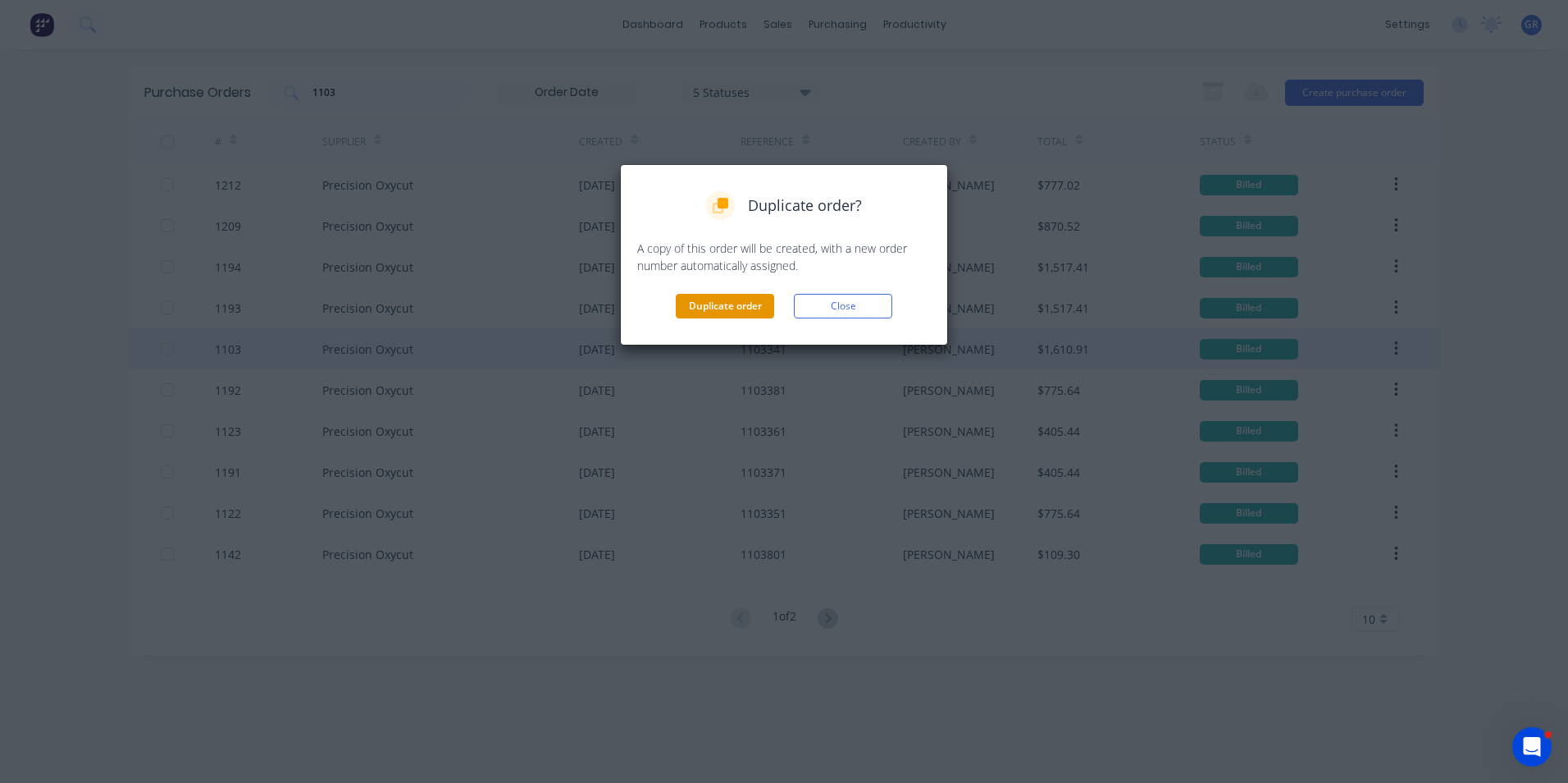
click at [721, 307] on button "Duplicate order" at bounding box center [724, 307] width 98 height 25
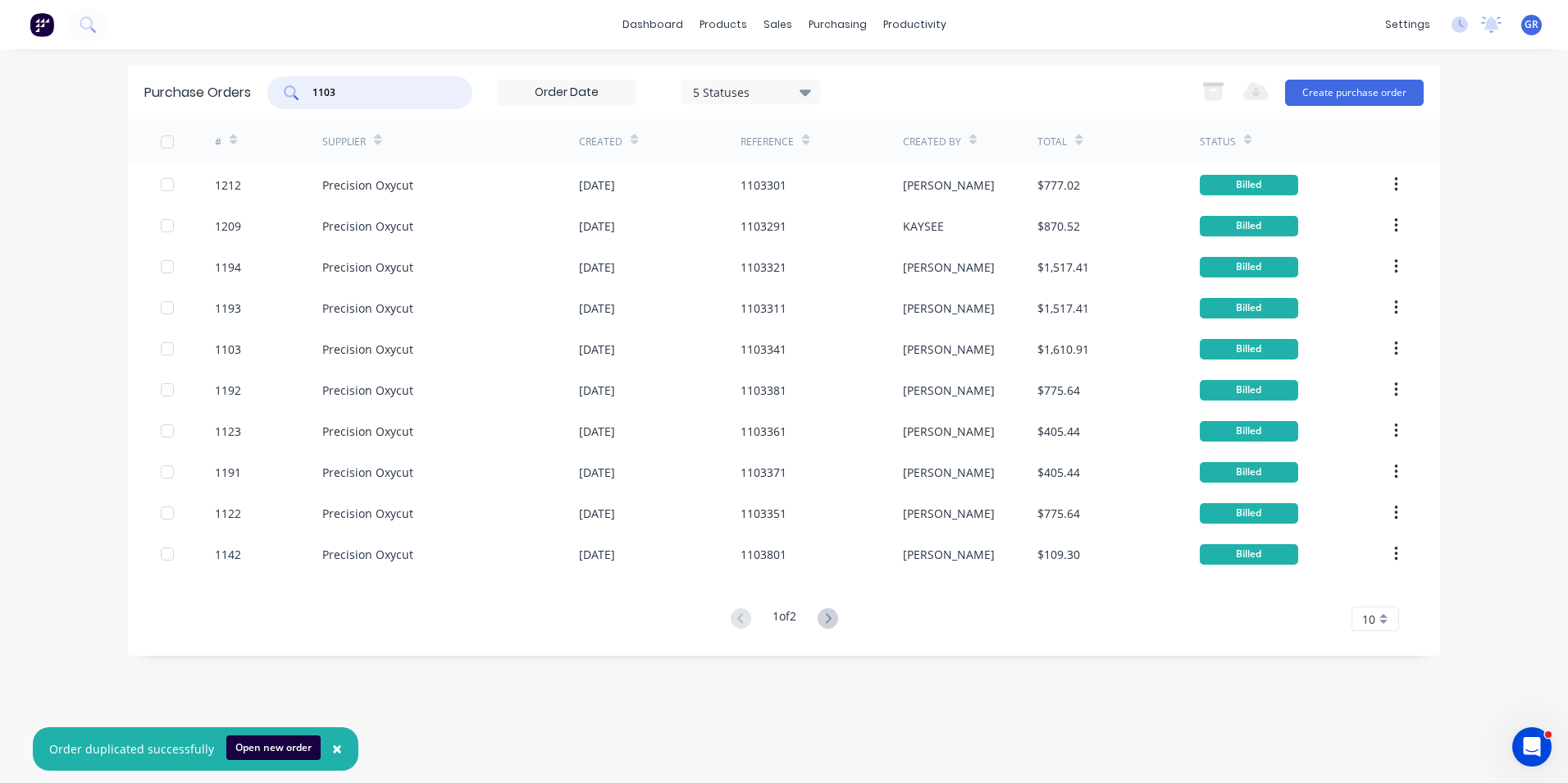
drag, startPoint x: 357, startPoint y: 89, endPoint x: 270, endPoint y: 90, distance: 87.0
click at [270, 90] on div "1103" at bounding box center [369, 93] width 205 height 32
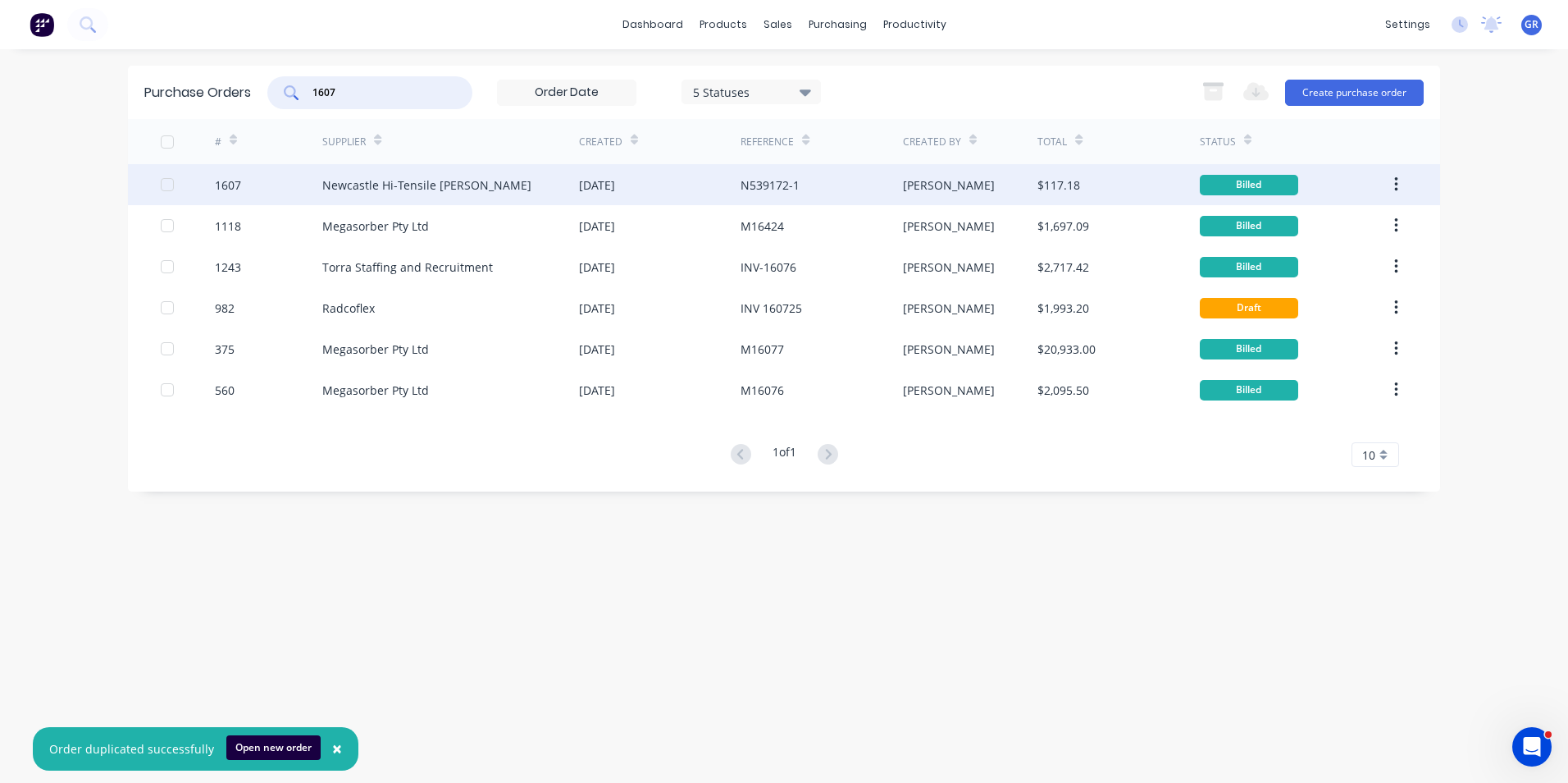
type input "1607"
click at [231, 180] on div "1607" at bounding box center [228, 185] width 27 height 17
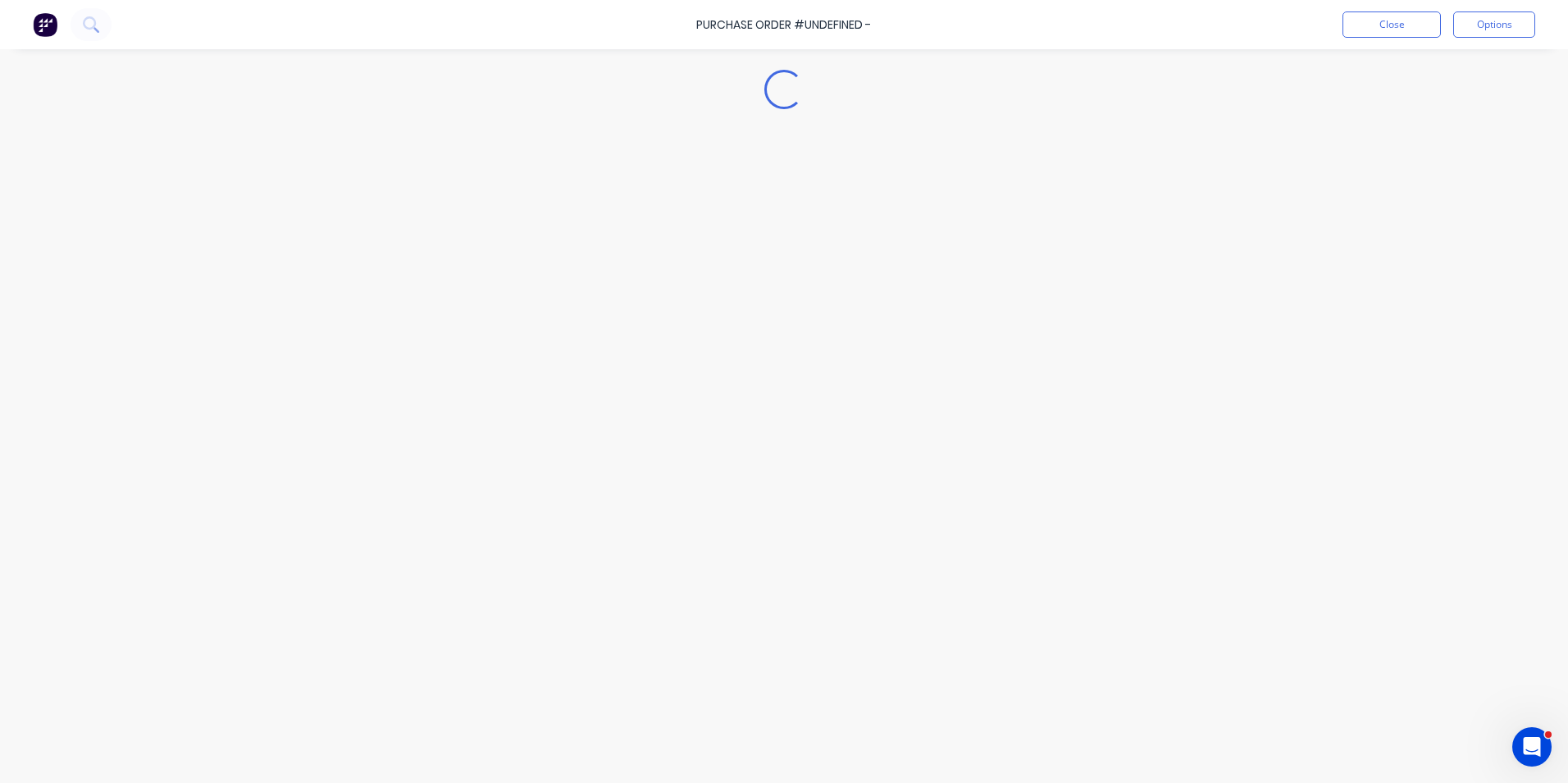
type textarea "x"
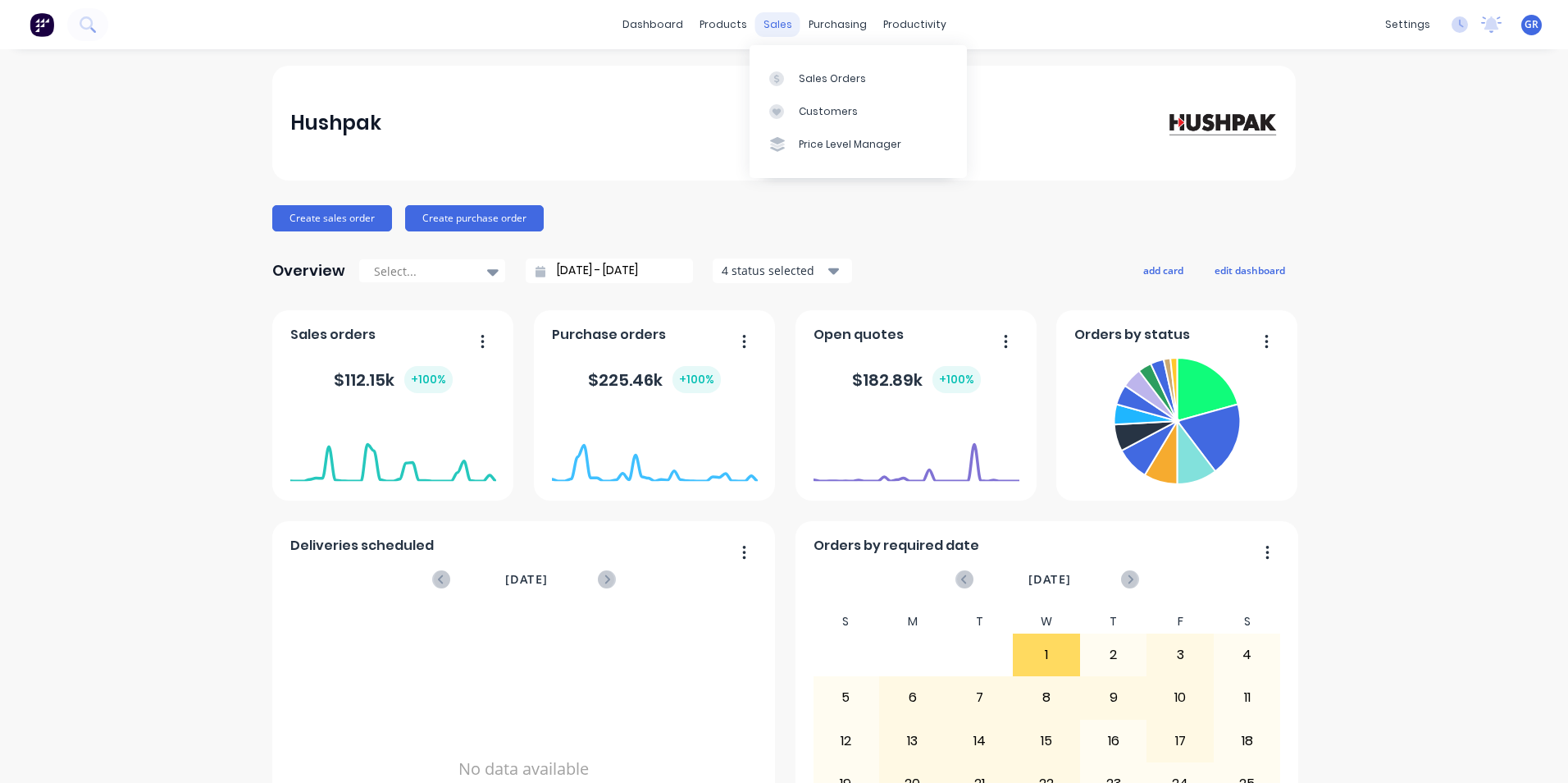
click at [768, 25] on div "sales" at bounding box center [778, 25] width 45 height 25
click at [832, 76] on div "Sales Orders" at bounding box center [832, 78] width 67 height 14
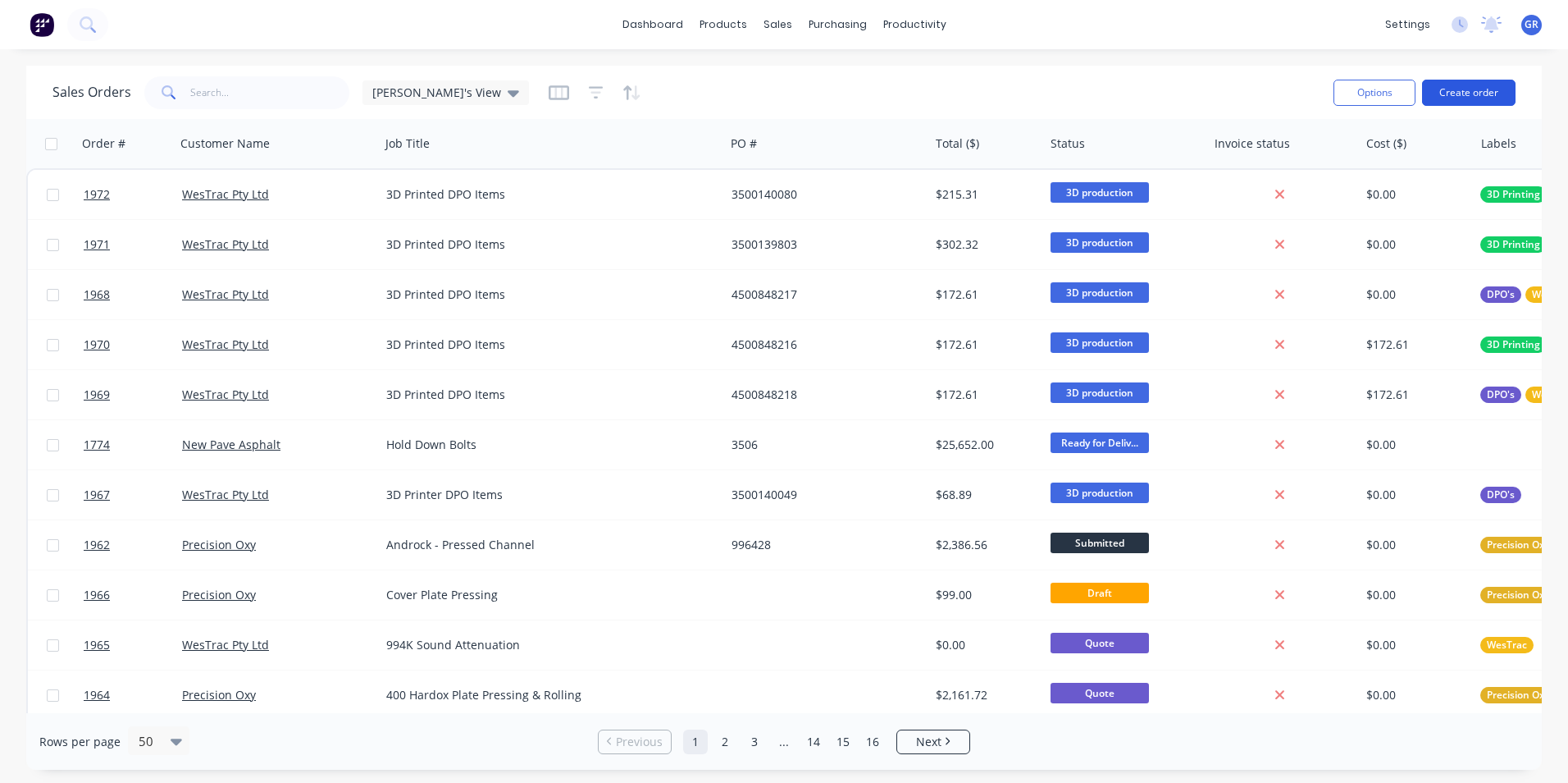
click at [1459, 90] on button "Create order" at bounding box center [1469, 93] width 94 height 27
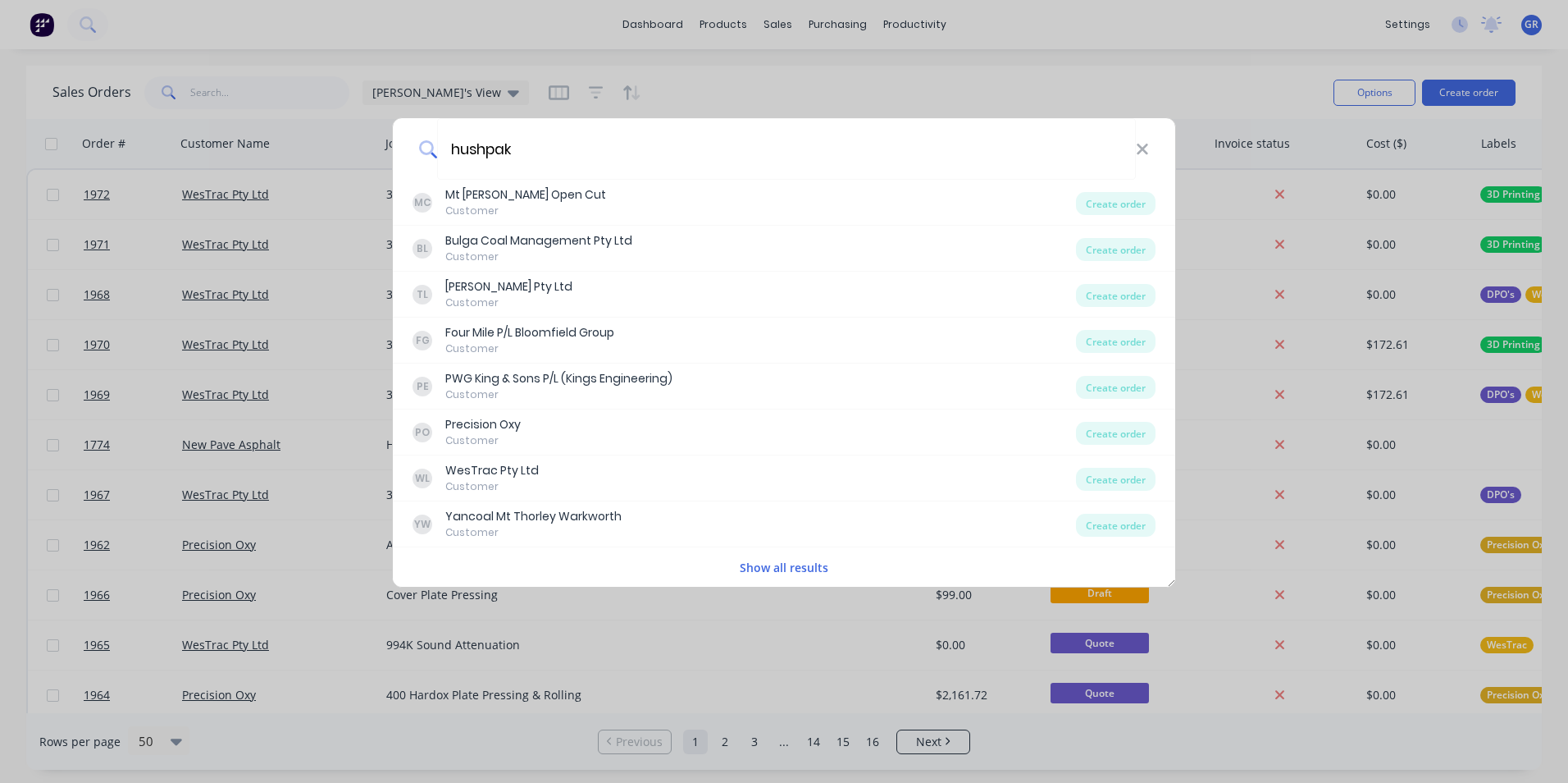
type input "hushpak"
click at [792, 570] on button "Show all results" at bounding box center [784, 567] width 98 height 19
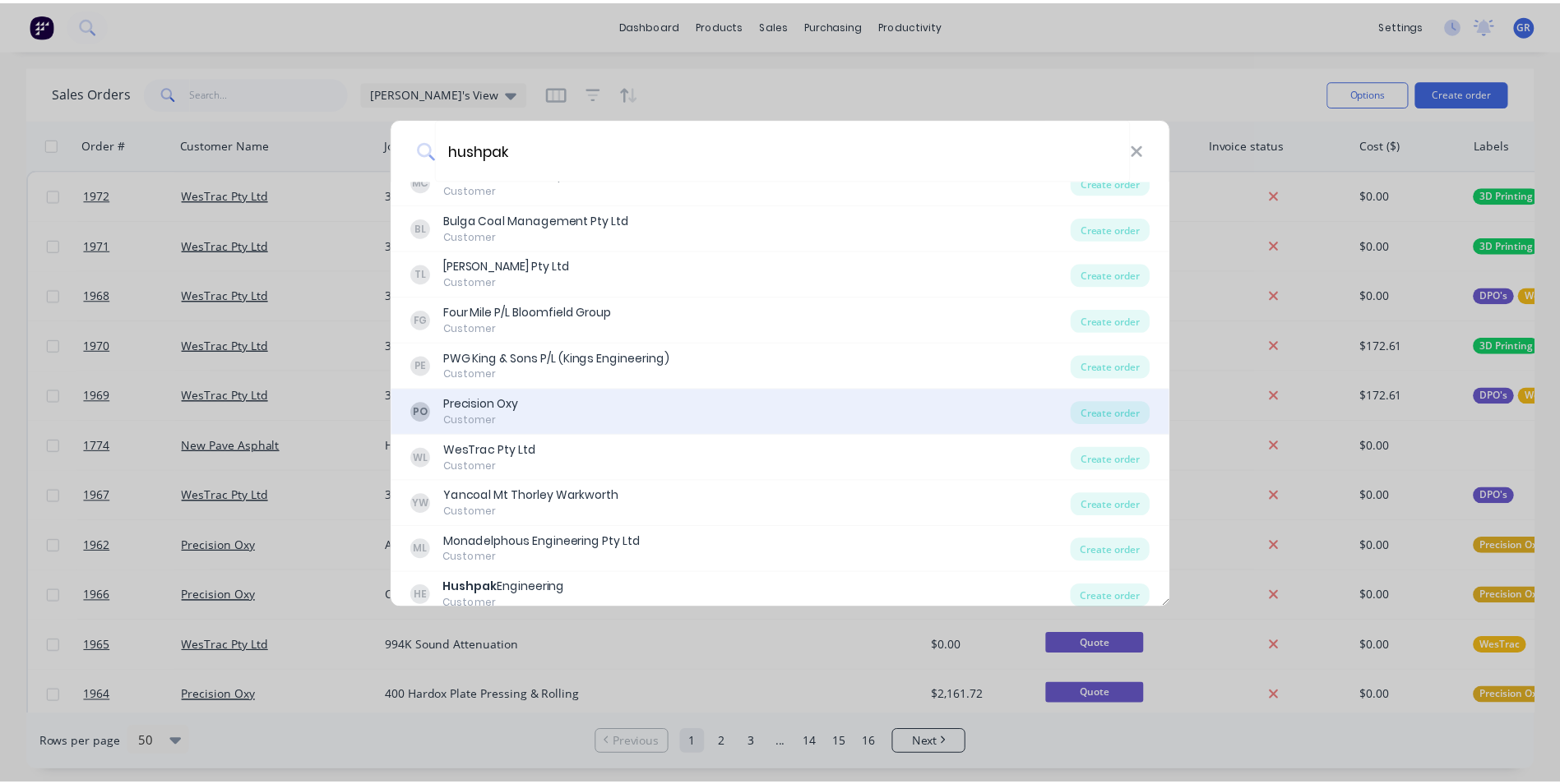
scroll to position [33, 0]
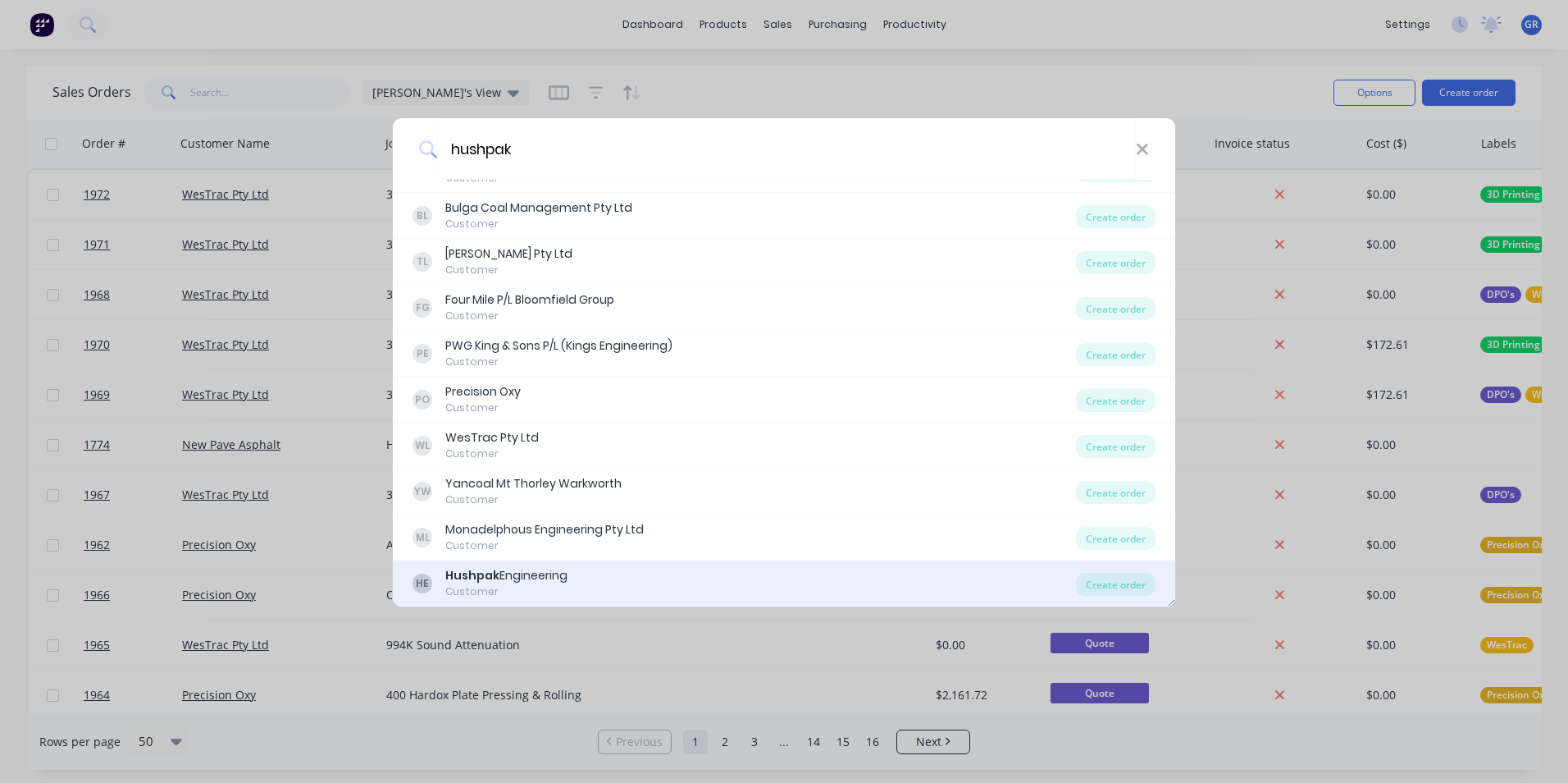
click at [545, 576] on div "Hushpak Engineering" at bounding box center [507, 576] width 122 height 17
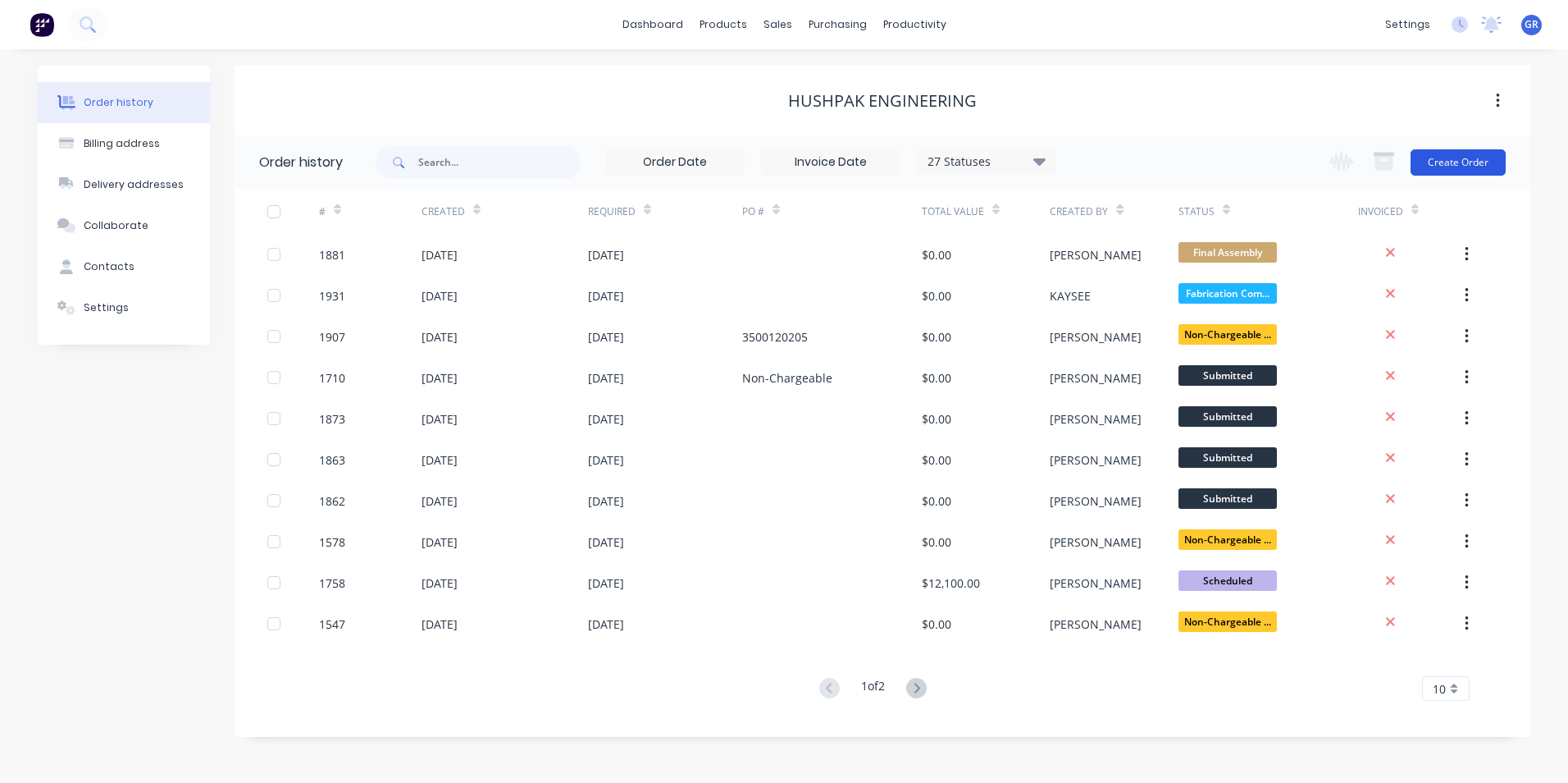
click at [1467, 149] on button "Create Order" at bounding box center [1458, 162] width 95 height 27
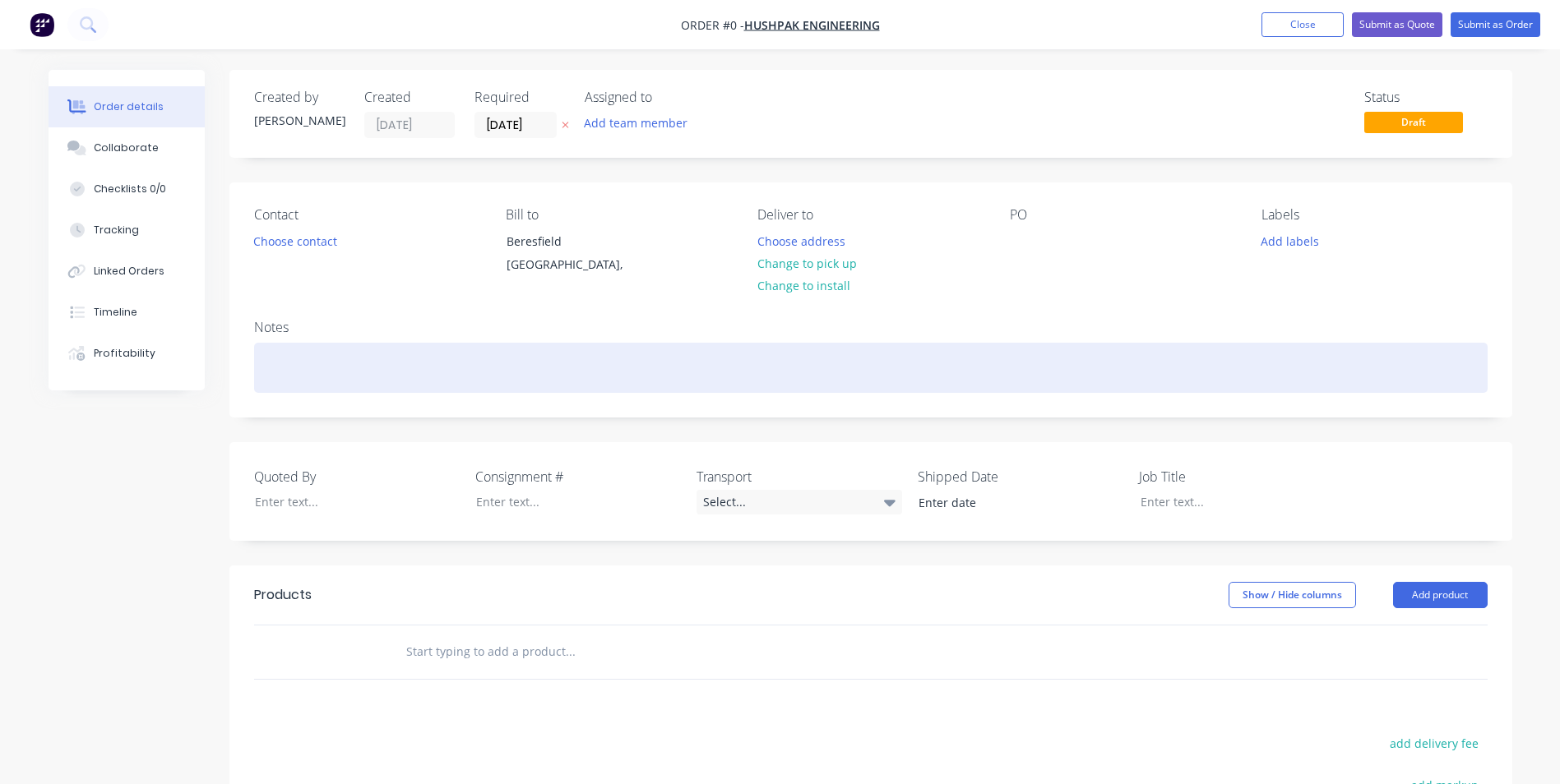
click at [290, 372] on div at bounding box center [870, 367] width 1233 height 50
drag, startPoint x: 269, startPoint y: 368, endPoint x: 372, endPoint y: 392, distance: 105.8
click at [273, 368] on div "6250" at bounding box center [870, 367] width 1233 height 50
click at [326, 365] on div "MD6250" at bounding box center [870, 367] width 1233 height 50
click at [318, 366] on div "MD6250" at bounding box center [870, 367] width 1233 height 50
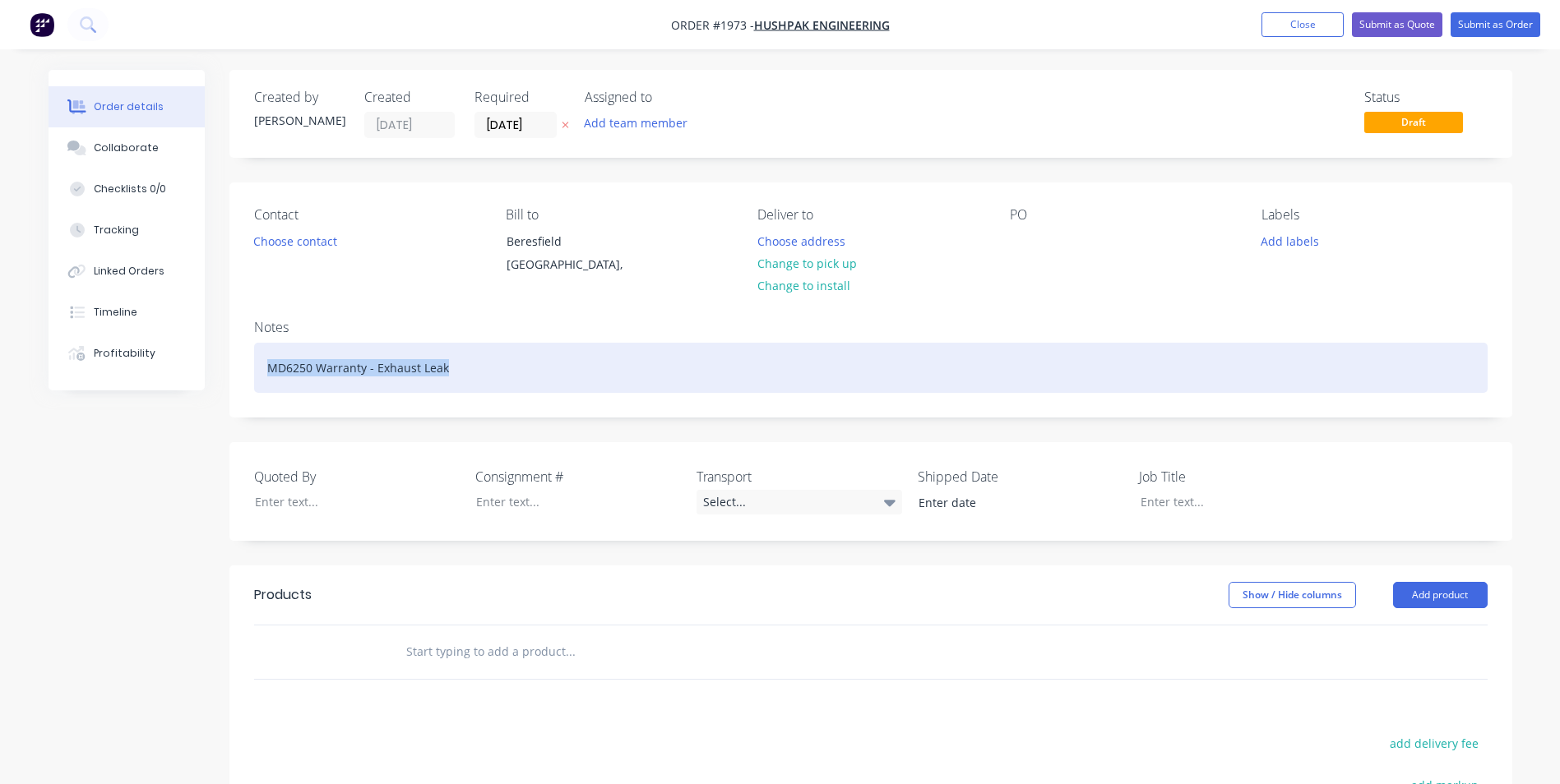
drag, startPoint x: 463, startPoint y: 361, endPoint x: 260, endPoint y: 369, distance: 203.2
click at [260, 369] on div "MD6250 Warranty - Exhaust Leak" at bounding box center [870, 367] width 1233 height 50
copy div "MD6250 Warranty - Exhaust Leak"
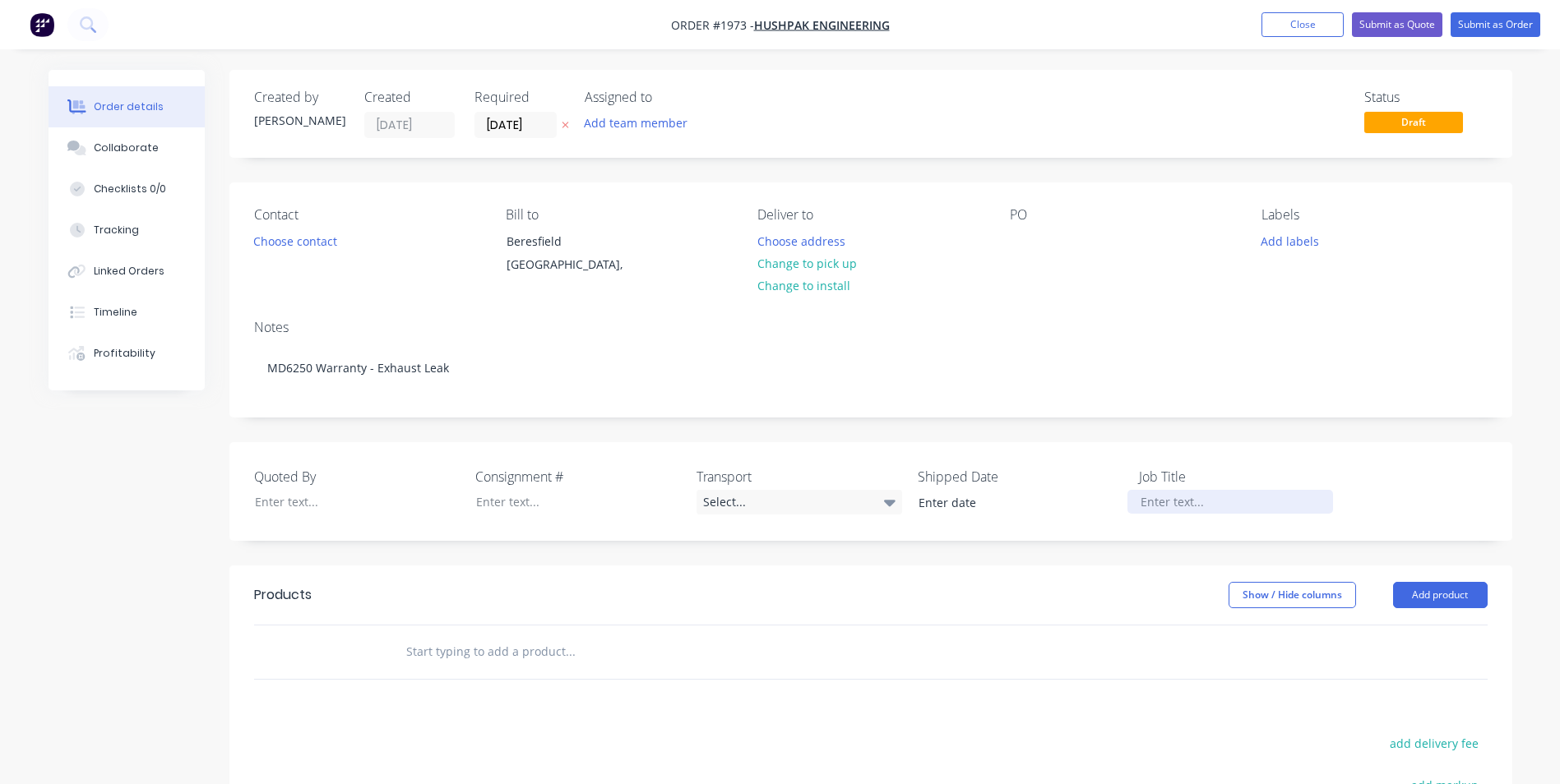
click at [1175, 504] on div at bounding box center [1229, 501] width 206 height 24
paste div
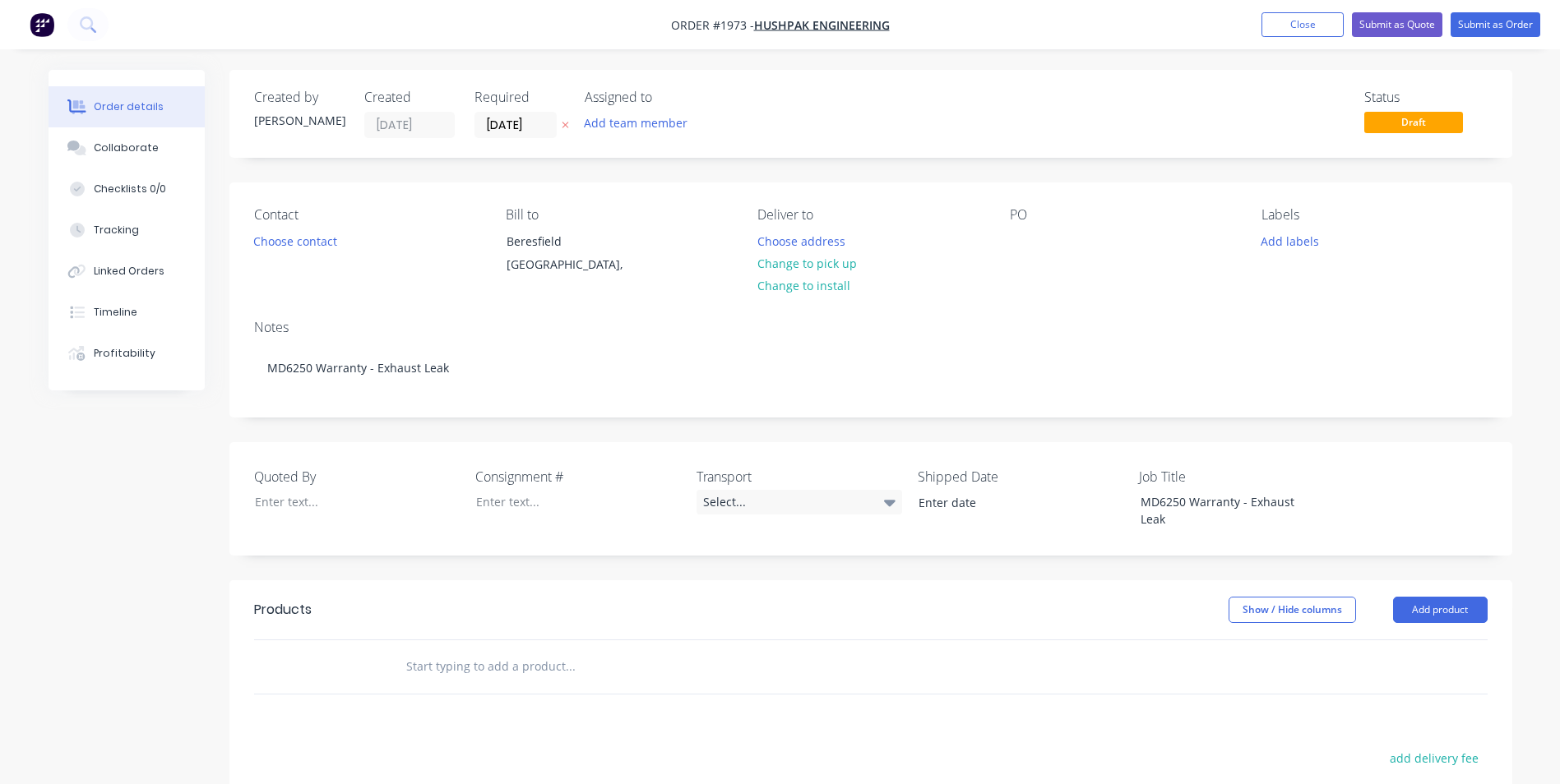
click at [449, 653] on input "text" at bounding box center [570, 666] width 329 height 33
paste input "MD6250 Warranty - Exhaust Leak"
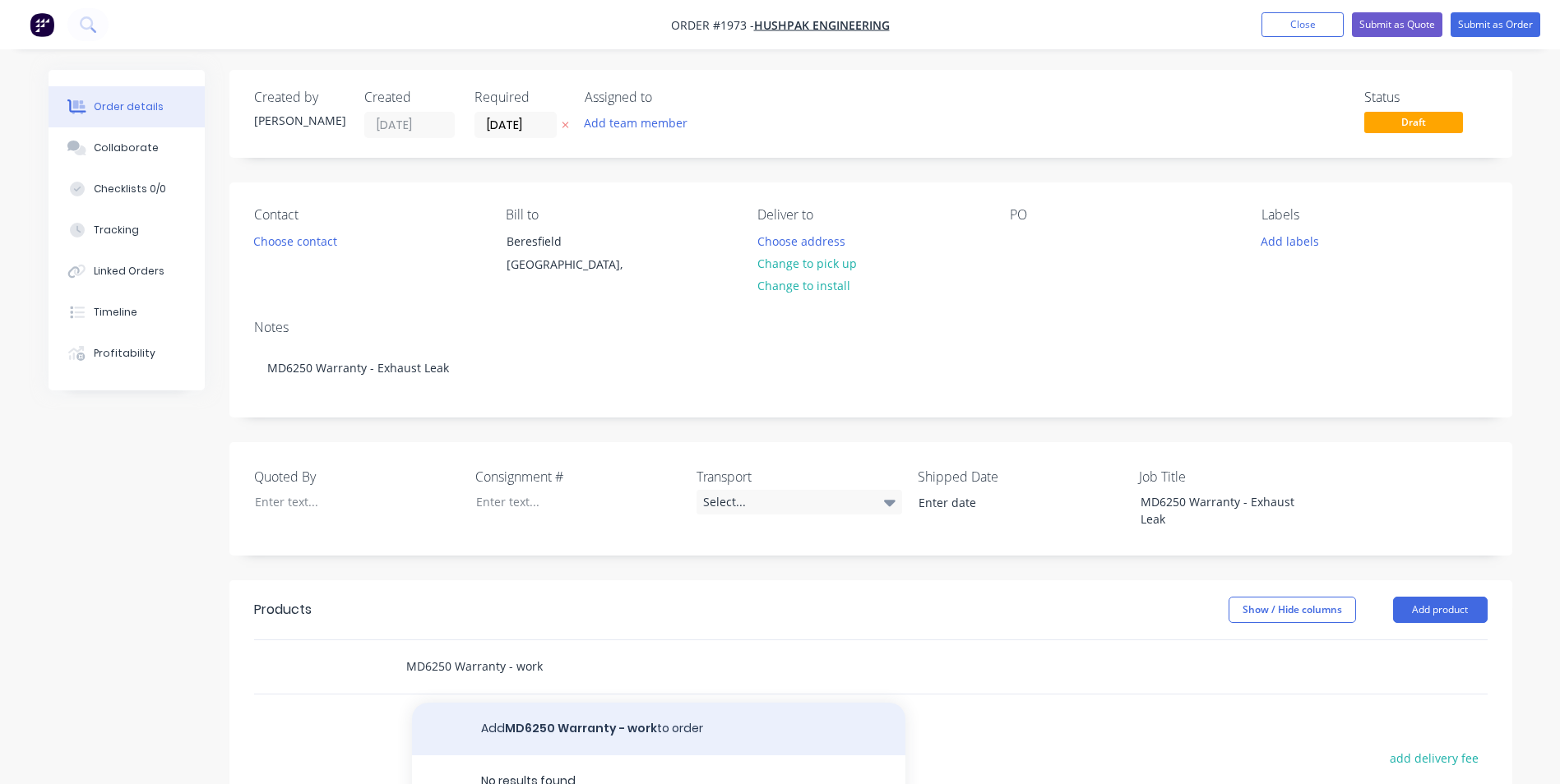
type input "MD6250 Warranty - work"
click at [558, 708] on button "Add MD6250 Warranty - work to order" at bounding box center [659, 729] width 494 height 53
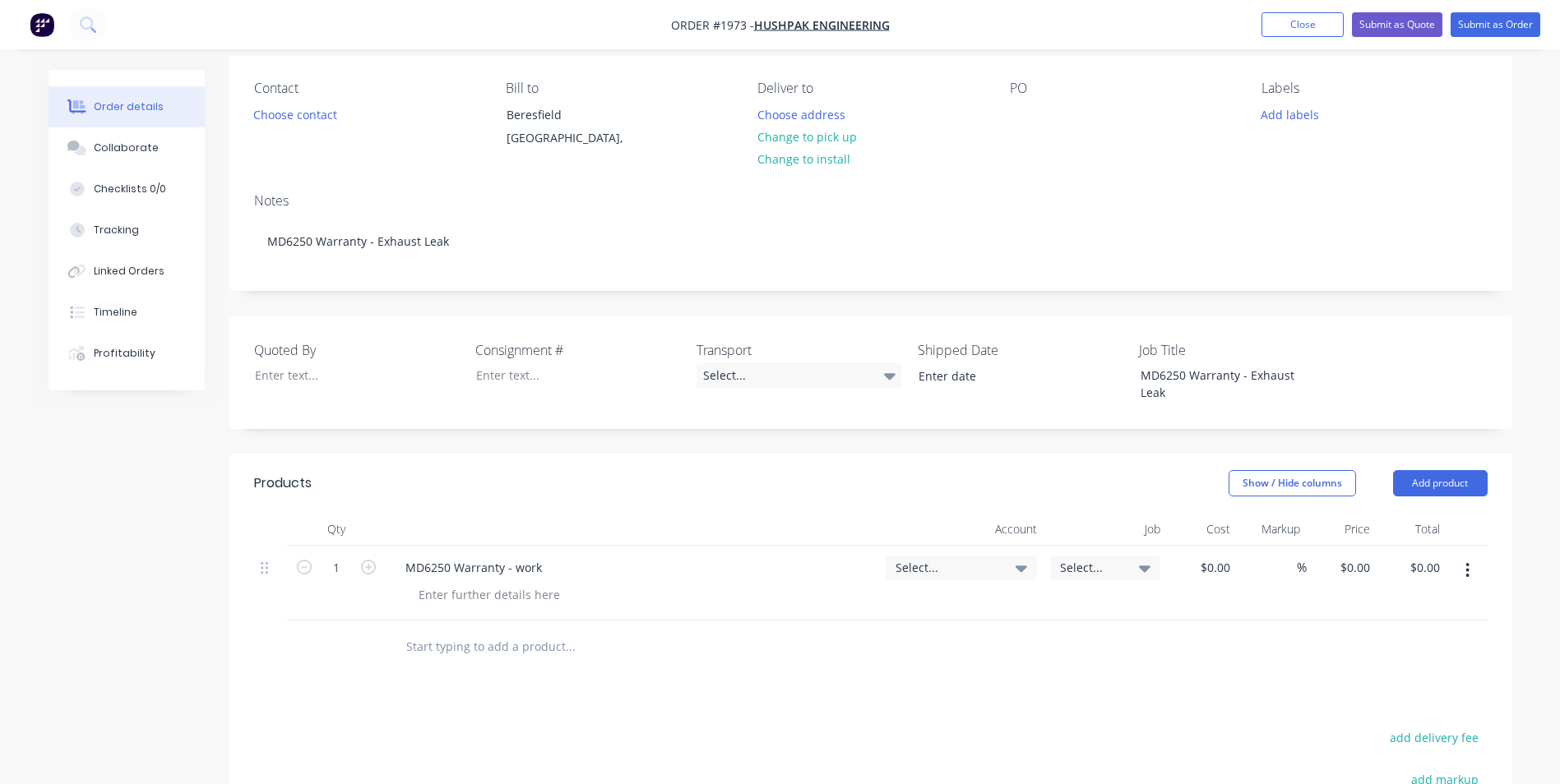
scroll to position [164, 0]
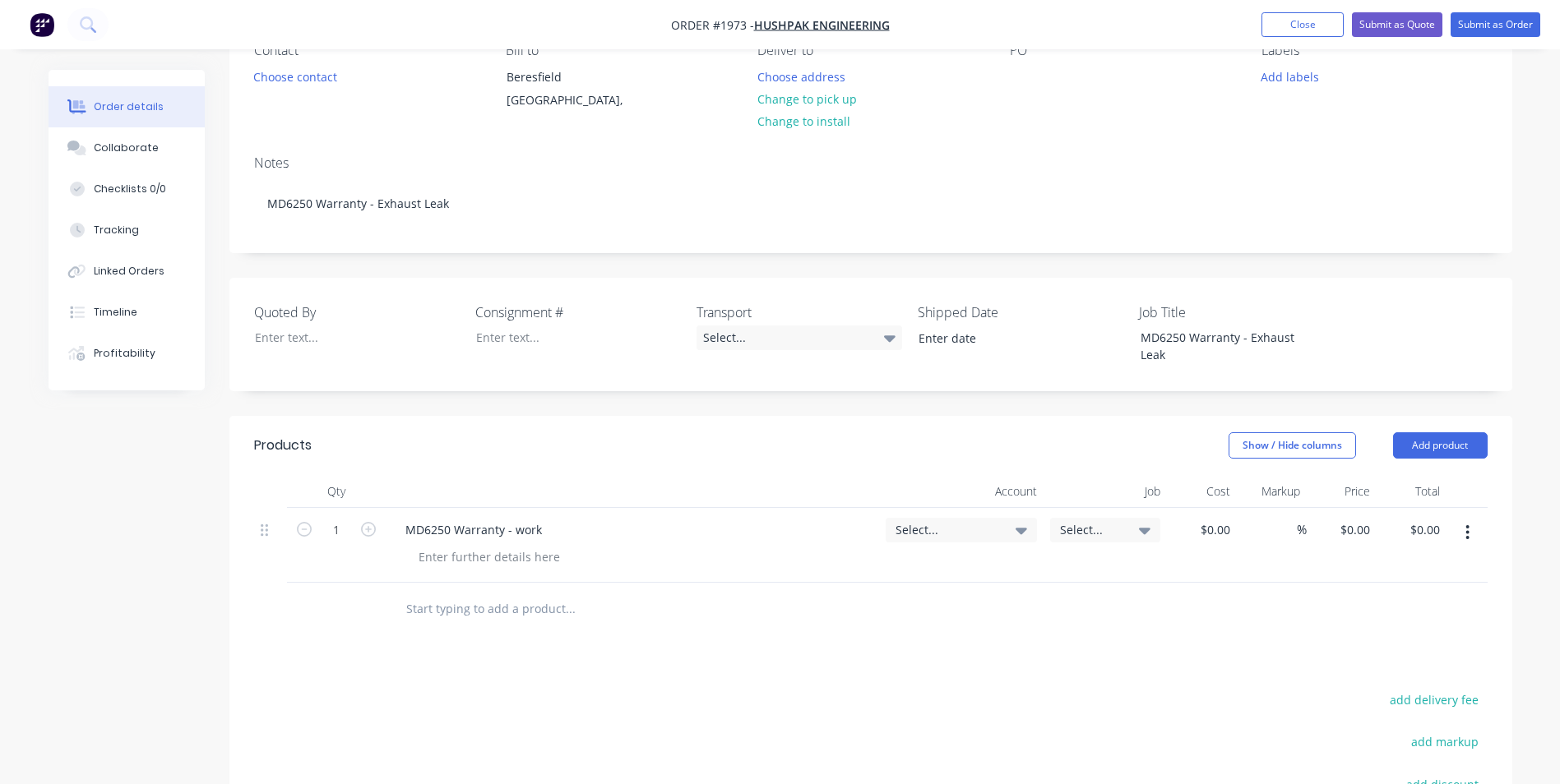
click at [919, 521] on span "Select..." at bounding box center [947, 530] width 103 height 17
click at [886, 563] on input at bounding box center [934, 579] width 168 height 33
type input "w"
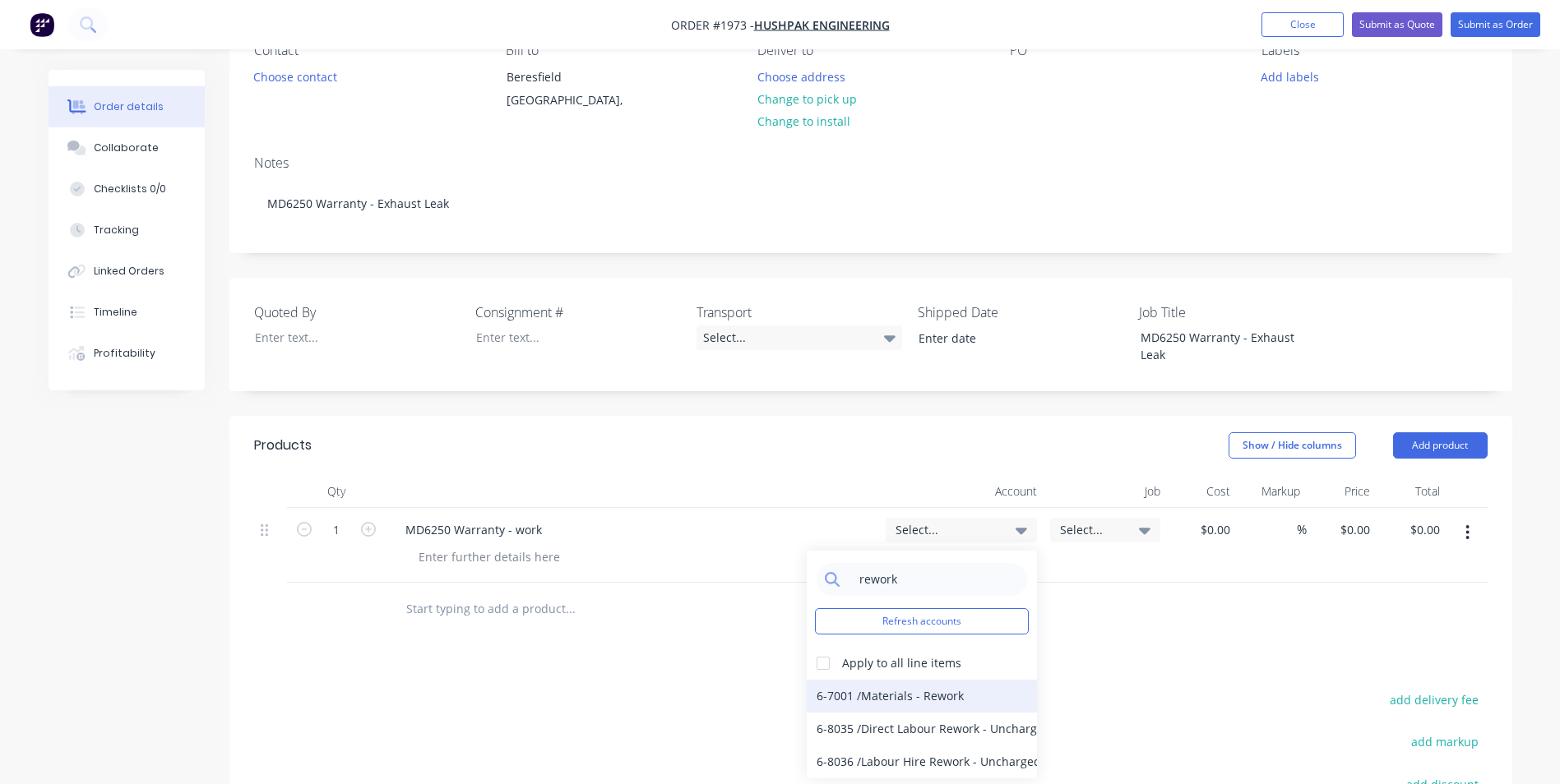
type input "rework"
click at [941, 680] on div "6-7001 / Materials - Rework" at bounding box center [921, 696] width 231 height 33
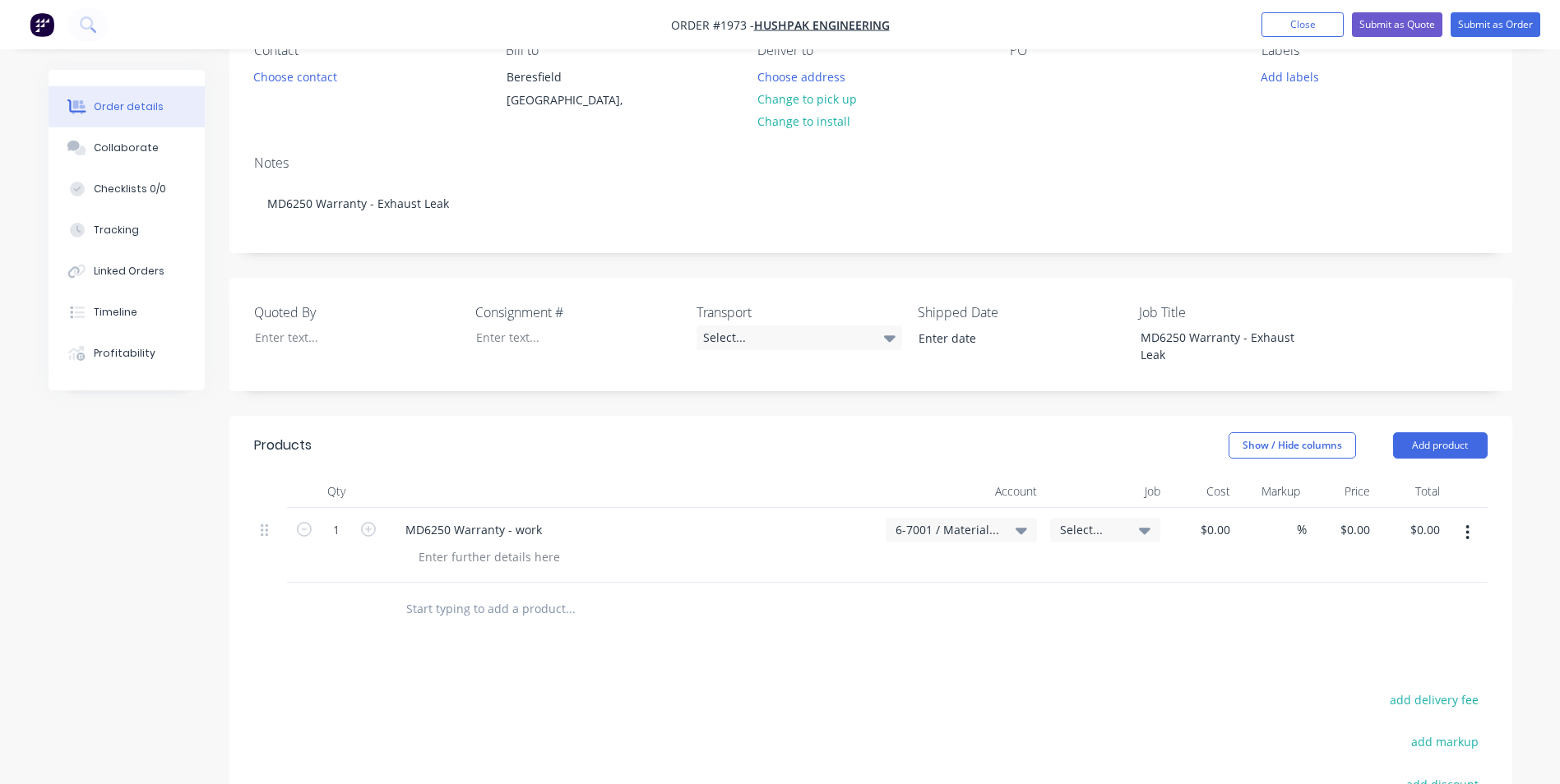
click at [1082, 521] on span "Select..." at bounding box center [1090, 530] width 62 height 17
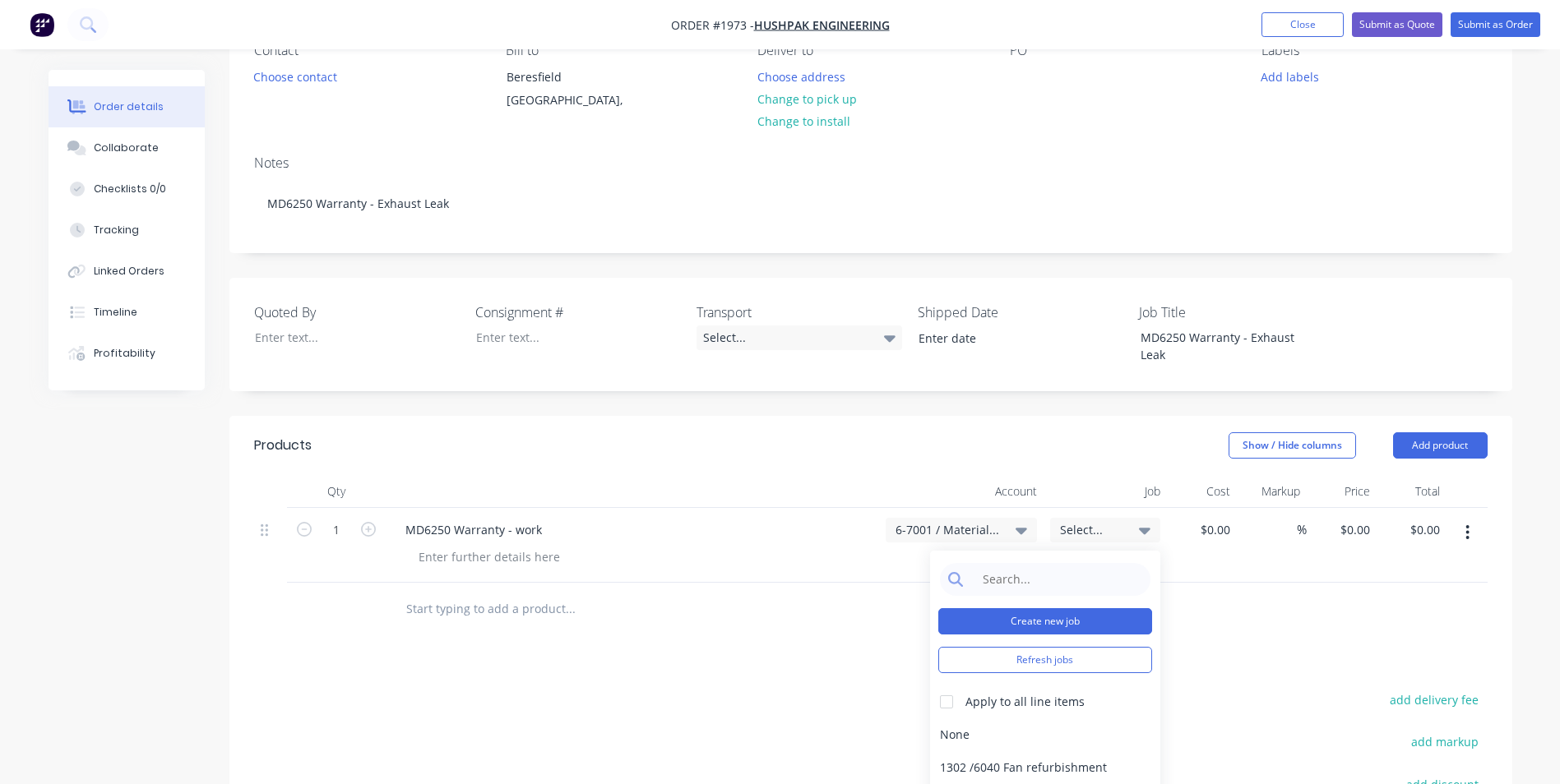
click at [1032, 608] on button "Create new job" at bounding box center [1044, 621] width 213 height 27
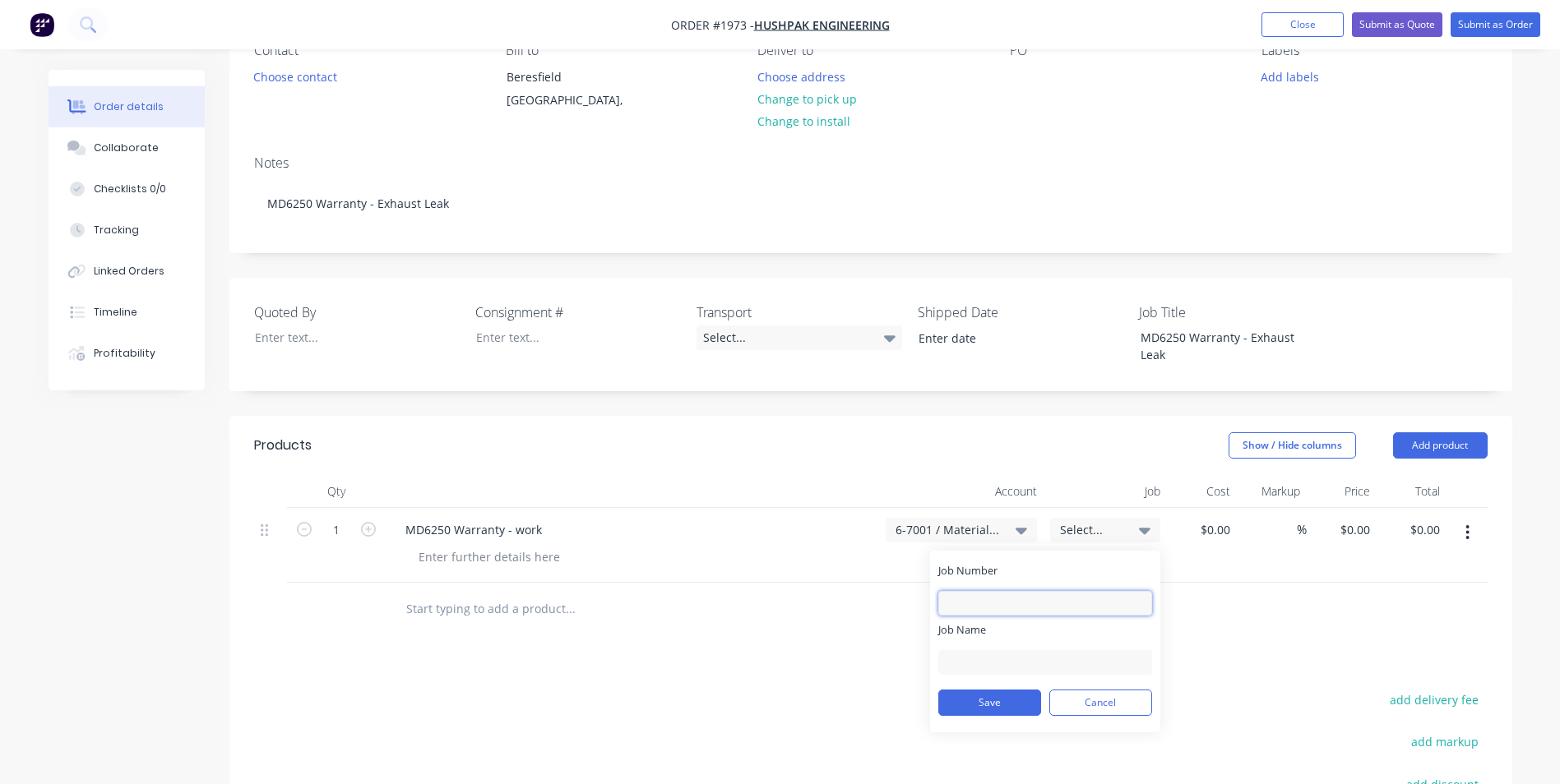
click at [970, 591] on input "Job Number" at bounding box center [1044, 603] width 213 height 25
type input "1973"
click at [966, 650] on input "Job Name" at bounding box center [1044, 663] width 213 height 25
drag, startPoint x: 1091, startPoint y: 646, endPoint x: 1000, endPoint y: 646, distance: 91.0
click at [1000, 650] on input "Hushpak-Hushclad- R&D" at bounding box center [1044, 663] width 213 height 25
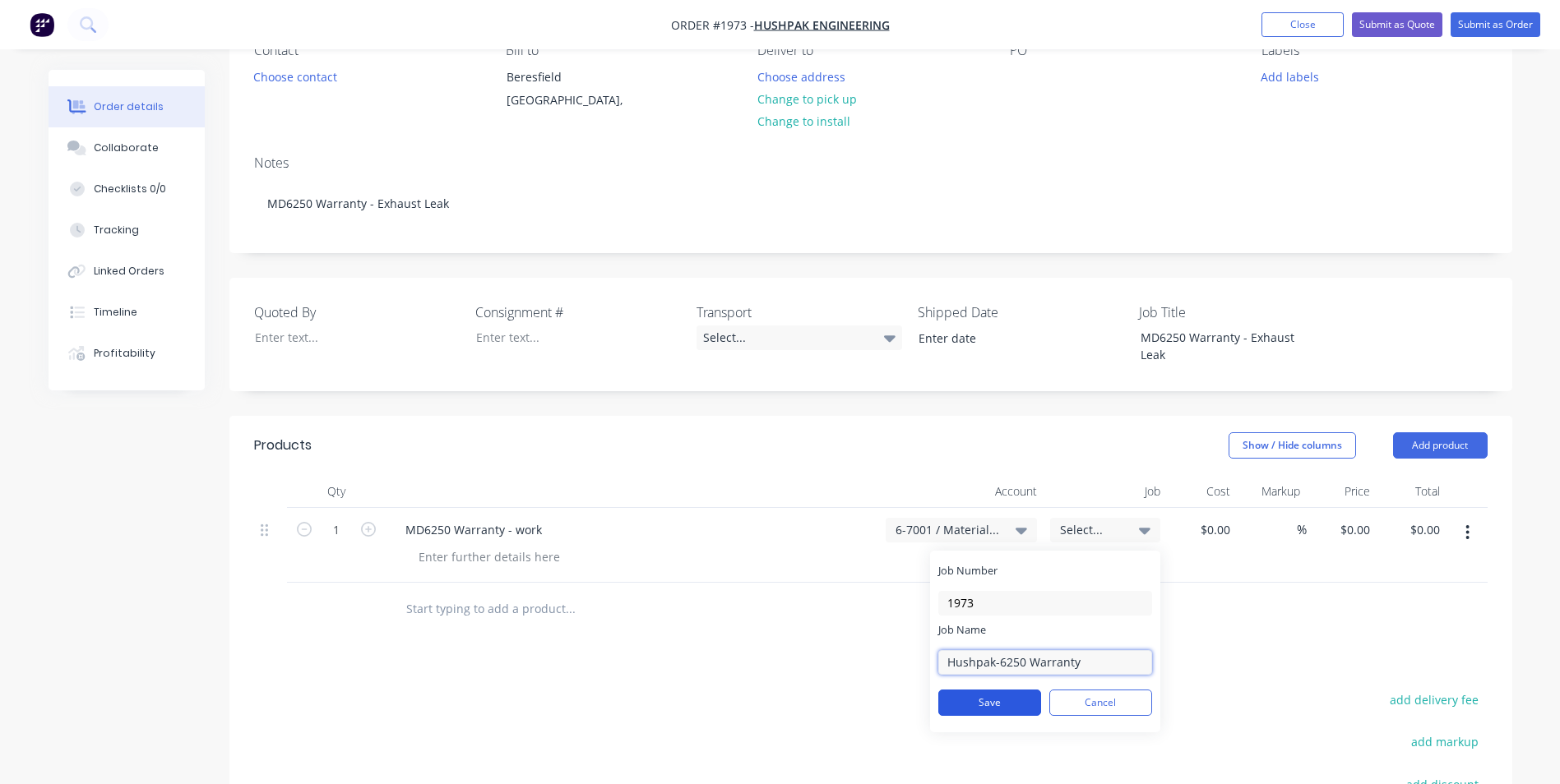
type input "Hushpak-6250 Warranty"
click at [1003, 689] on button "Save" at bounding box center [989, 703] width 102 height 27
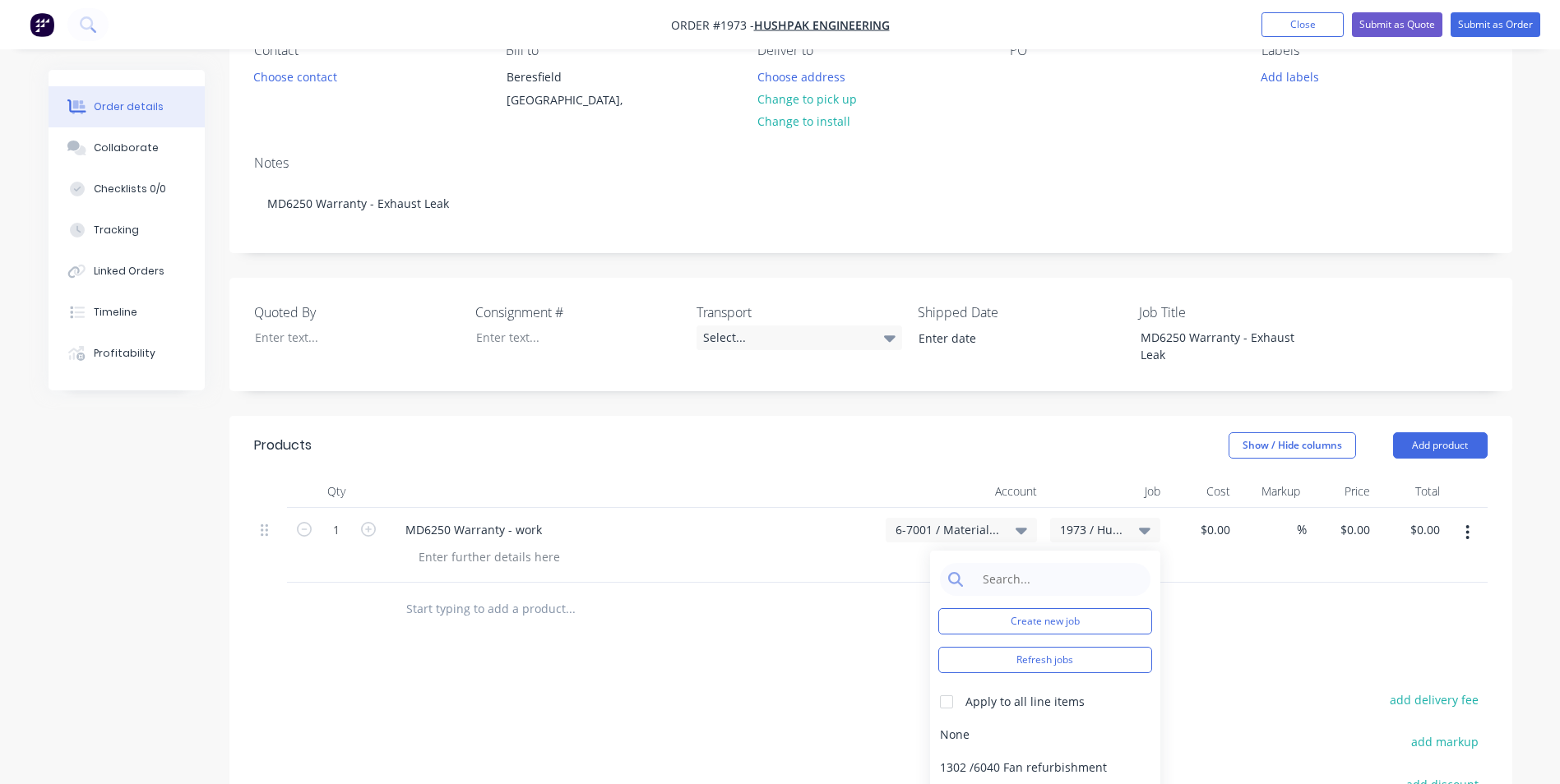
click at [777, 582] on div at bounding box center [681, 609] width 592 height 54
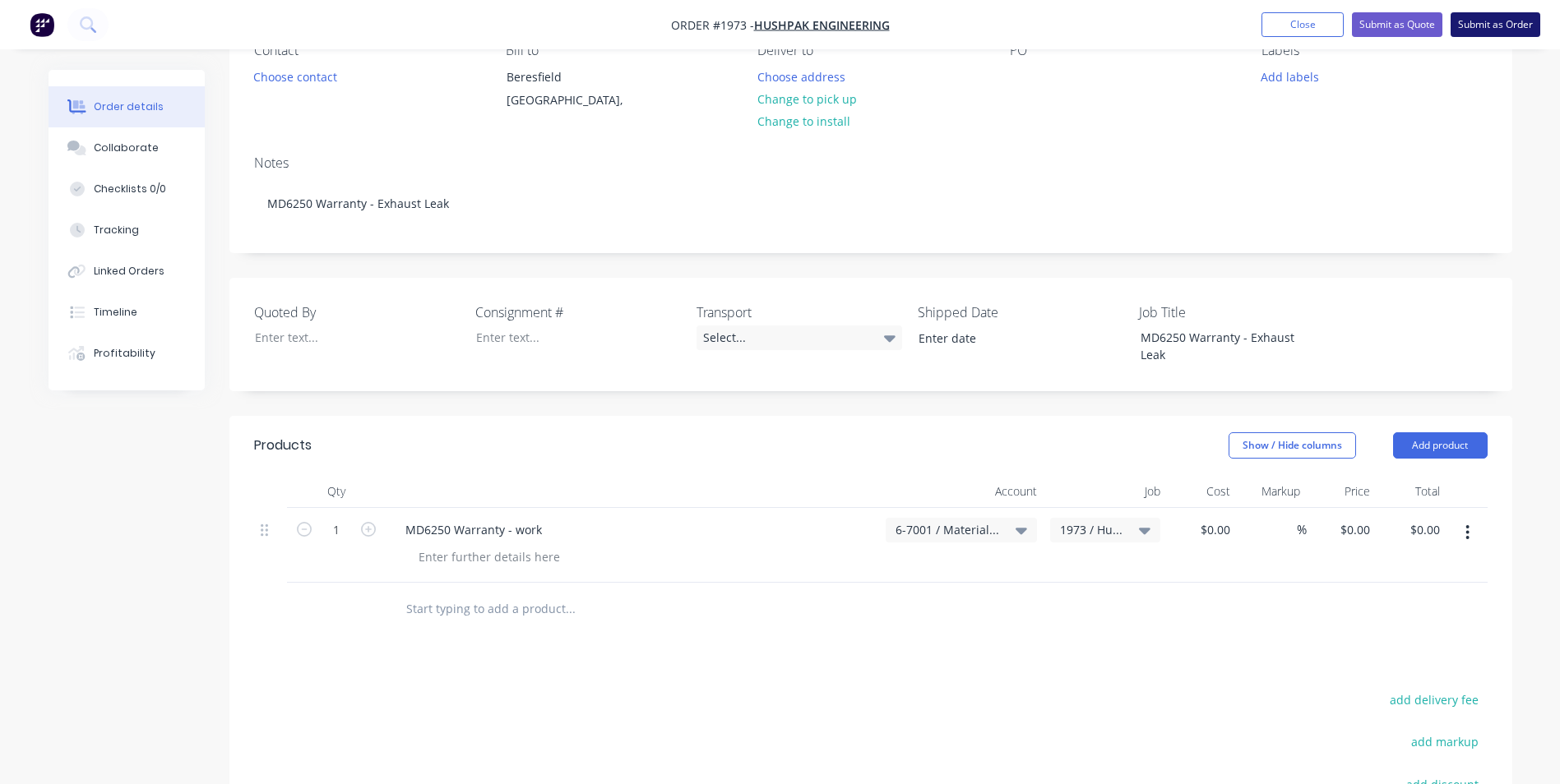
click at [1509, 25] on button "Submit as Order" at bounding box center [1495, 25] width 90 height 25
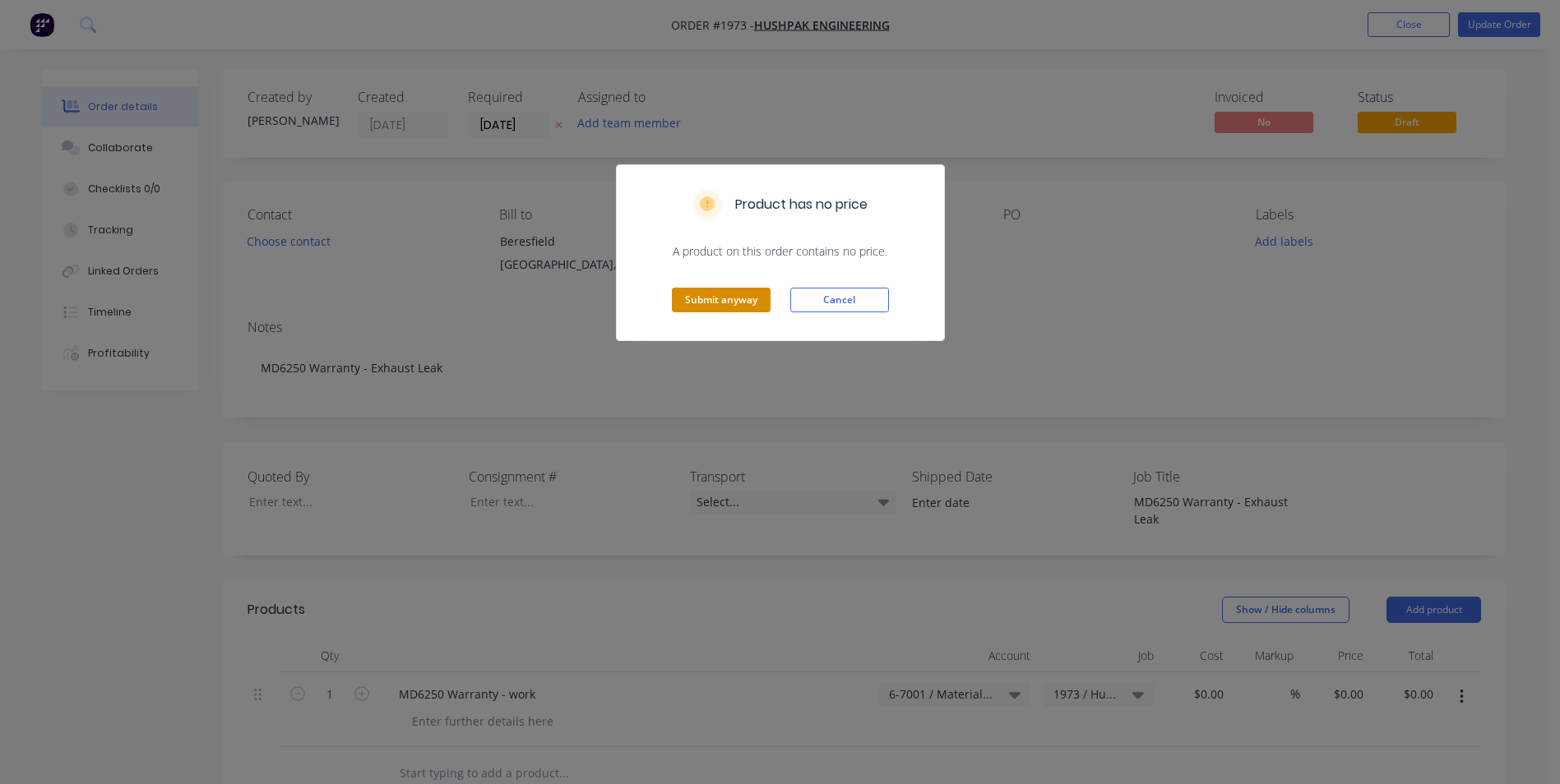
click at [721, 295] on button "Submit anyway" at bounding box center [720, 300] width 99 height 25
